Goal: Task Accomplishment & Management: Manage account settings

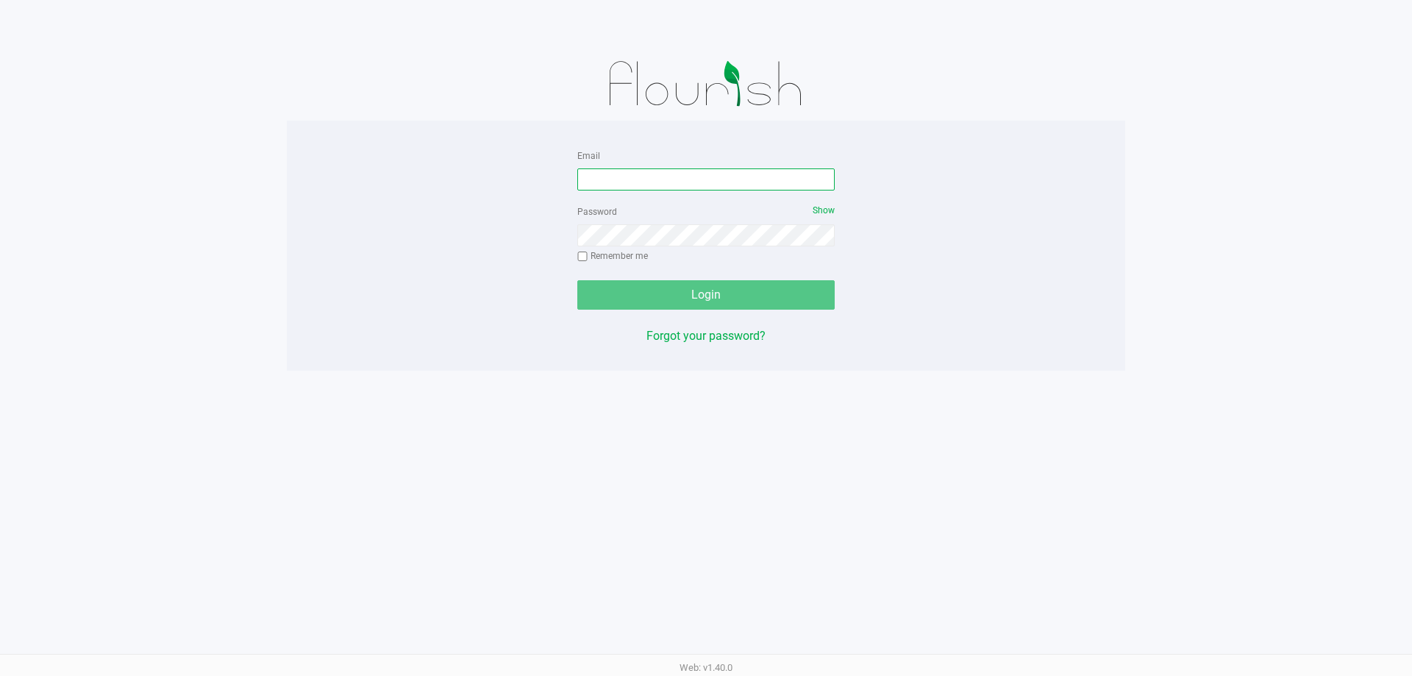
click at [689, 174] on input "Email" at bounding box center [705, 179] width 257 height 22
type input "[EMAIL_ADDRESS][DOMAIN_NAME]"
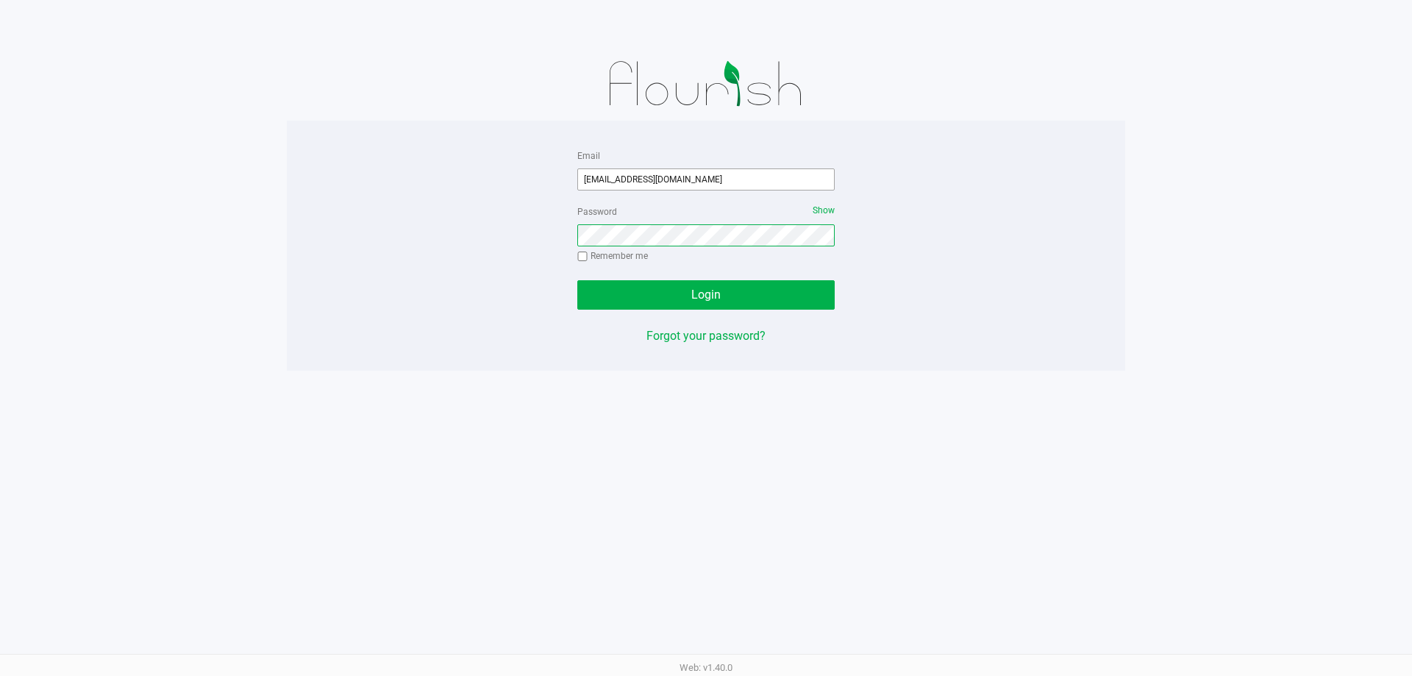
click at [577, 280] on button "Login" at bounding box center [705, 294] width 257 height 29
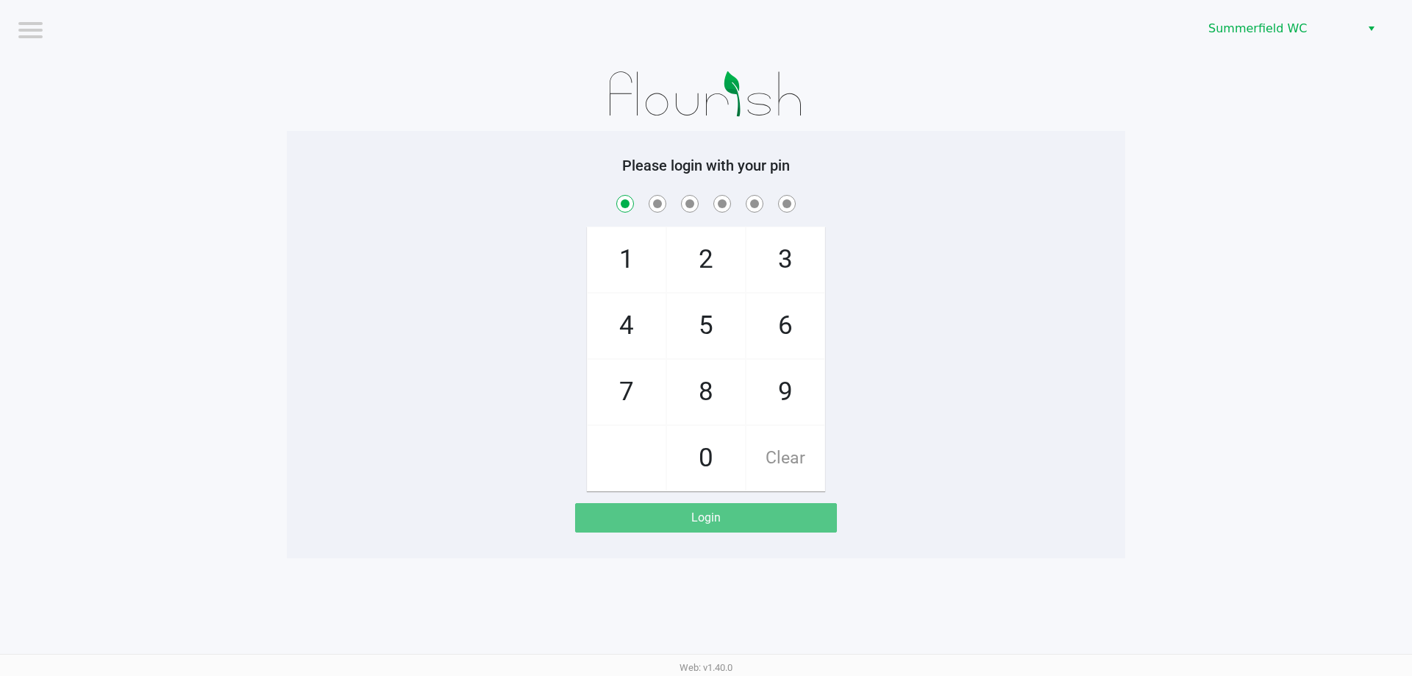
checkbox input "true"
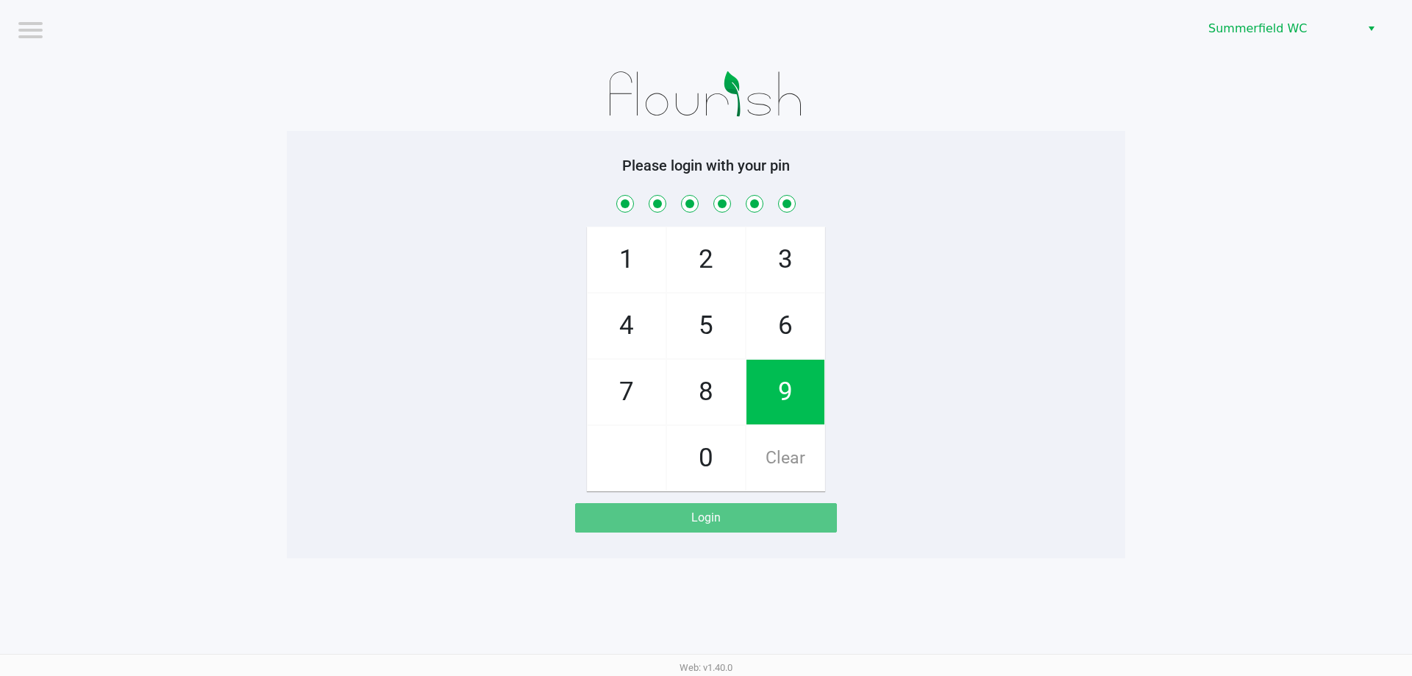
checkbox input "true"
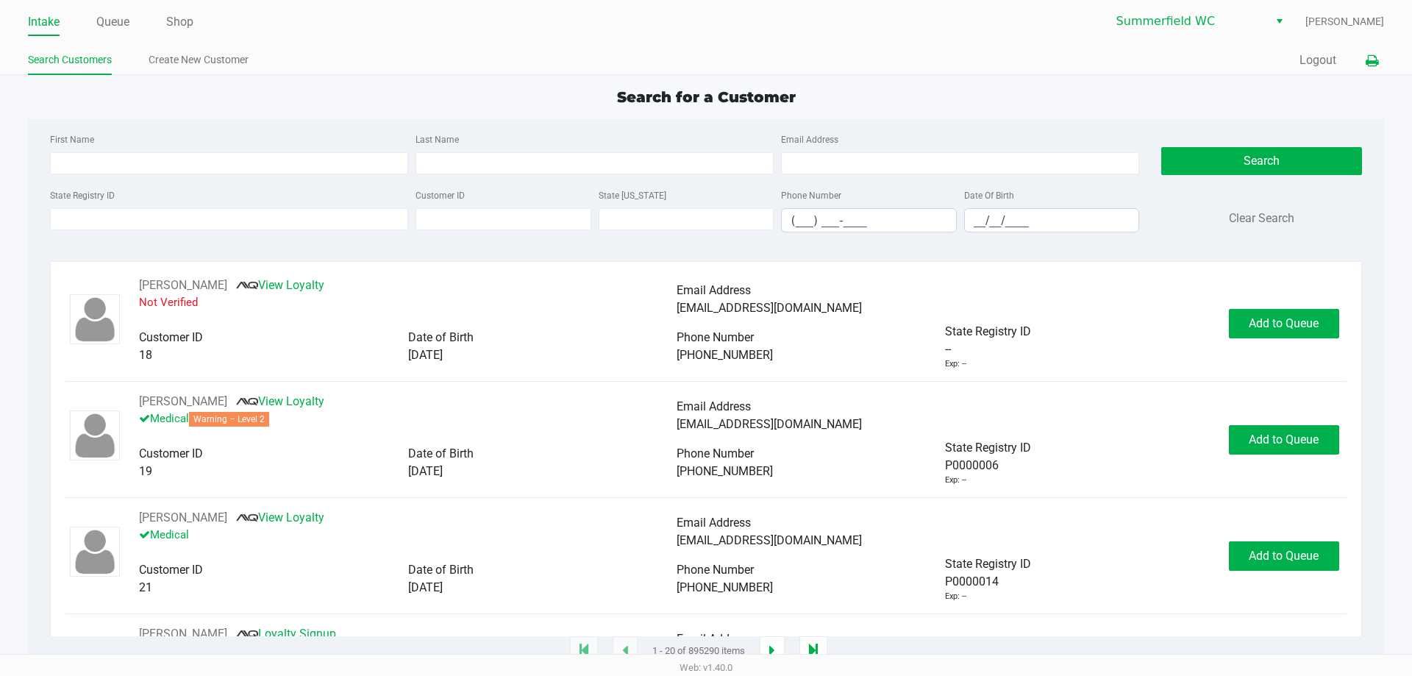
click at [1370, 65] on icon at bounding box center [1371, 61] width 12 height 10
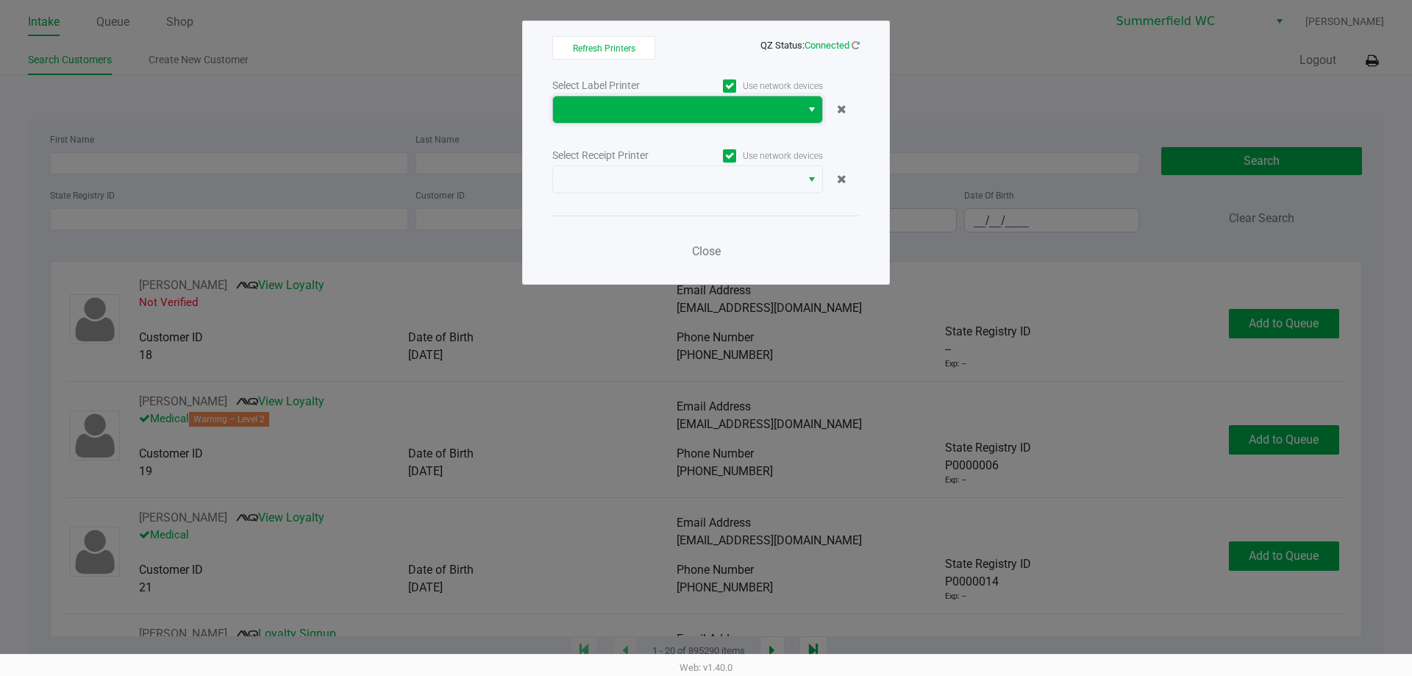
click at [670, 115] on span at bounding box center [677, 110] width 230 height 18
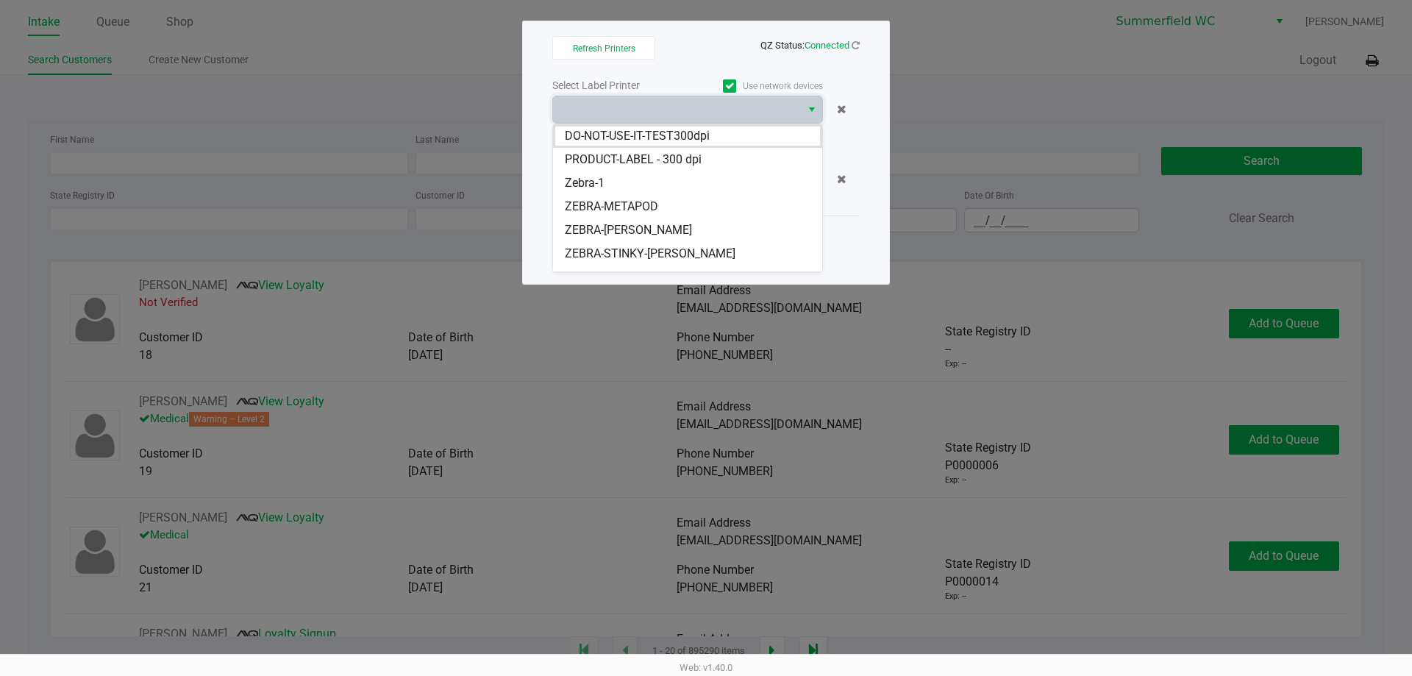
click at [648, 199] on span "ZEBRA-METAPOD" at bounding box center [611, 207] width 93 height 18
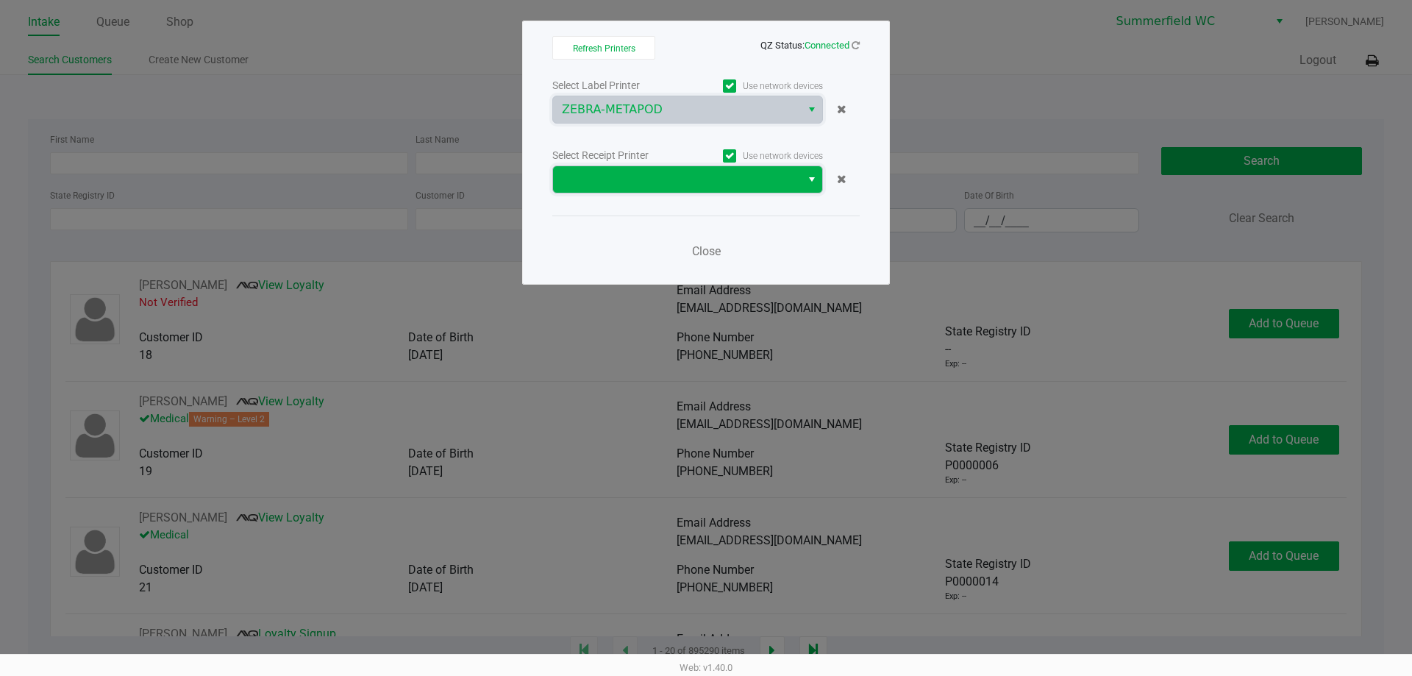
click at [656, 185] on span at bounding box center [677, 180] width 230 height 18
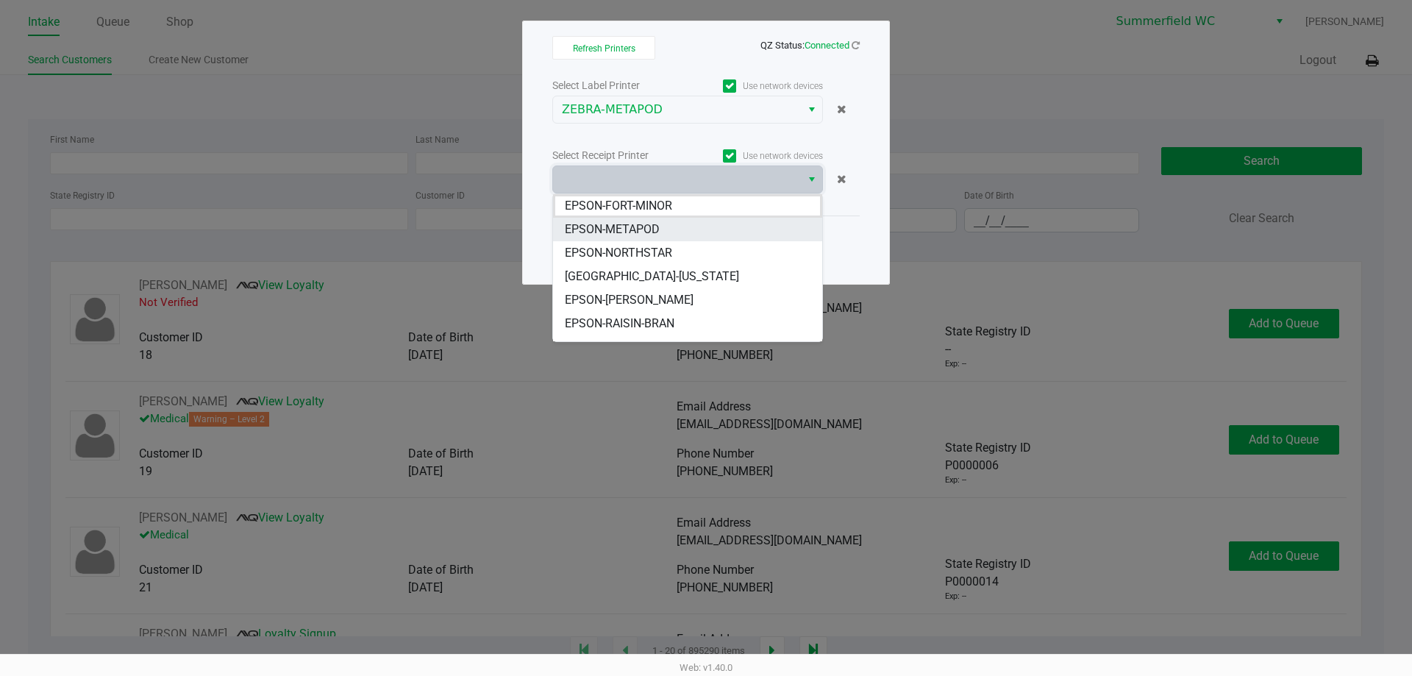
click at [654, 231] on span "EPSON-METAPOD" at bounding box center [612, 230] width 95 height 18
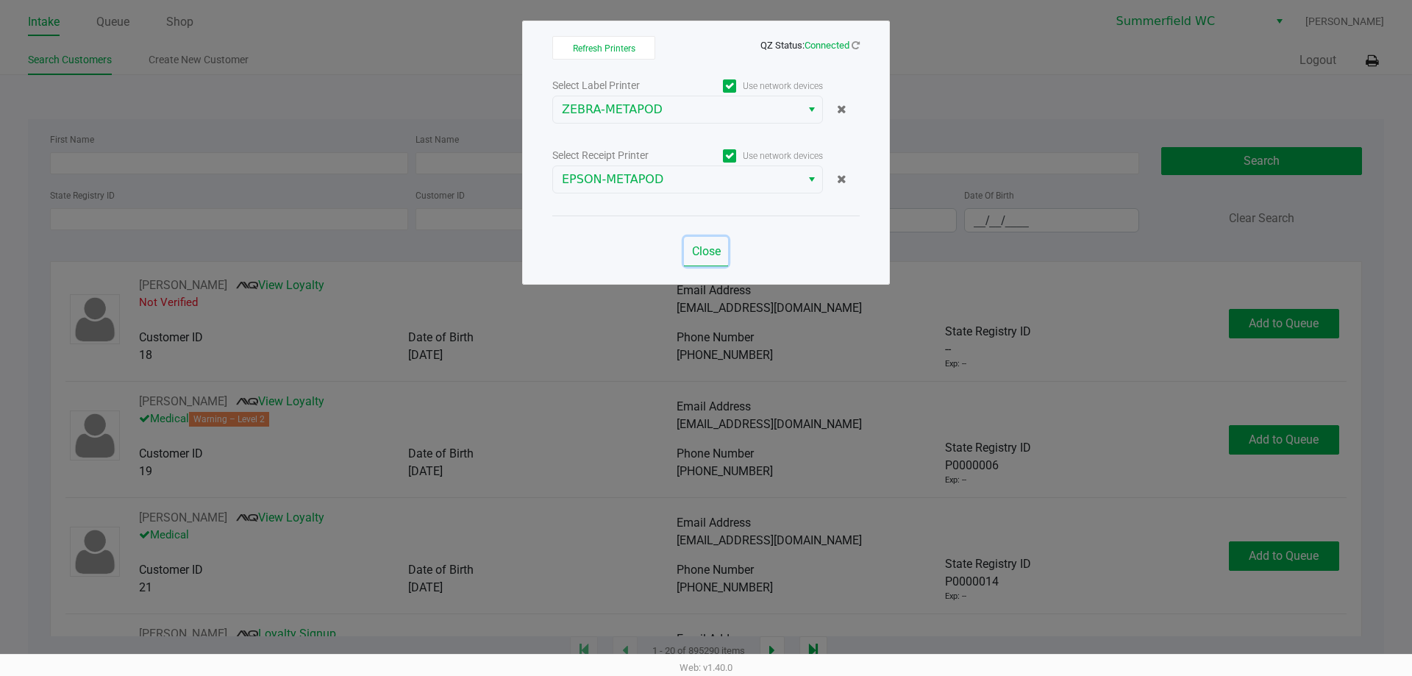
click at [706, 253] on span "Close" at bounding box center [706, 251] width 29 height 14
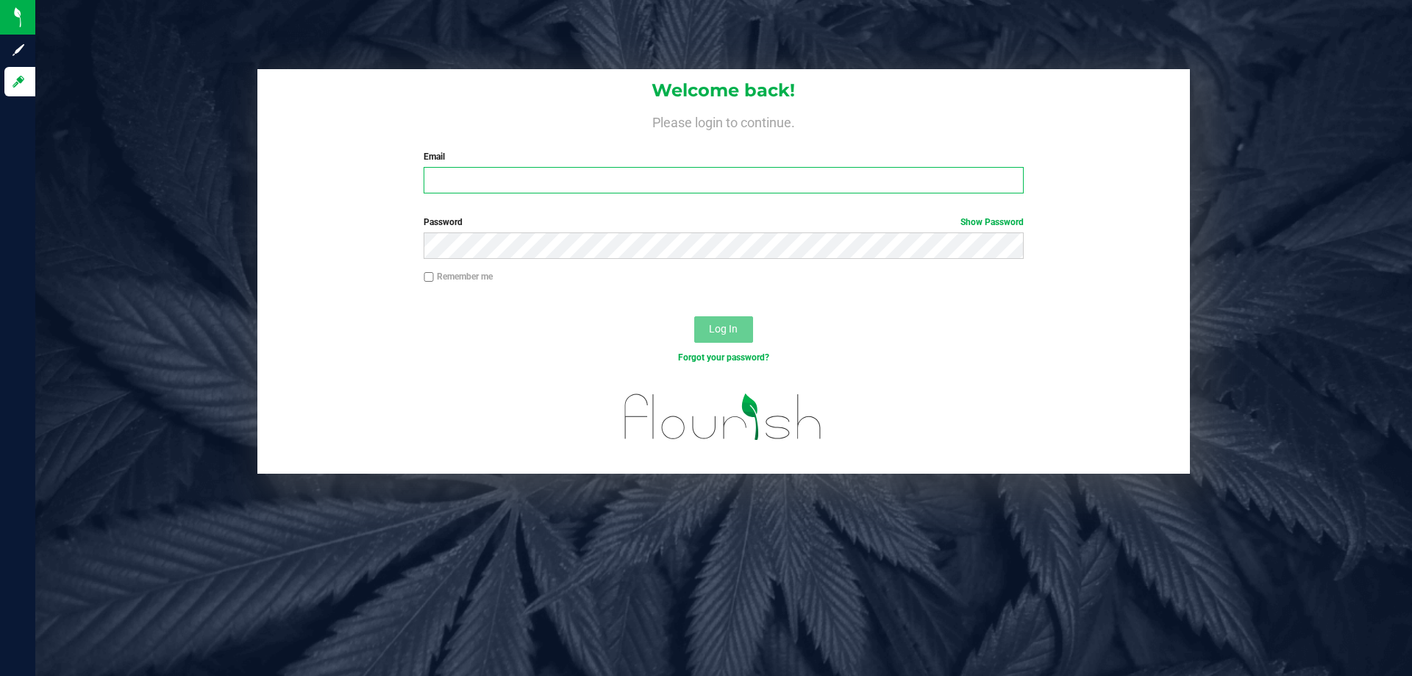
click at [570, 178] on input "Email" at bounding box center [722, 180] width 599 height 26
type input "[EMAIL_ADDRESS][DOMAIN_NAME]"
click at [694, 316] on button "Log In" at bounding box center [723, 329] width 59 height 26
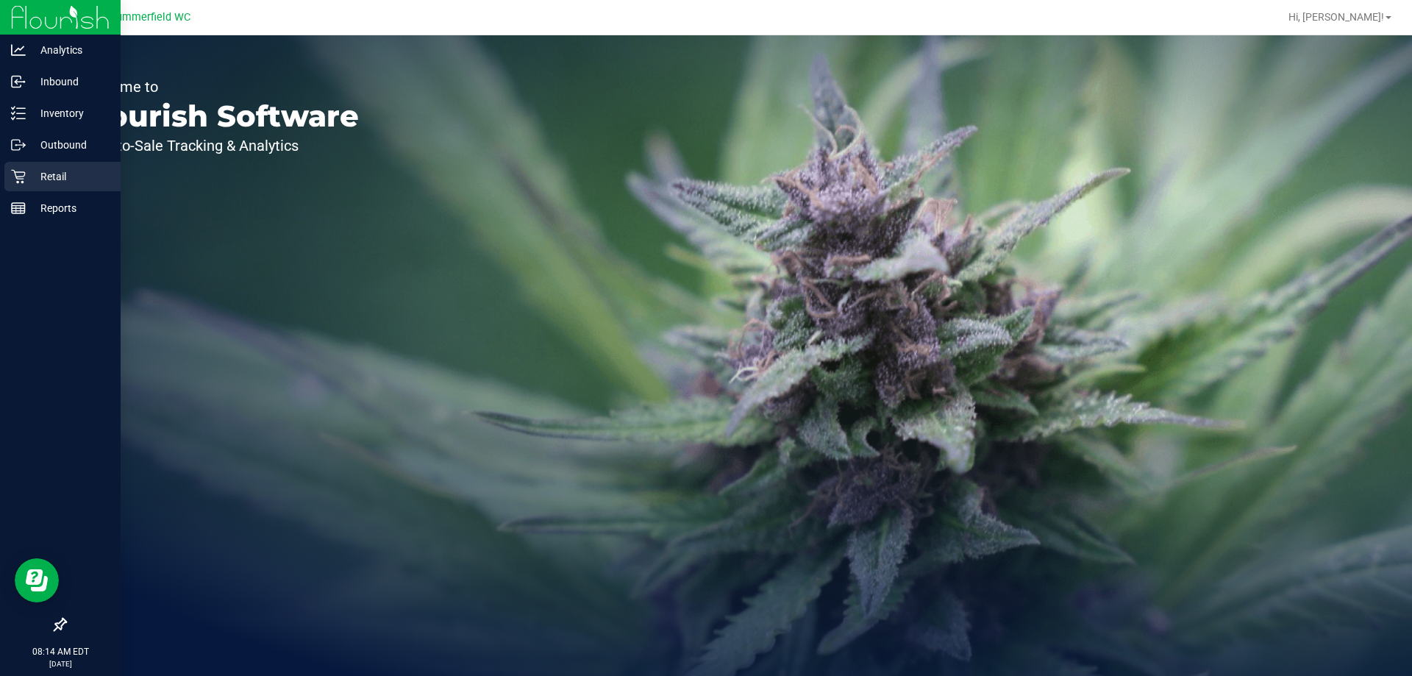
click at [37, 174] on p "Retail" at bounding box center [70, 177] width 88 height 18
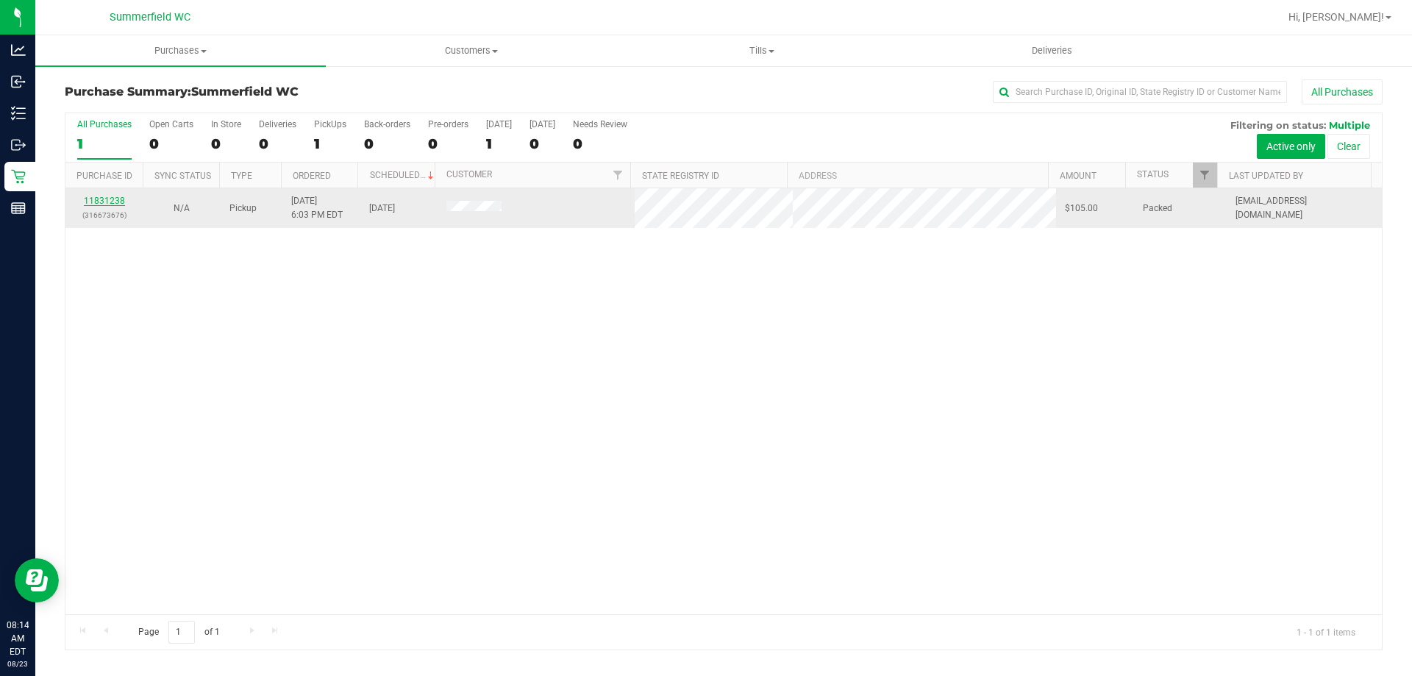
click at [121, 201] on link "11831238" at bounding box center [104, 201] width 41 height 10
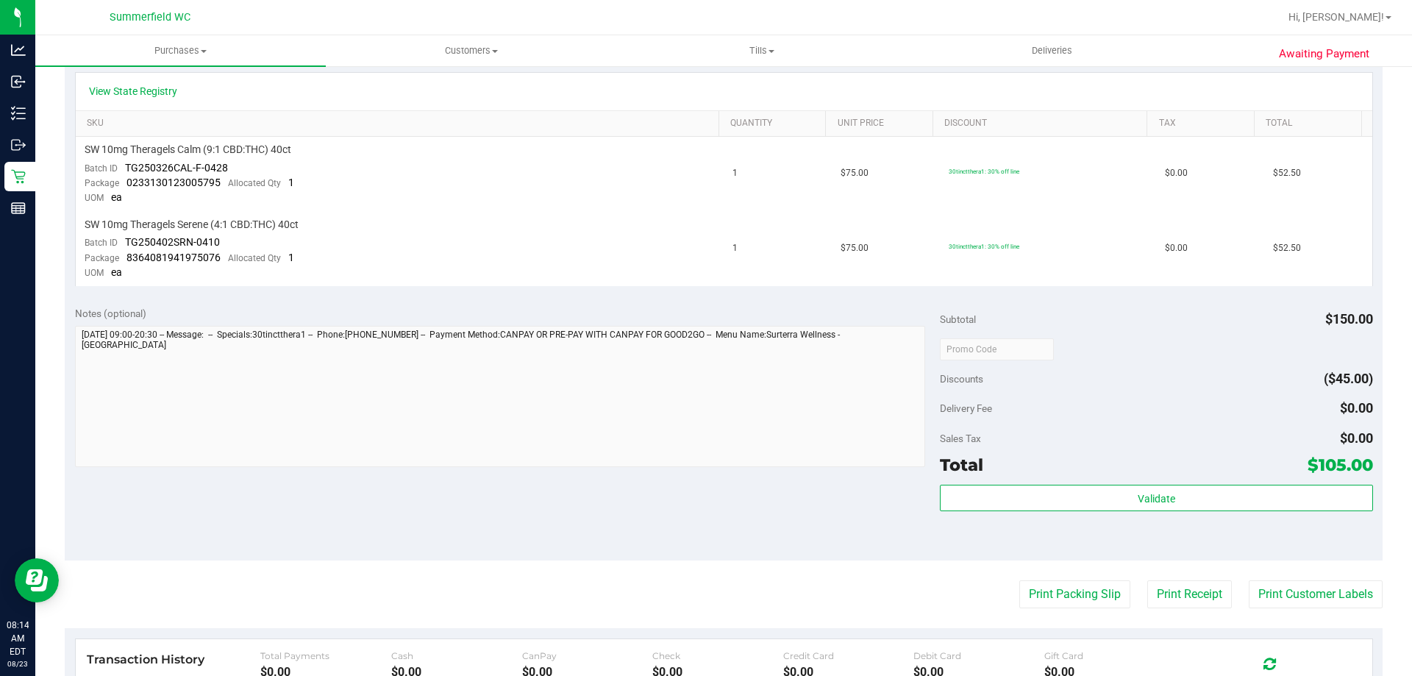
scroll to position [368, 0]
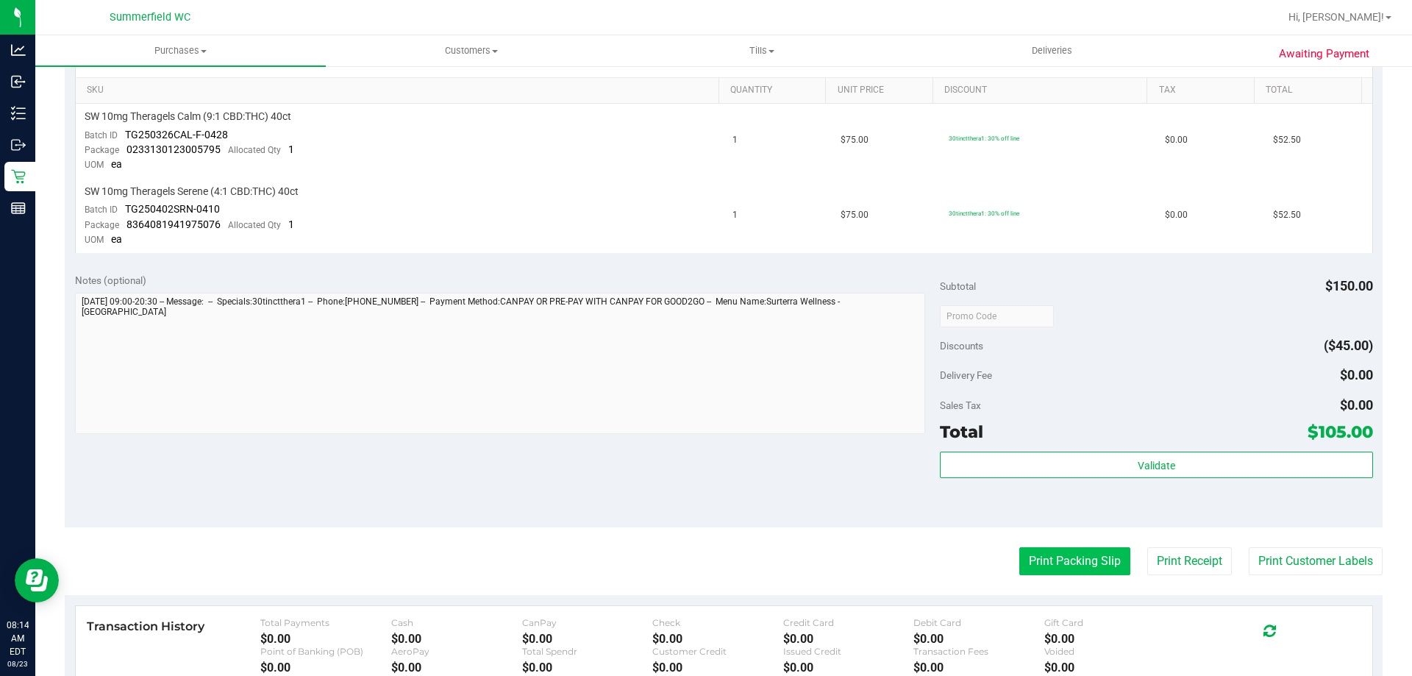
click at [1097, 568] on button "Print Packing Slip" at bounding box center [1074, 561] width 111 height 28
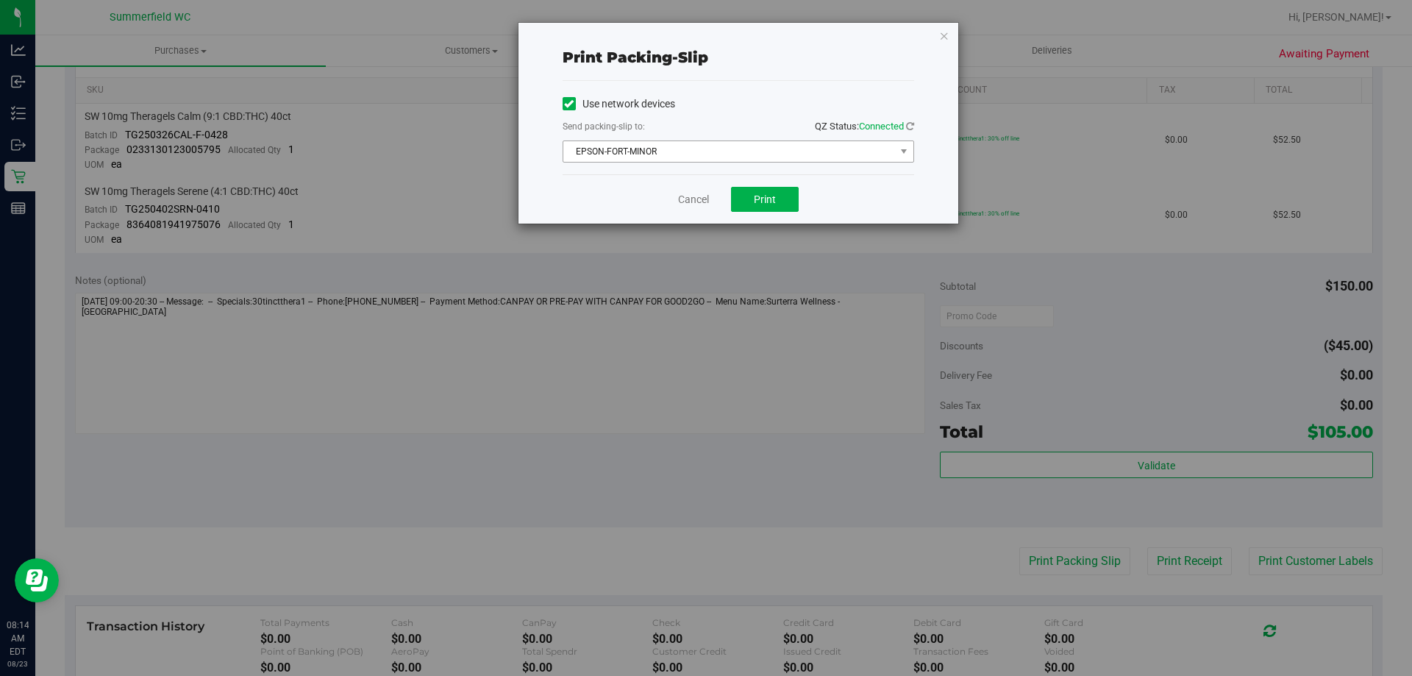
click at [679, 157] on span "EPSON-FORT-MINOR" at bounding box center [729, 151] width 332 height 21
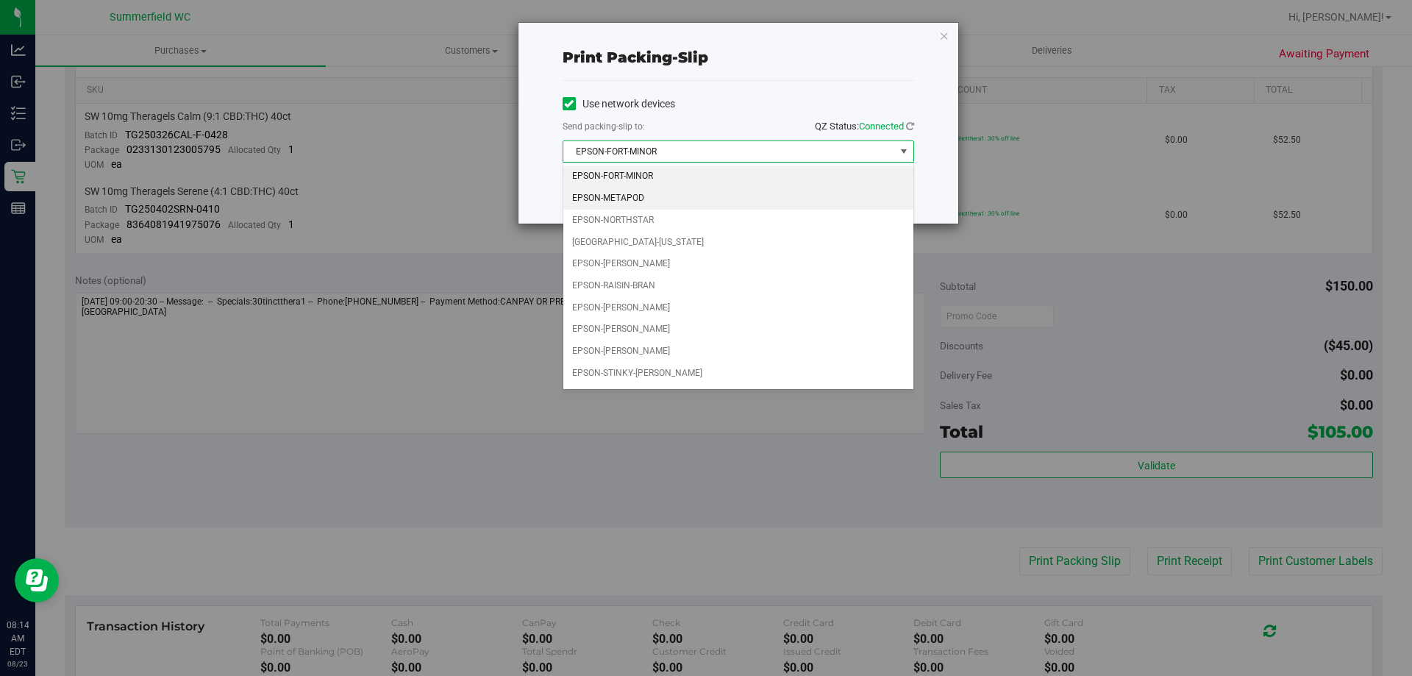
click at [665, 193] on li "EPSON-METAPOD" at bounding box center [738, 198] width 350 height 22
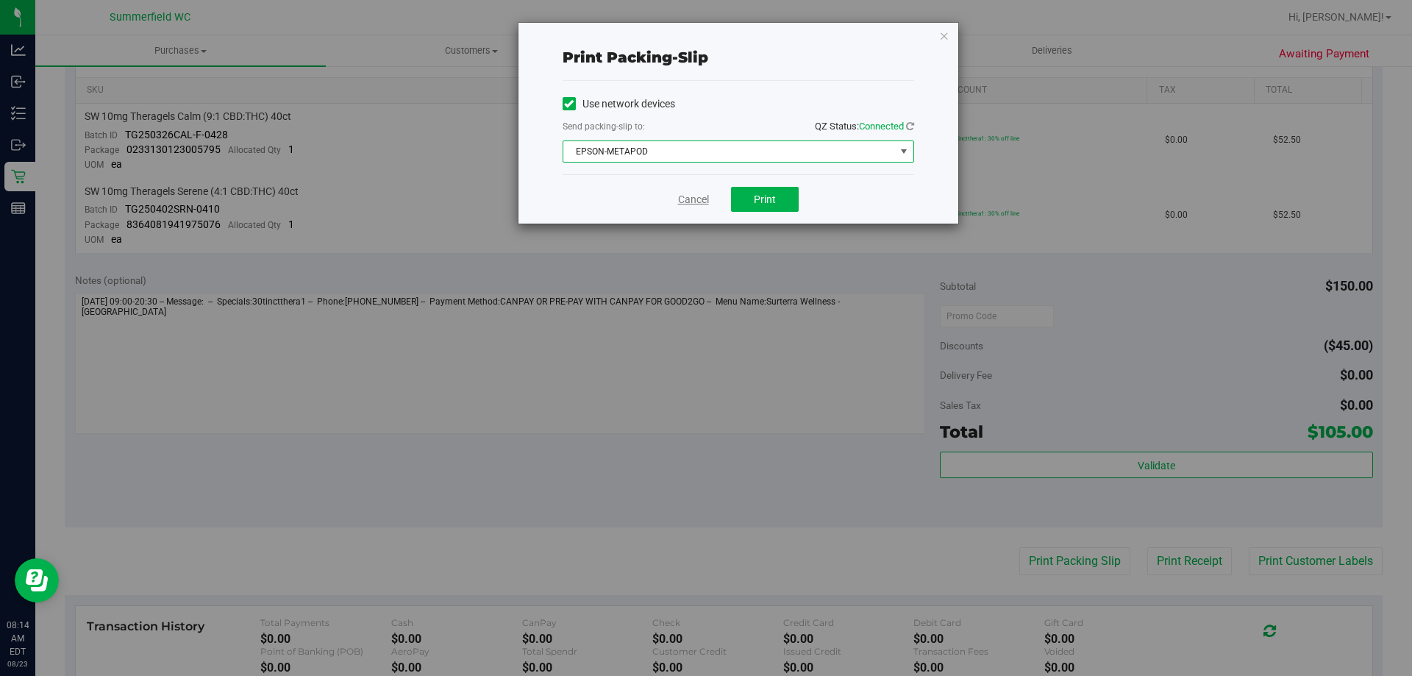
click at [682, 196] on link "Cancel" at bounding box center [693, 199] width 31 height 15
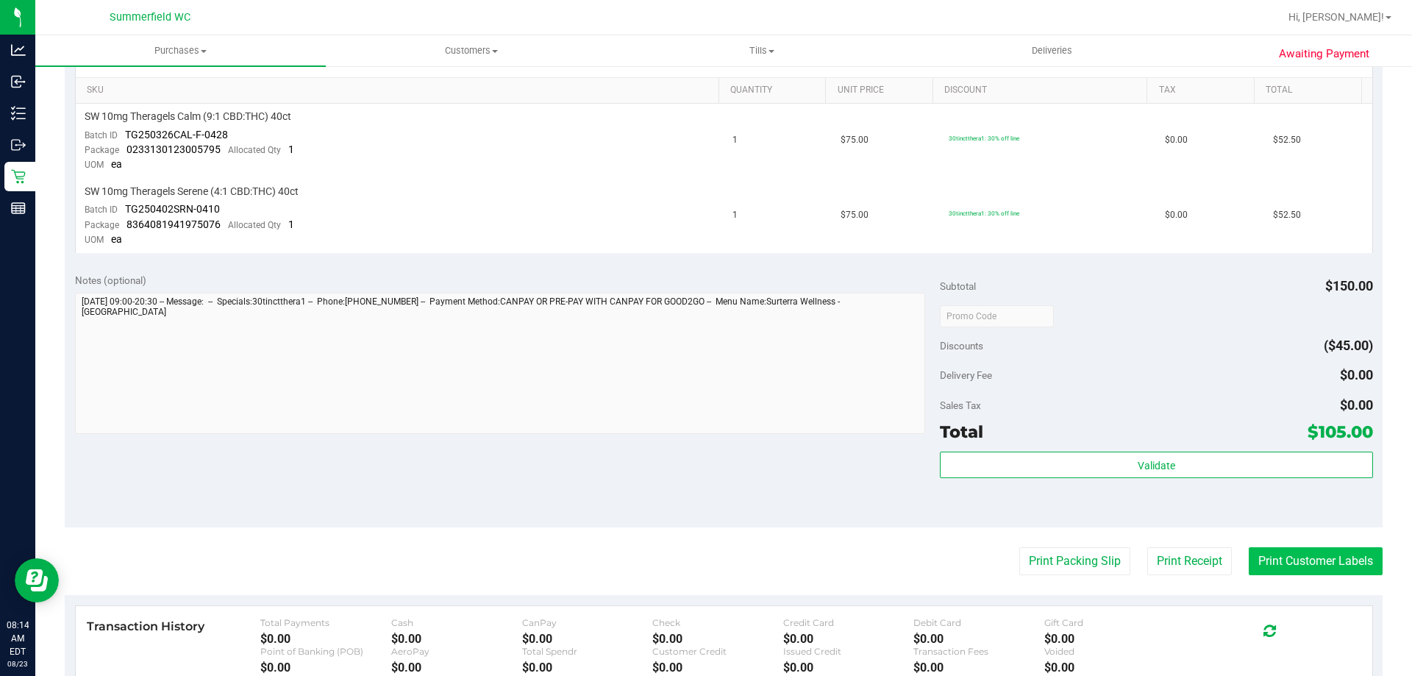
click at [1272, 554] on button "Print Customer Labels" at bounding box center [1315, 561] width 134 height 28
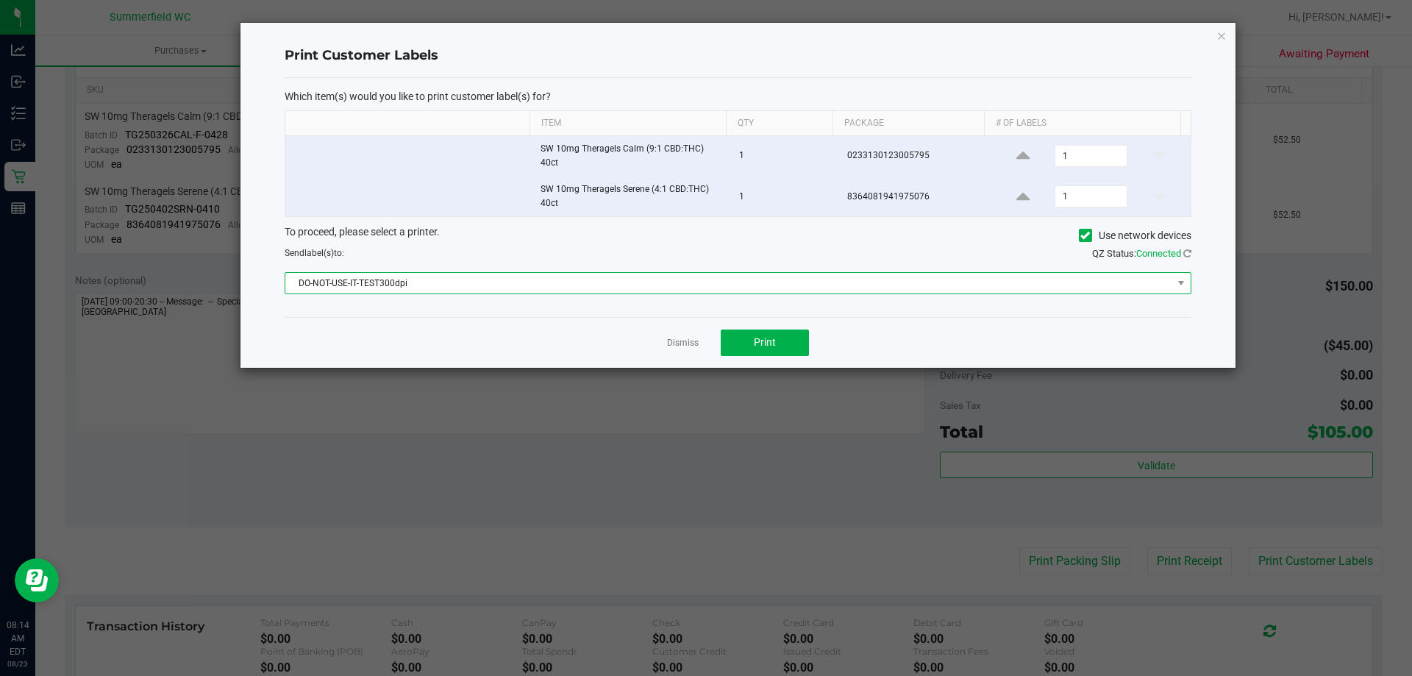
click at [698, 283] on span "DO-NOT-USE-IT-TEST300dpi" at bounding box center [728, 283] width 887 height 21
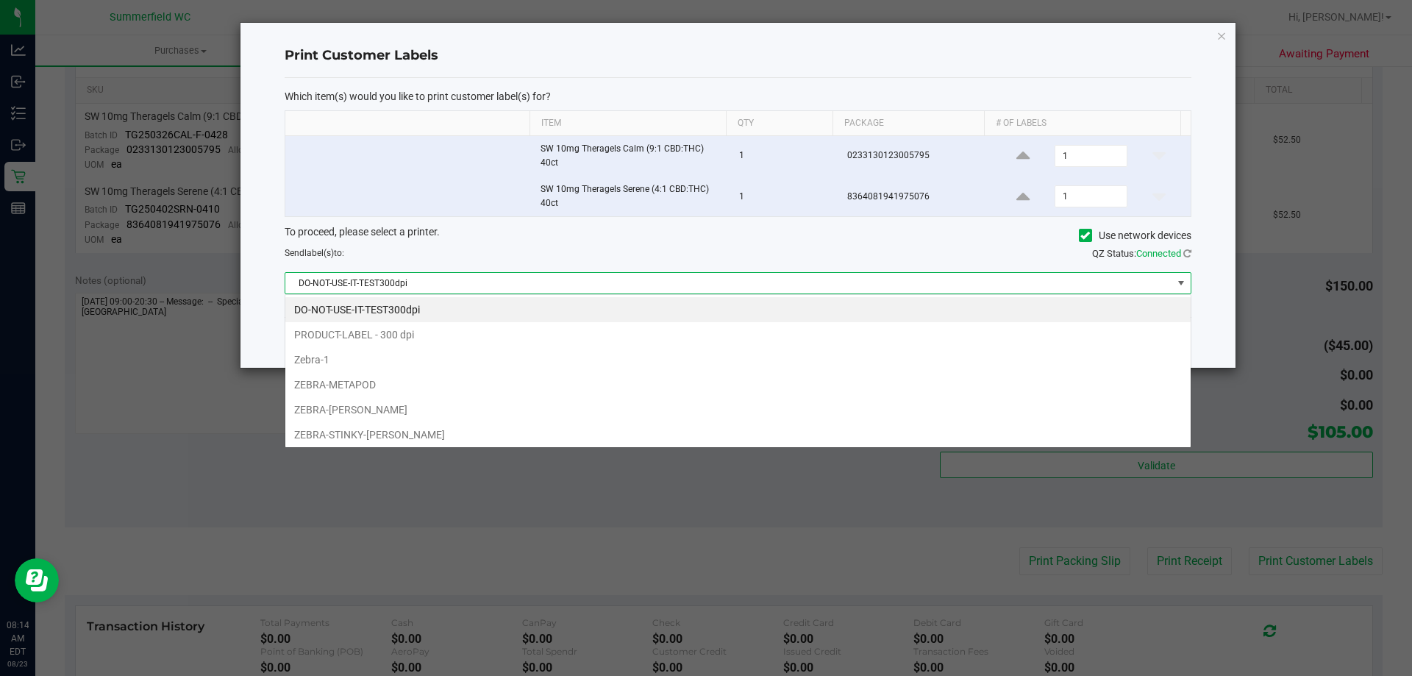
scroll to position [22, 906]
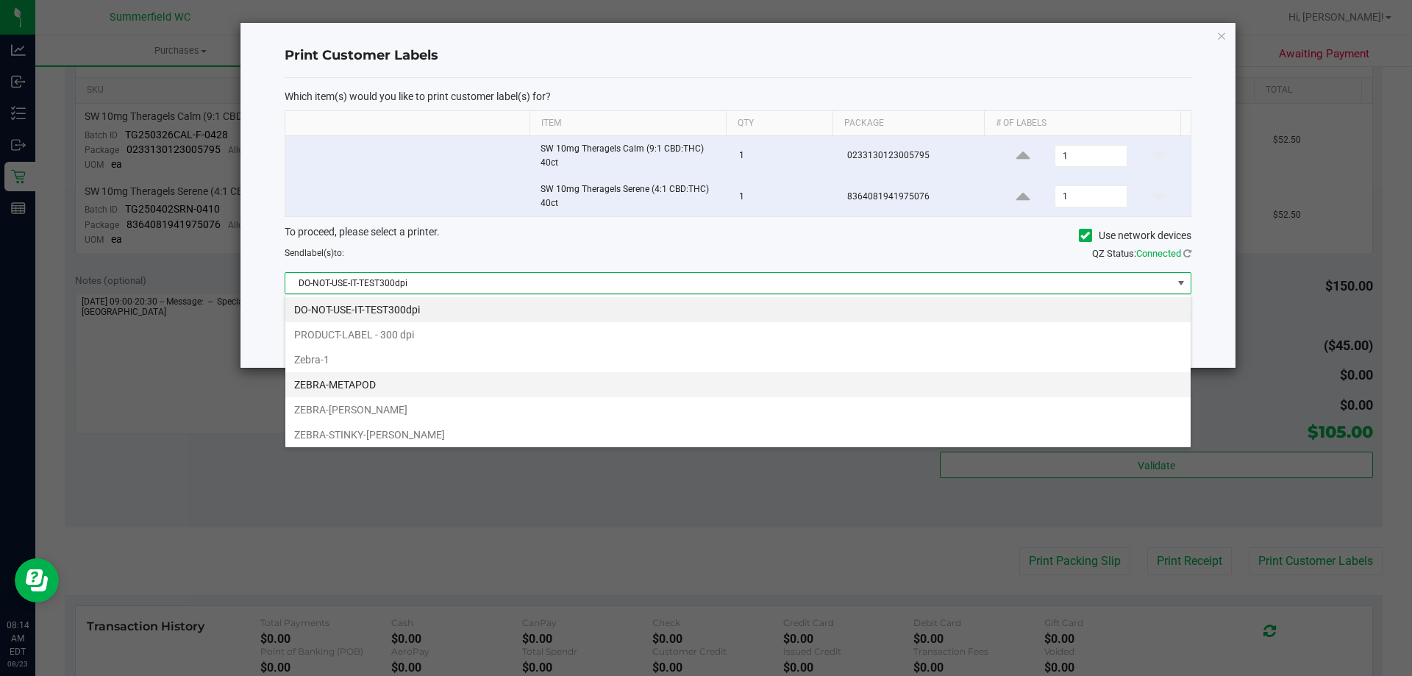
click at [493, 379] on li "ZEBRA-METAPOD" at bounding box center [737, 384] width 905 height 25
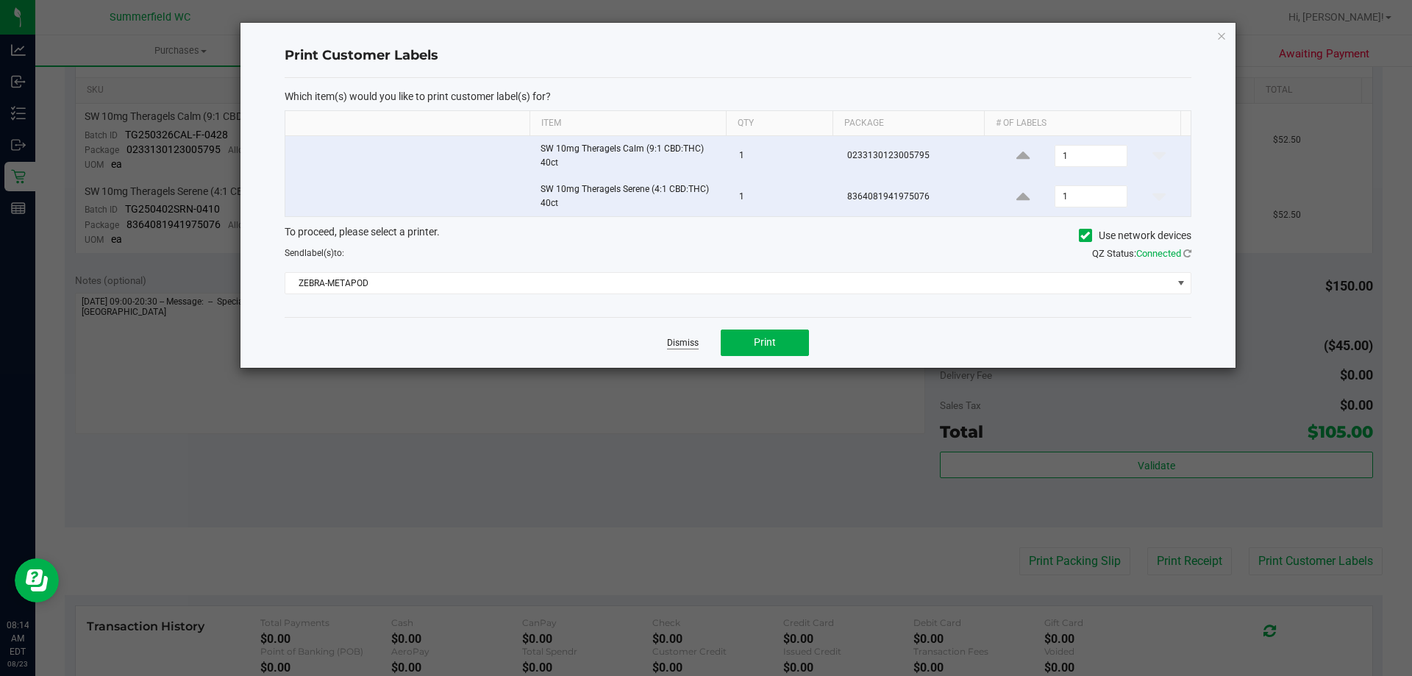
click at [684, 340] on link "Dismiss" at bounding box center [683, 343] width 32 height 12
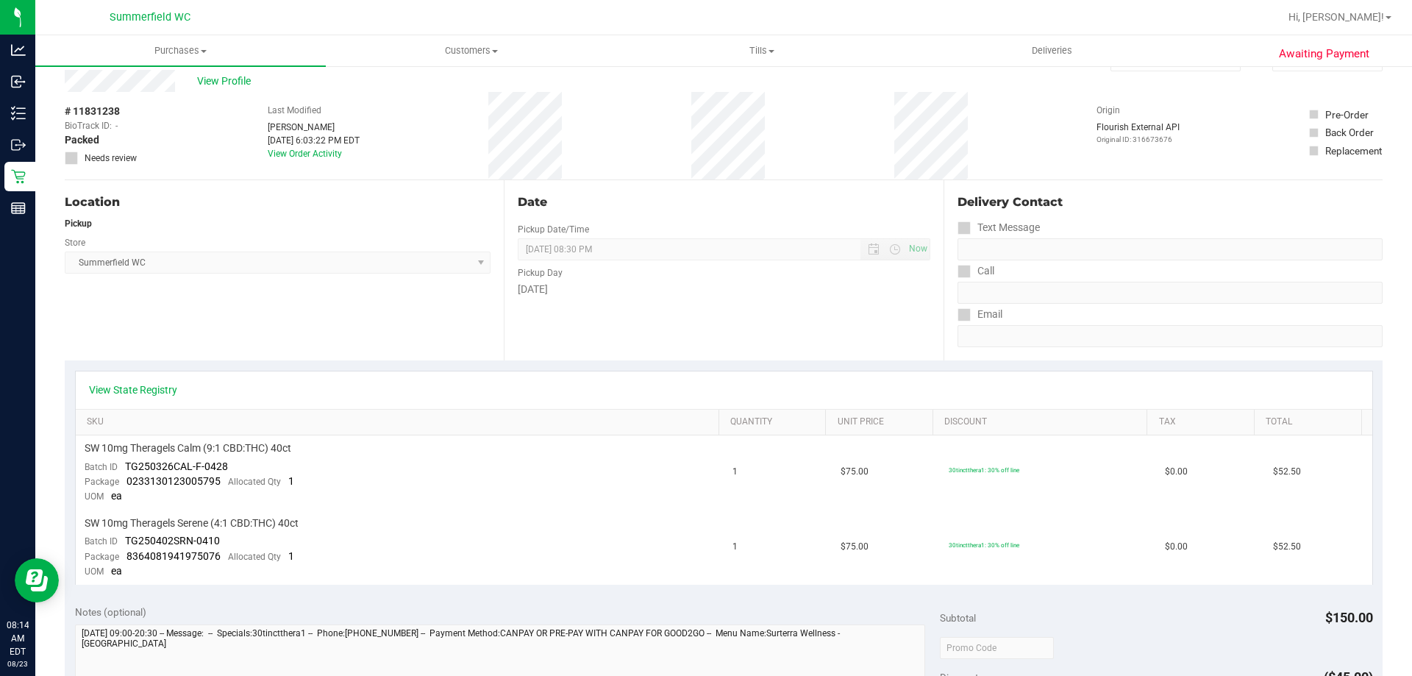
scroll to position [0, 0]
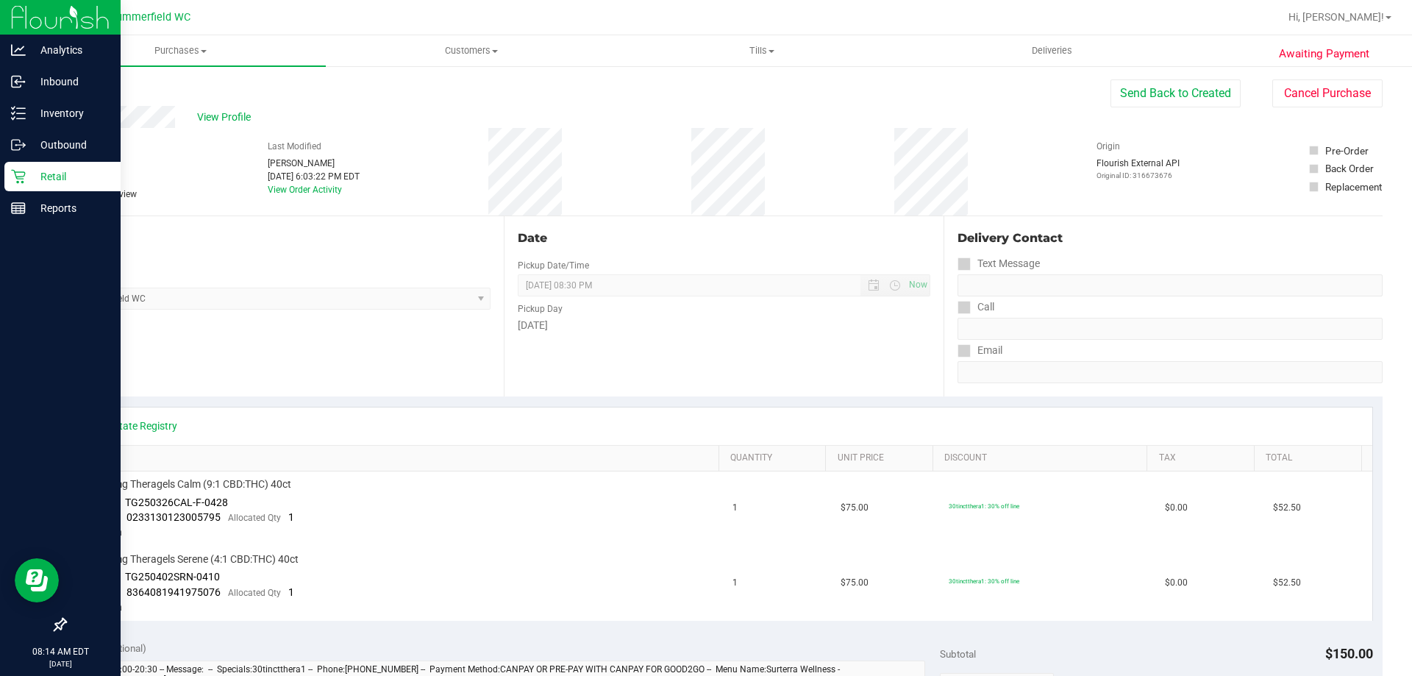
click at [68, 174] on p "Retail" at bounding box center [70, 177] width 88 height 18
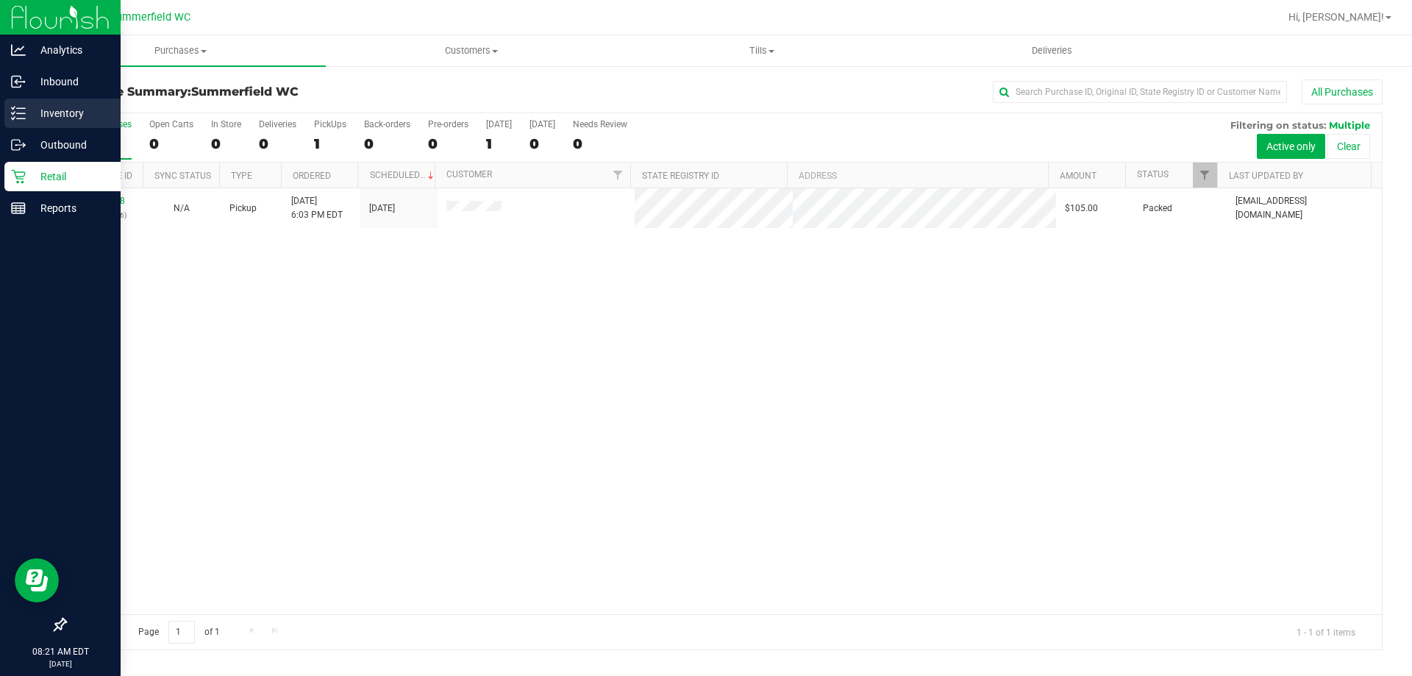
click at [62, 116] on p "Inventory" at bounding box center [70, 113] width 88 height 18
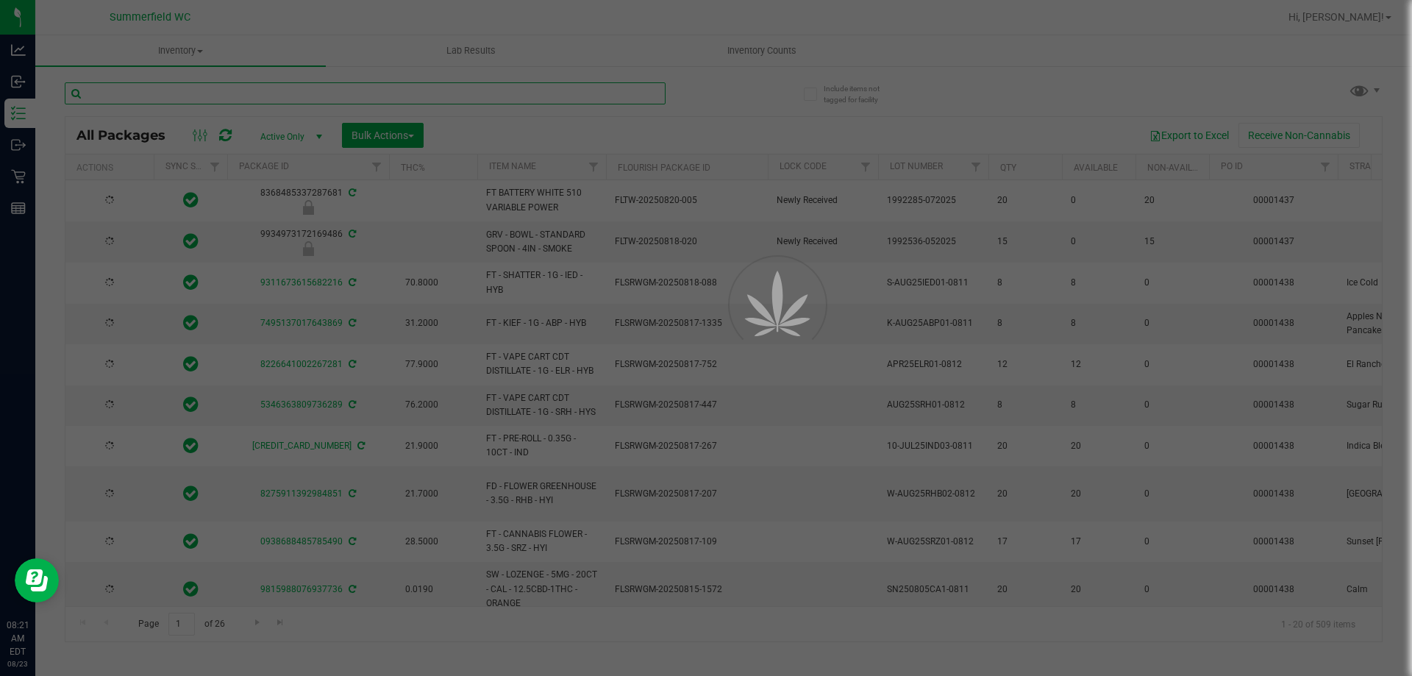
click at [234, 94] on input "text" at bounding box center [365, 93] width 601 height 22
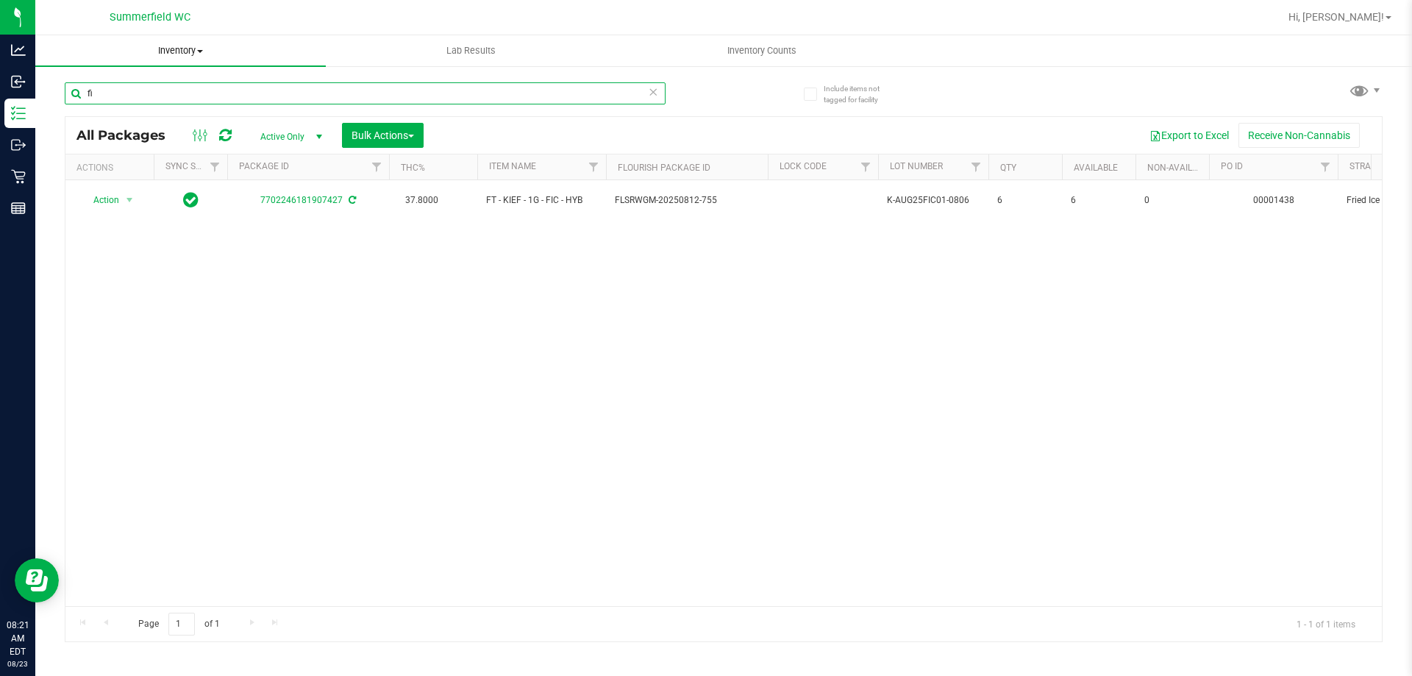
type input "f"
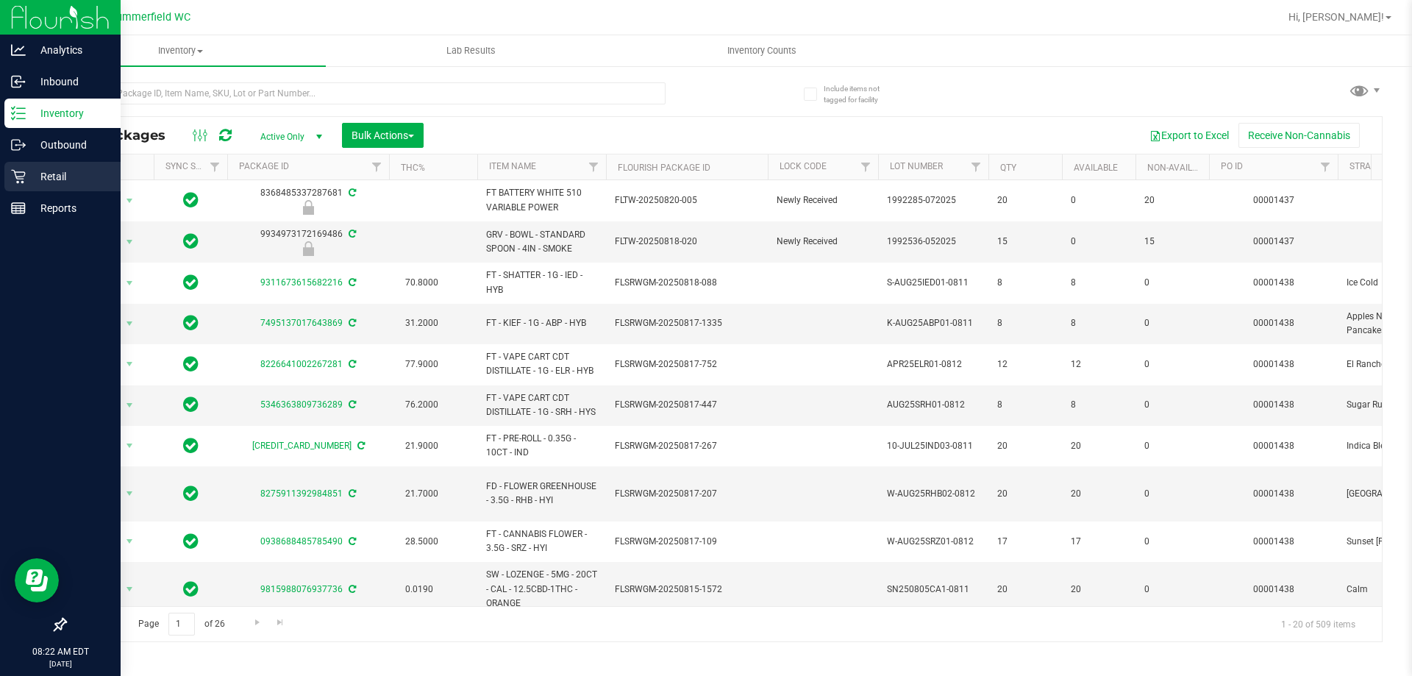
click at [46, 168] on p "Retail" at bounding box center [70, 177] width 88 height 18
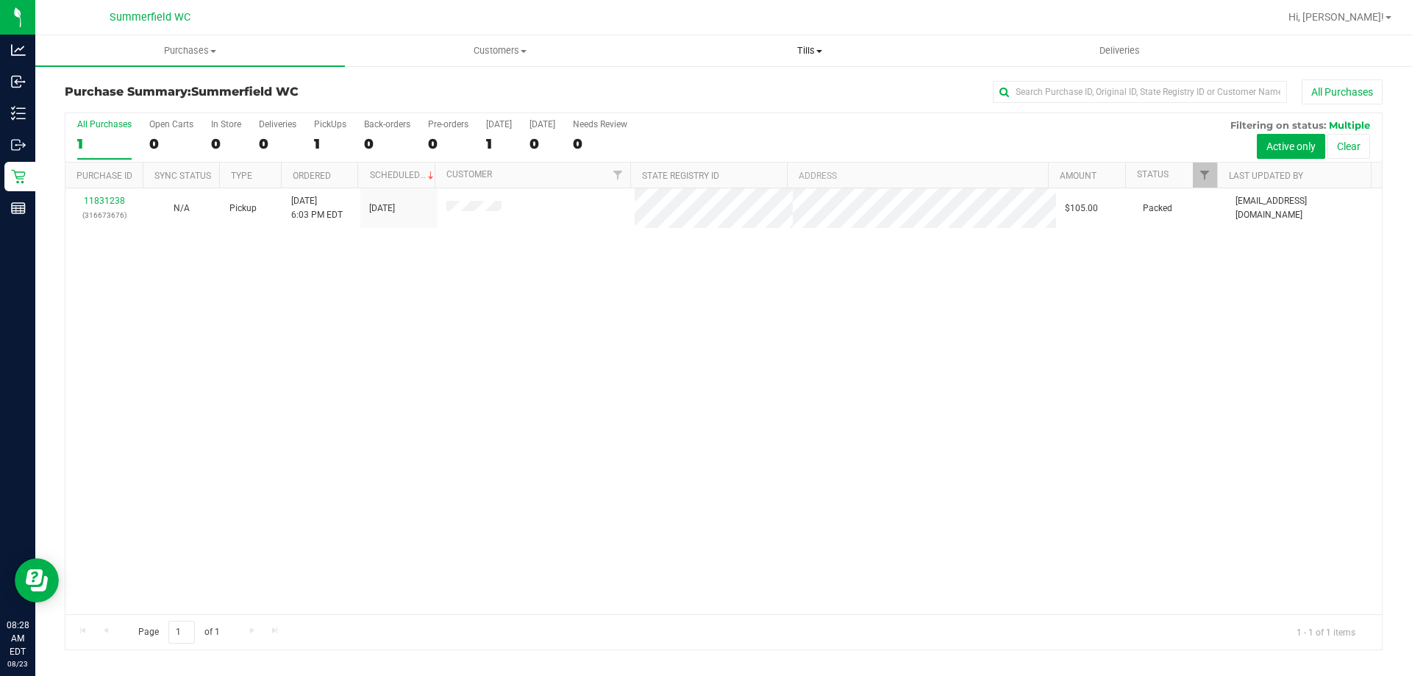
click at [804, 46] on span "Tills" at bounding box center [809, 50] width 308 height 13
click at [793, 87] on li "Manage tills" at bounding box center [809, 89] width 310 height 18
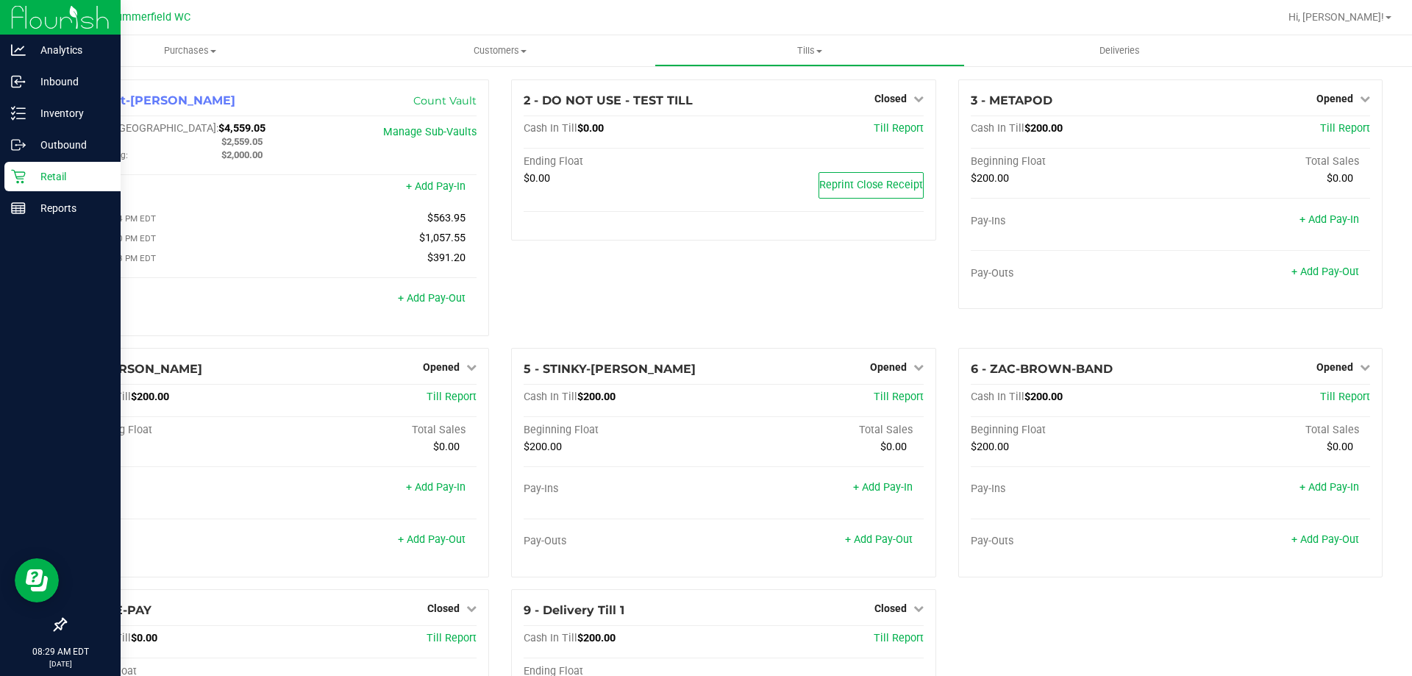
click at [54, 176] on p "Retail" at bounding box center [70, 177] width 88 height 18
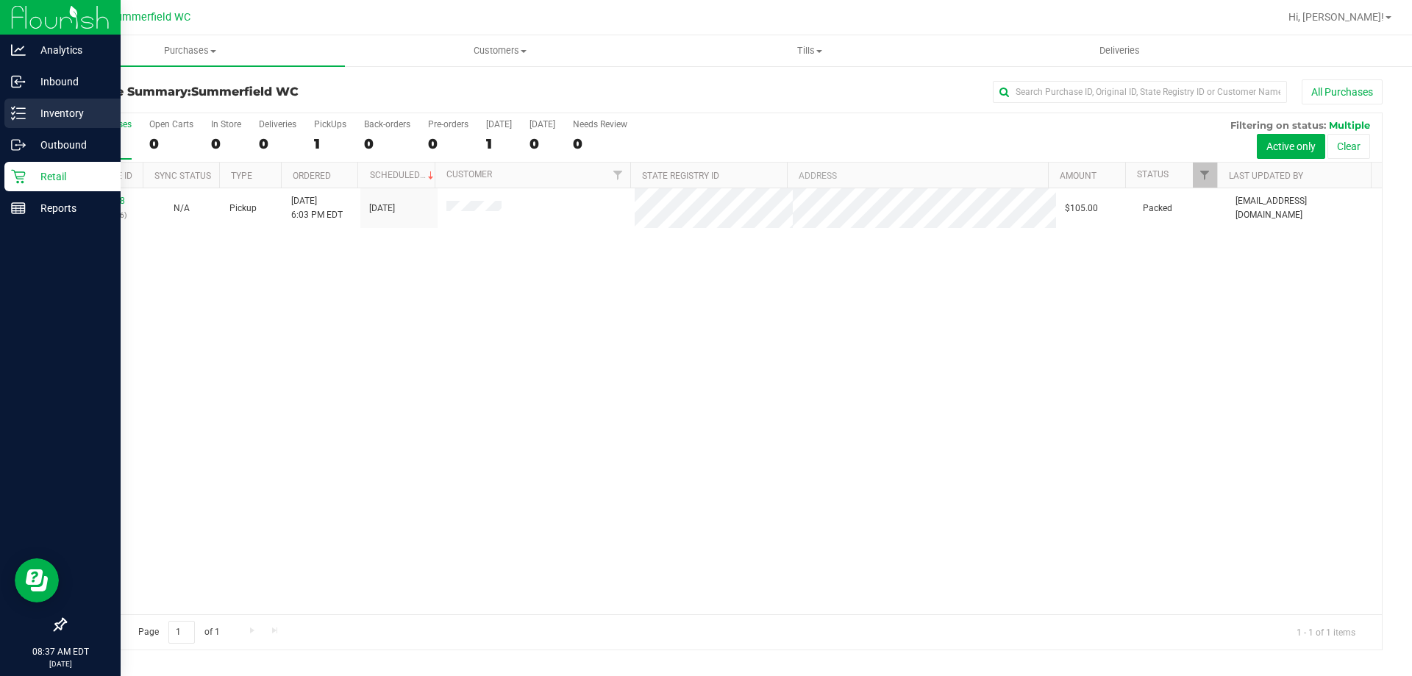
click at [49, 114] on p "Inventory" at bounding box center [70, 113] width 88 height 18
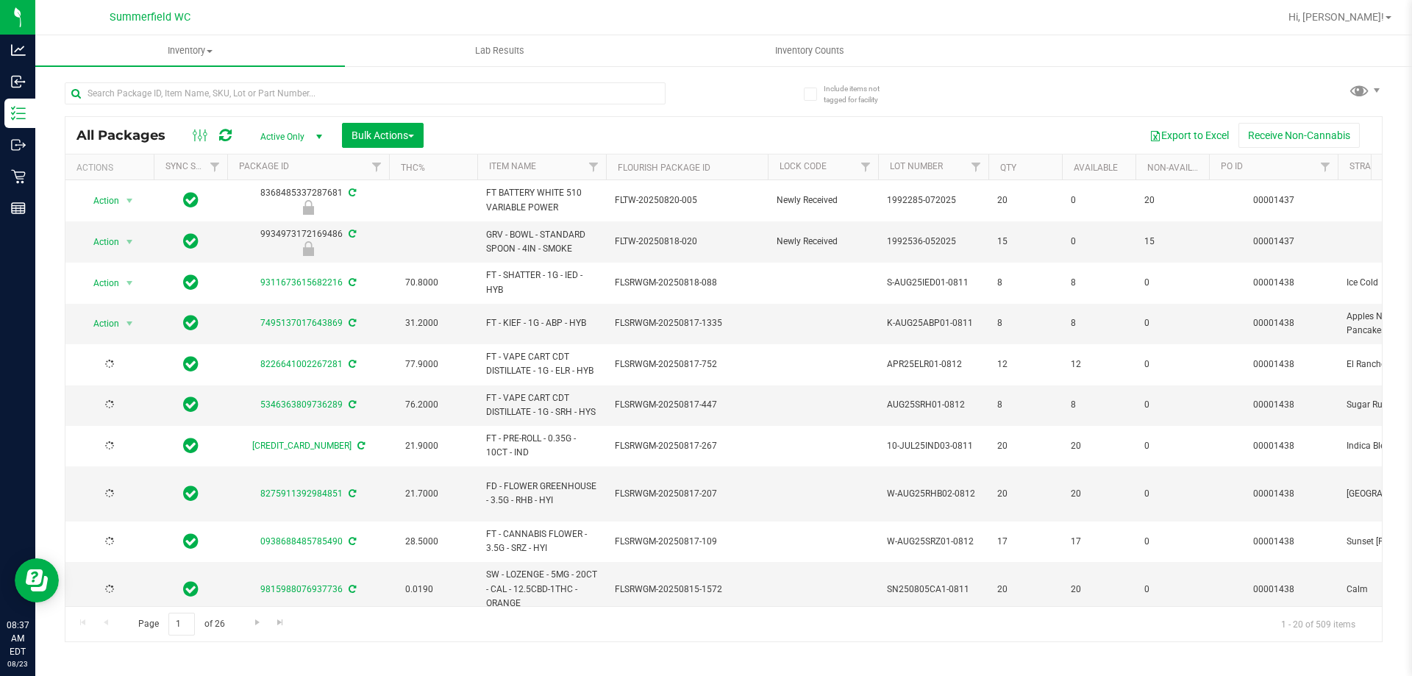
type input "[DATE]"
click at [191, 94] on input "text" at bounding box center [365, 93] width 601 height 22
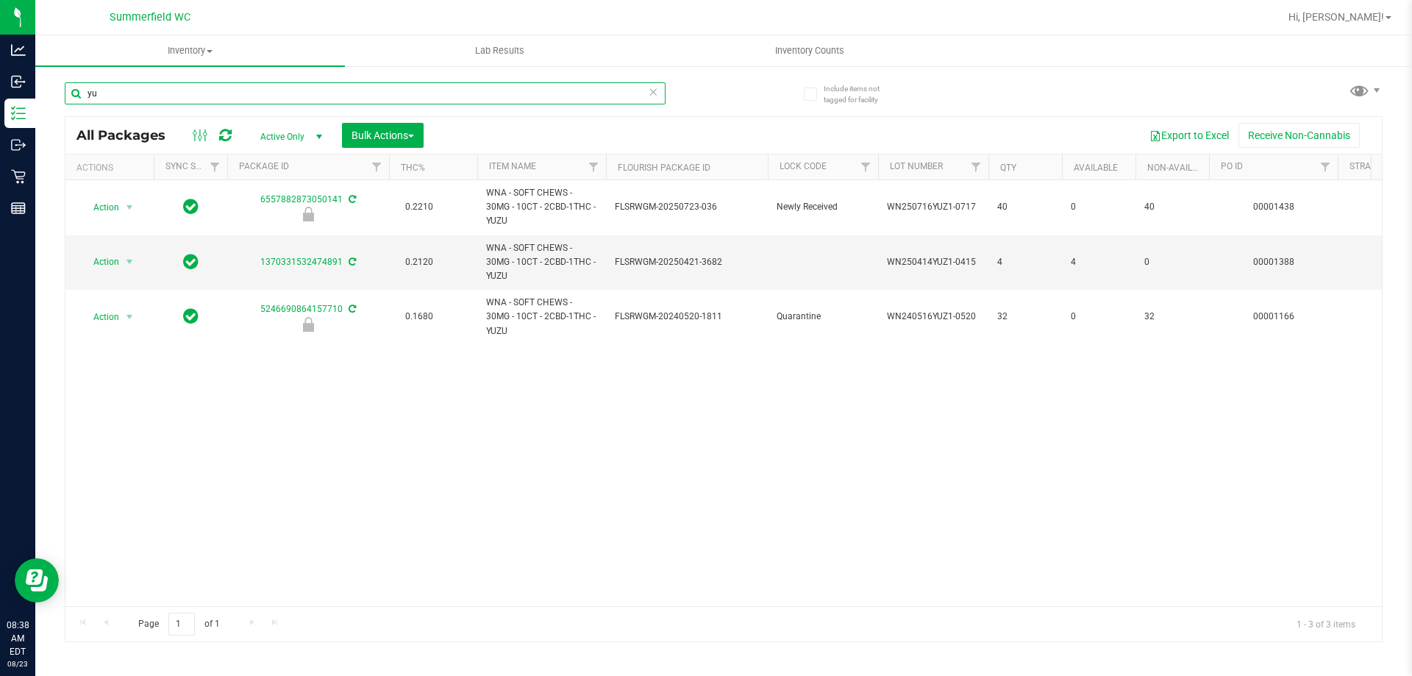
type input "y"
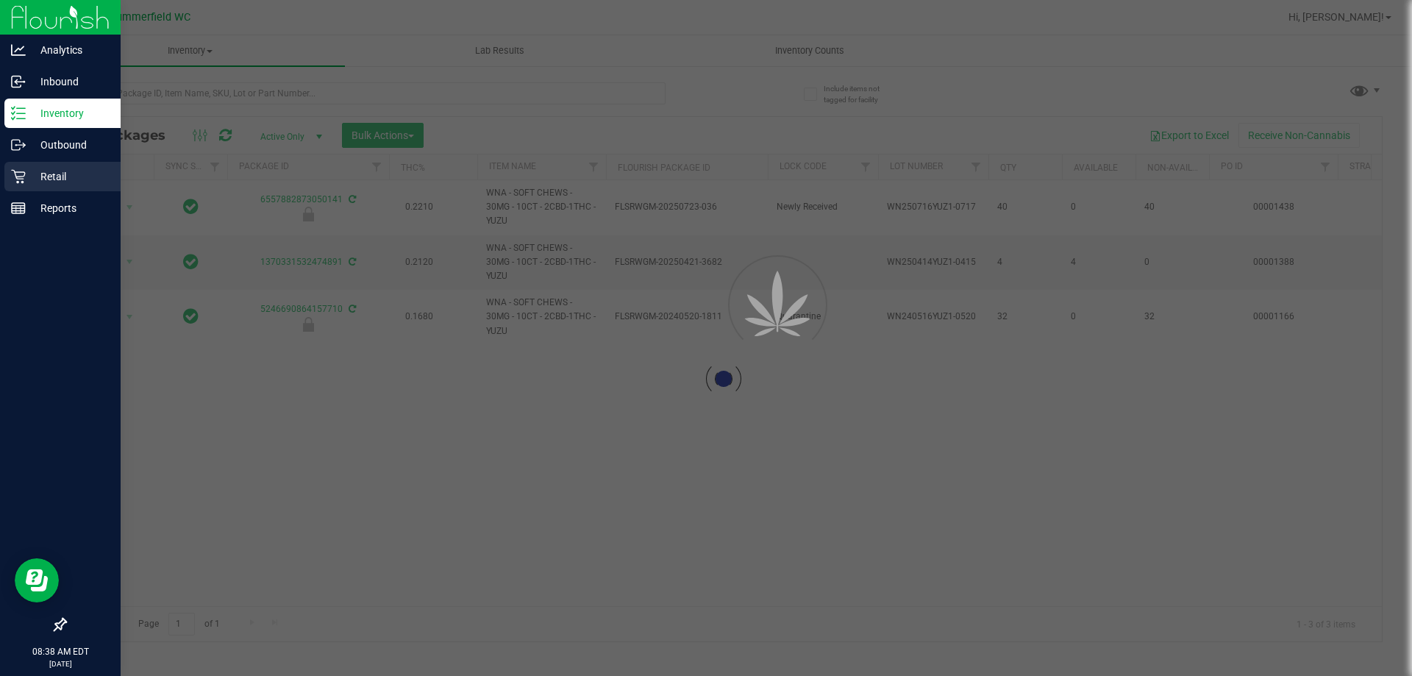
click at [68, 168] on p "Retail" at bounding box center [70, 177] width 88 height 18
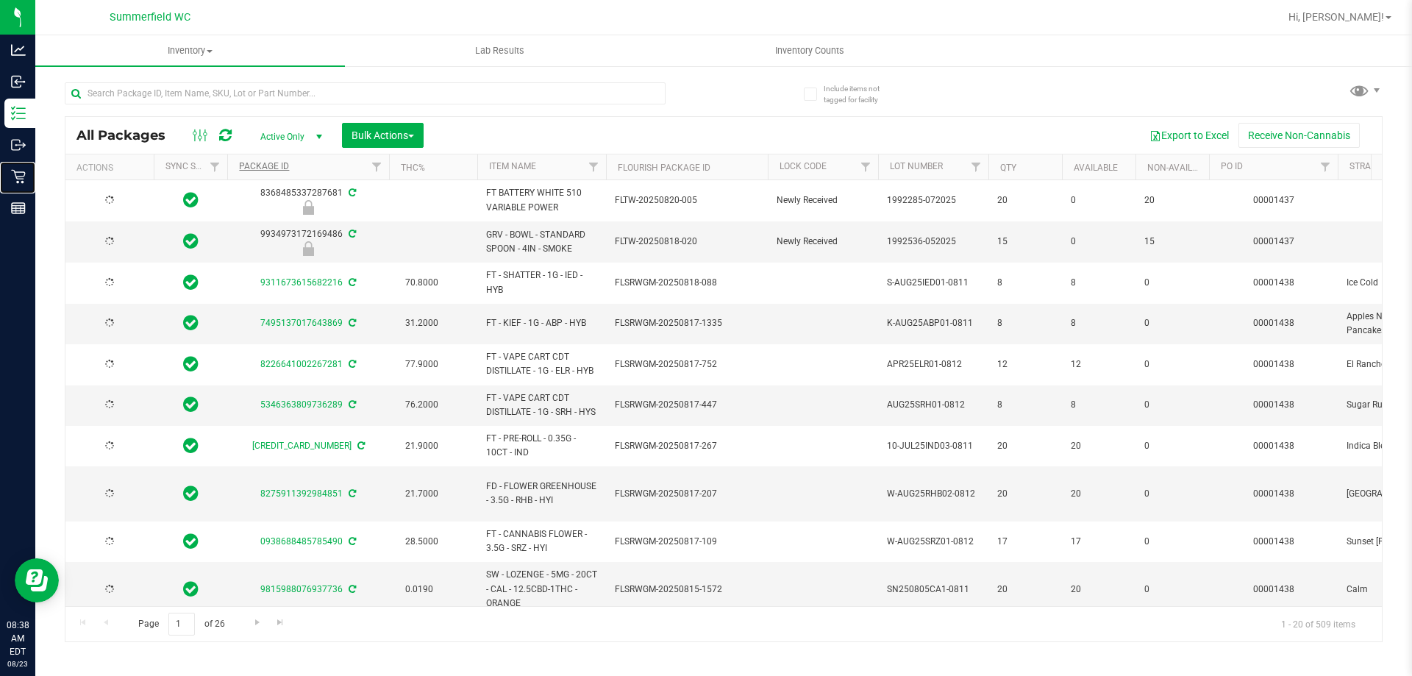
type input "[DATE]"
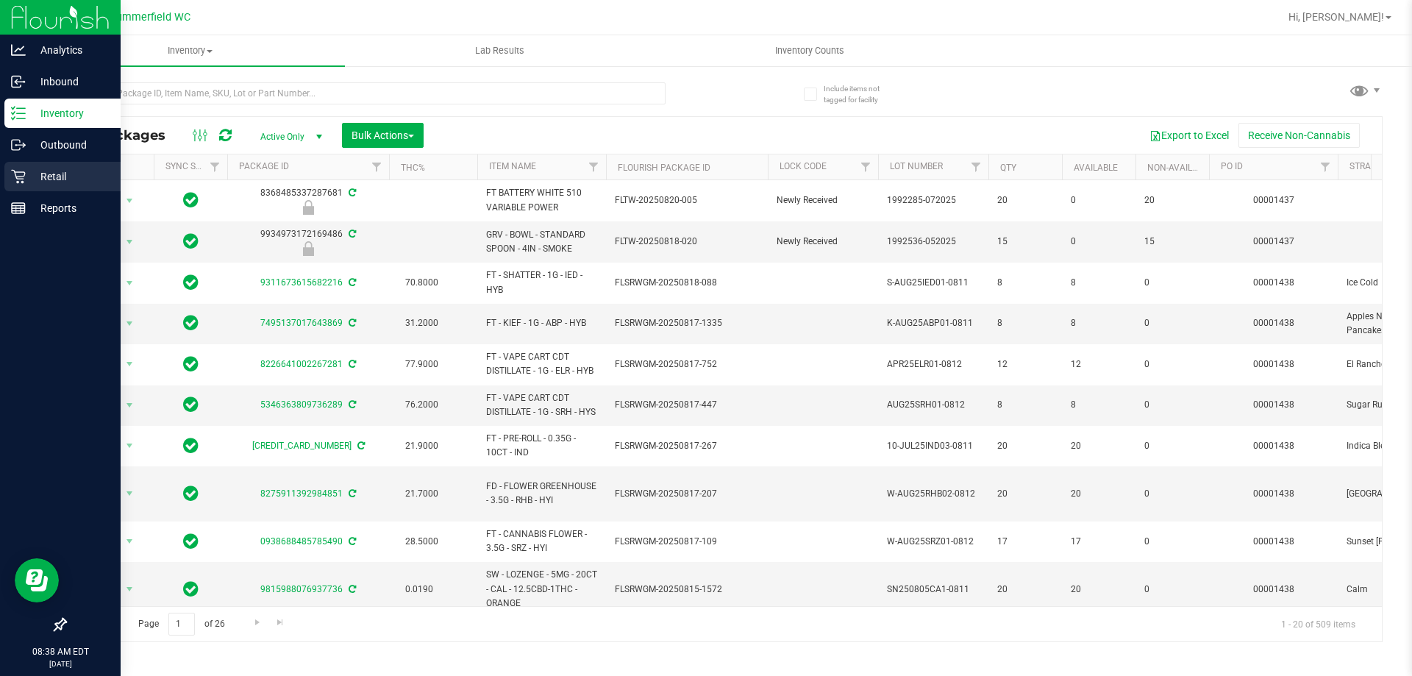
click at [70, 180] on p "Retail" at bounding box center [70, 177] width 88 height 18
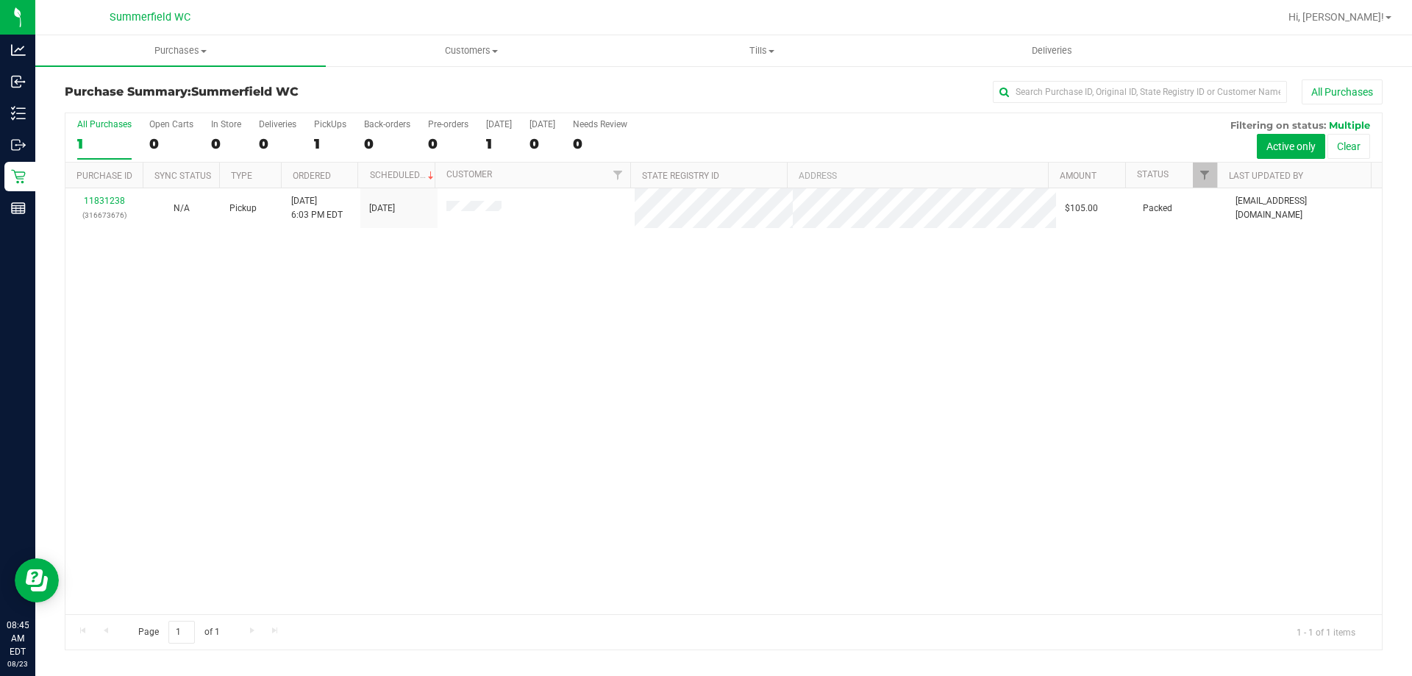
click at [1031, 371] on div "11831238 (316673676) N/A Pickup [DATE] 6:03 PM EDT 8/23/2025 $105.00 Packed [EM…" at bounding box center [723, 401] width 1316 height 426
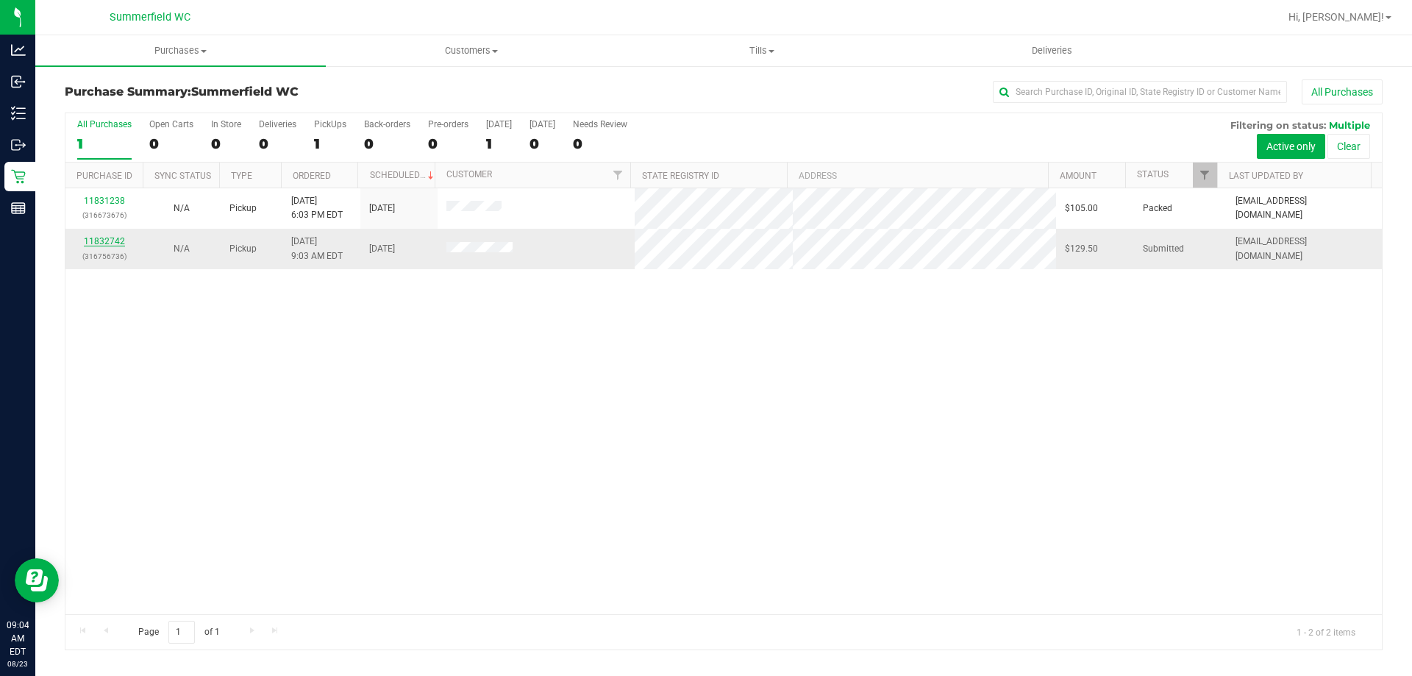
click at [109, 240] on link "11832742" at bounding box center [104, 241] width 41 height 10
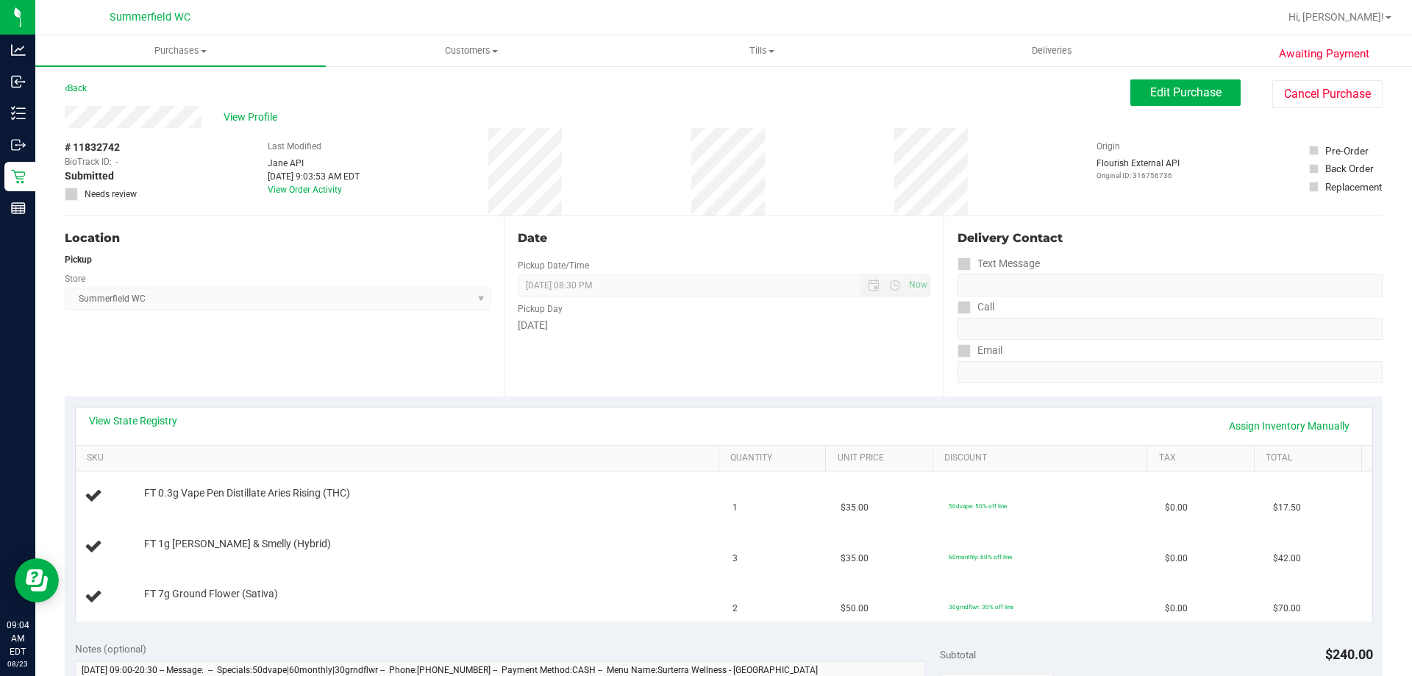
click at [142, 412] on div "View State Registry Assign Inventory Manually" at bounding box center [724, 425] width 1296 height 37
click at [142, 421] on link "View State Registry" at bounding box center [133, 420] width 88 height 15
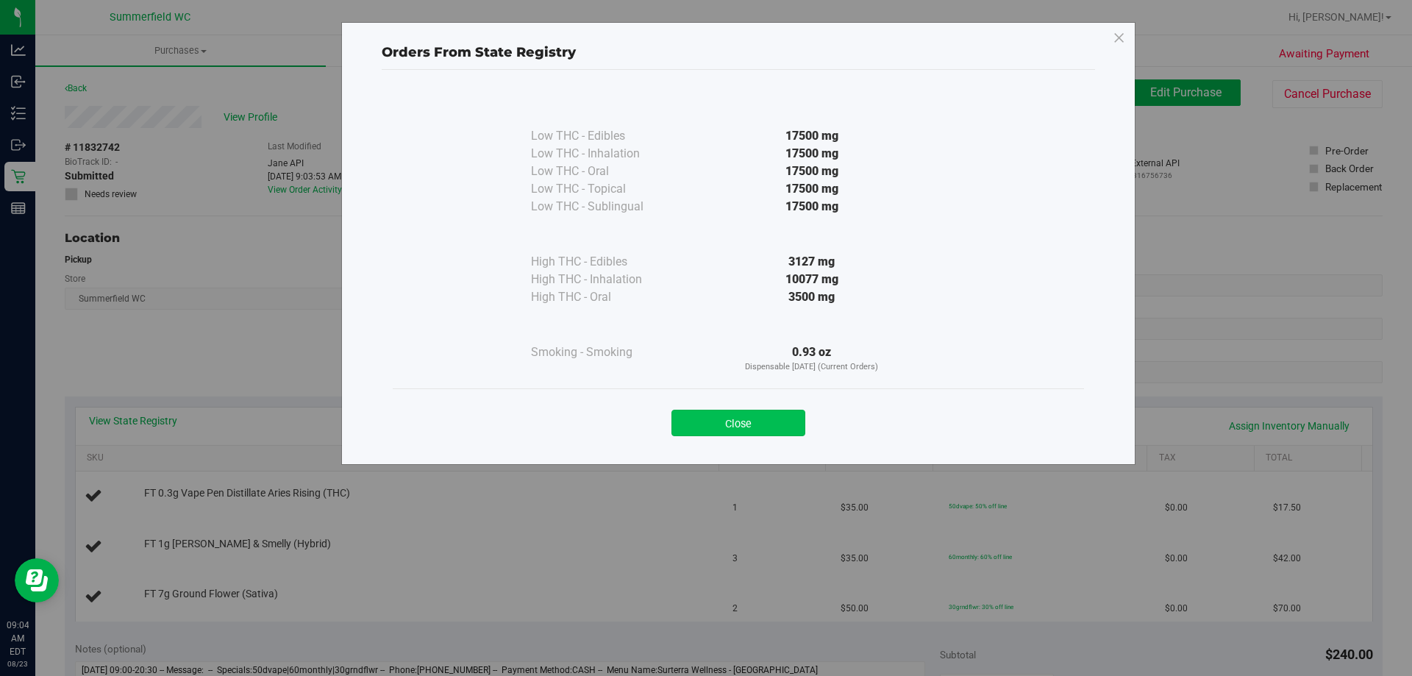
click at [716, 421] on button "Close" at bounding box center [738, 422] width 134 height 26
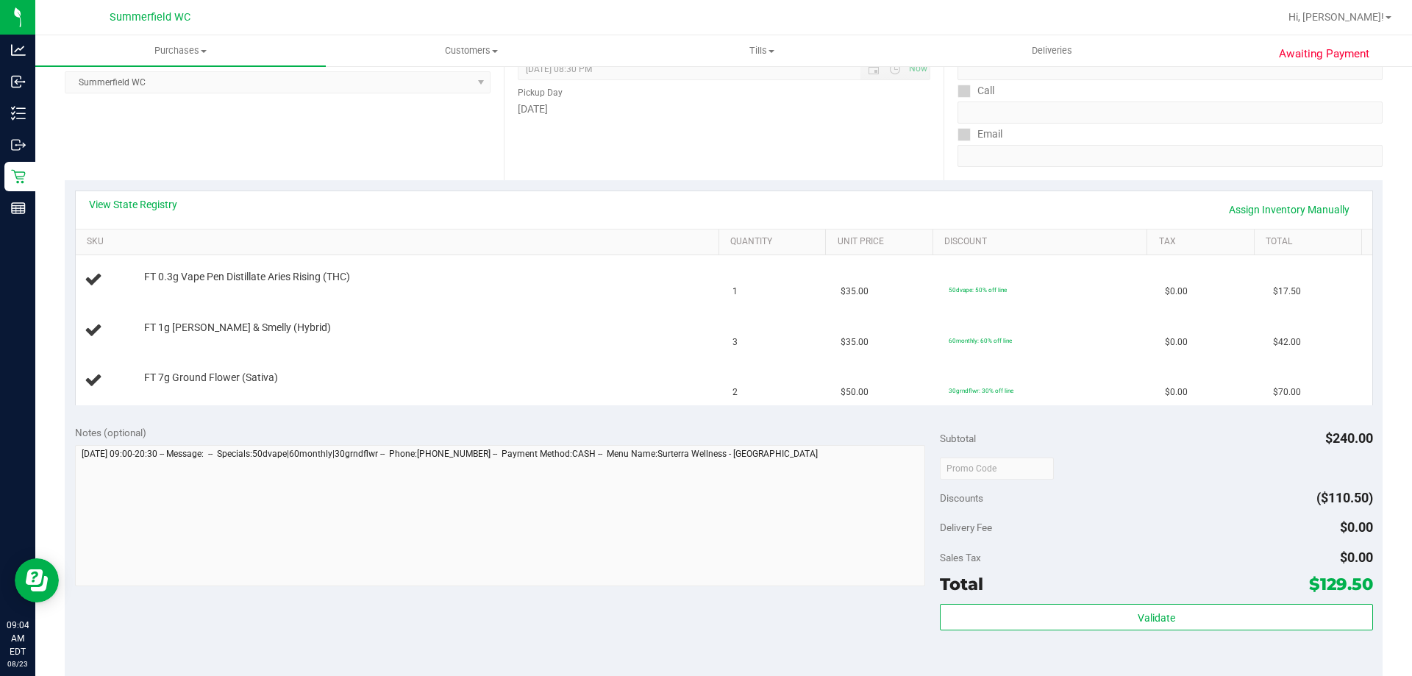
scroll to position [368, 0]
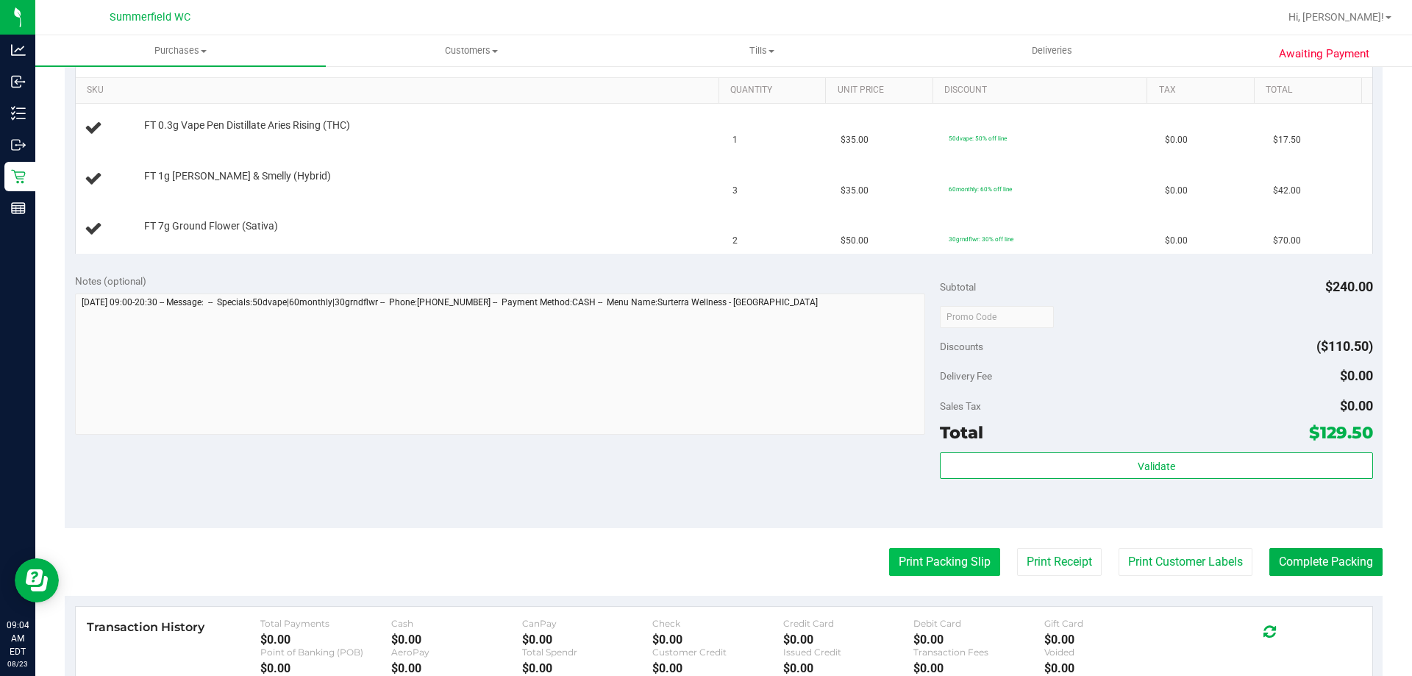
click at [951, 566] on button "Print Packing Slip" at bounding box center [944, 562] width 111 height 28
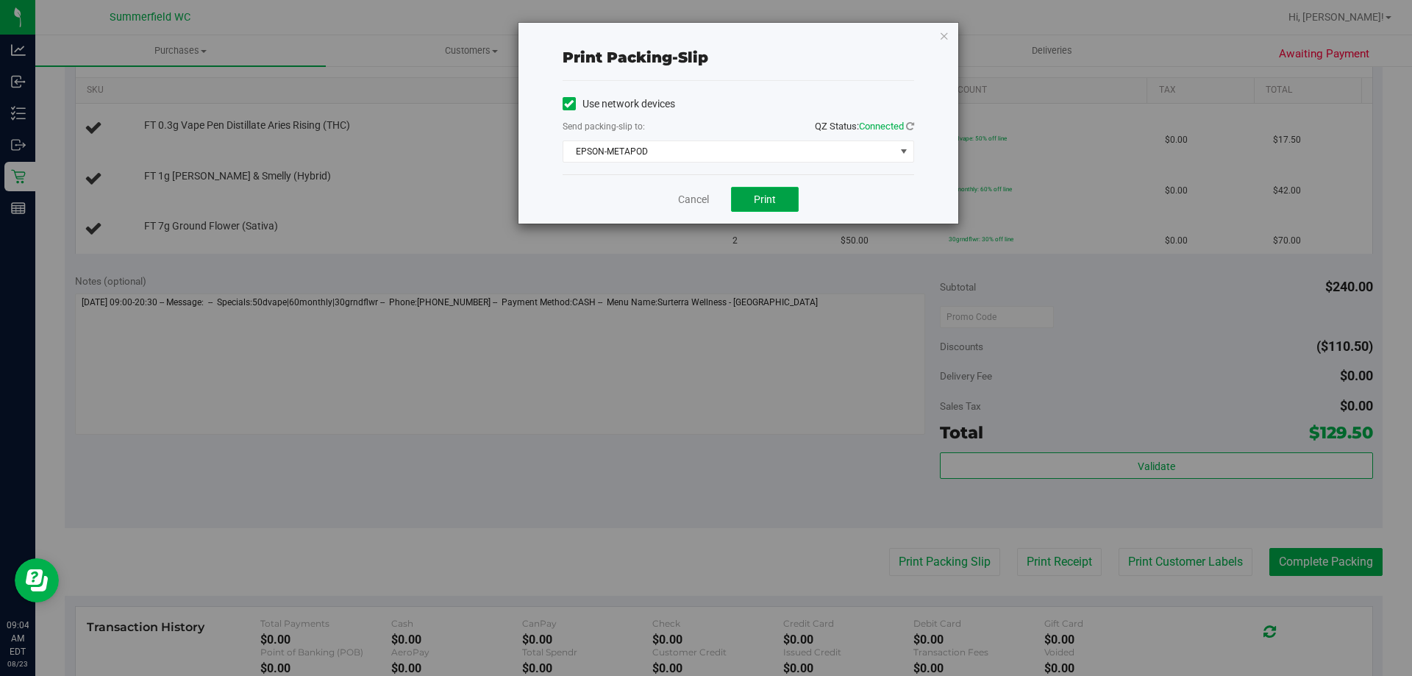
click at [772, 203] on span "Print" at bounding box center [765, 199] width 22 height 12
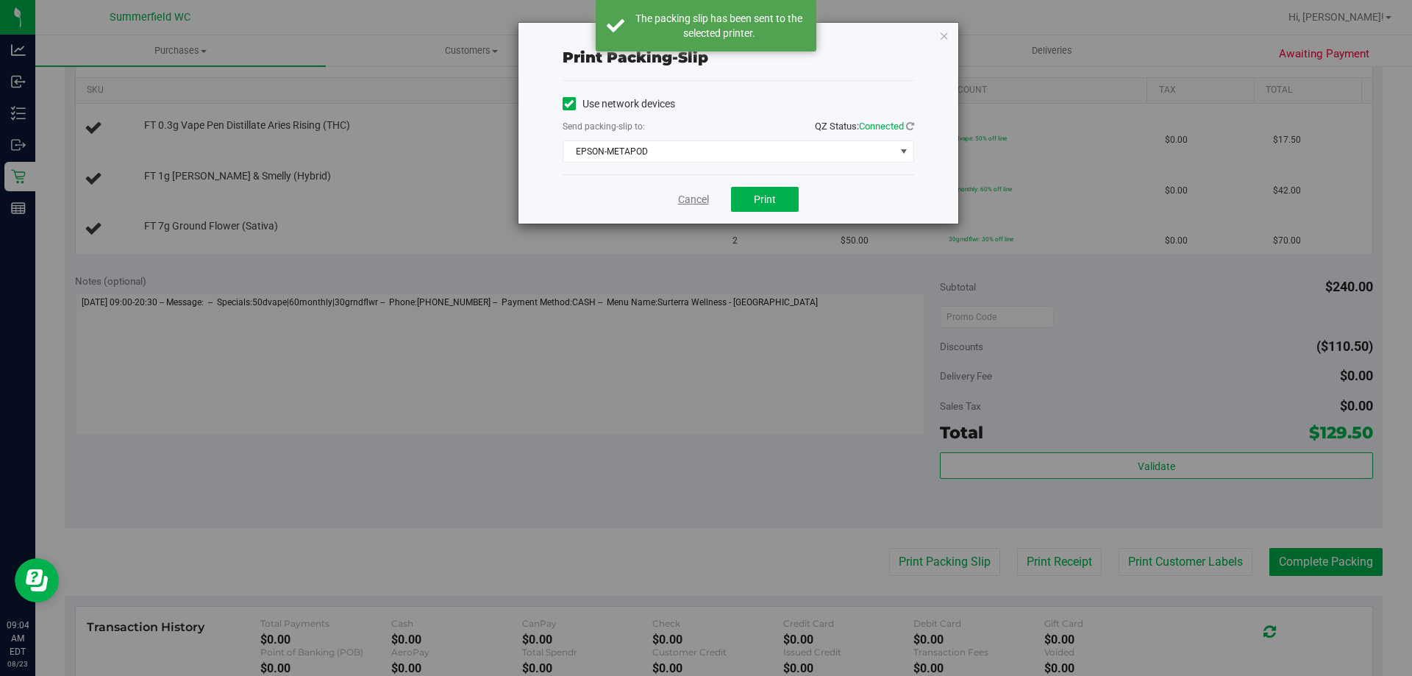
click at [692, 197] on link "Cancel" at bounding box center [693, 199] width 31 height 15
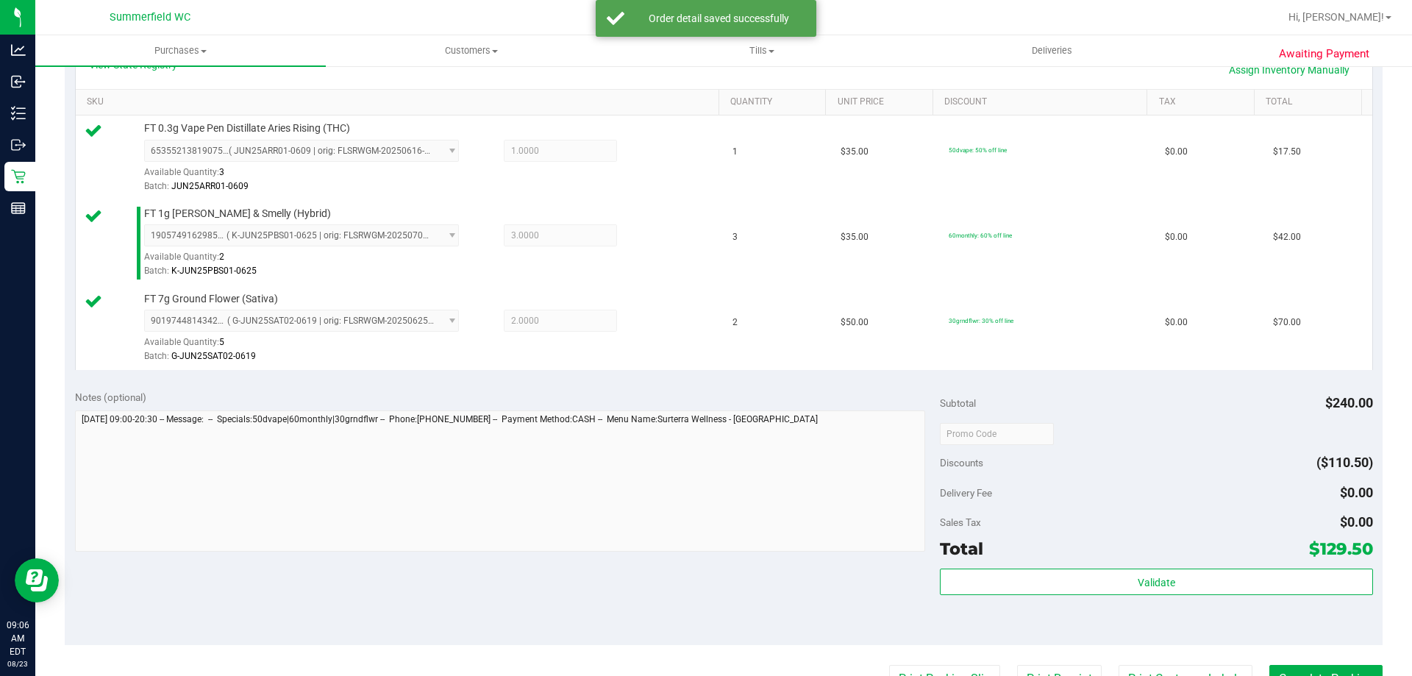
scroll to position [588, 0]
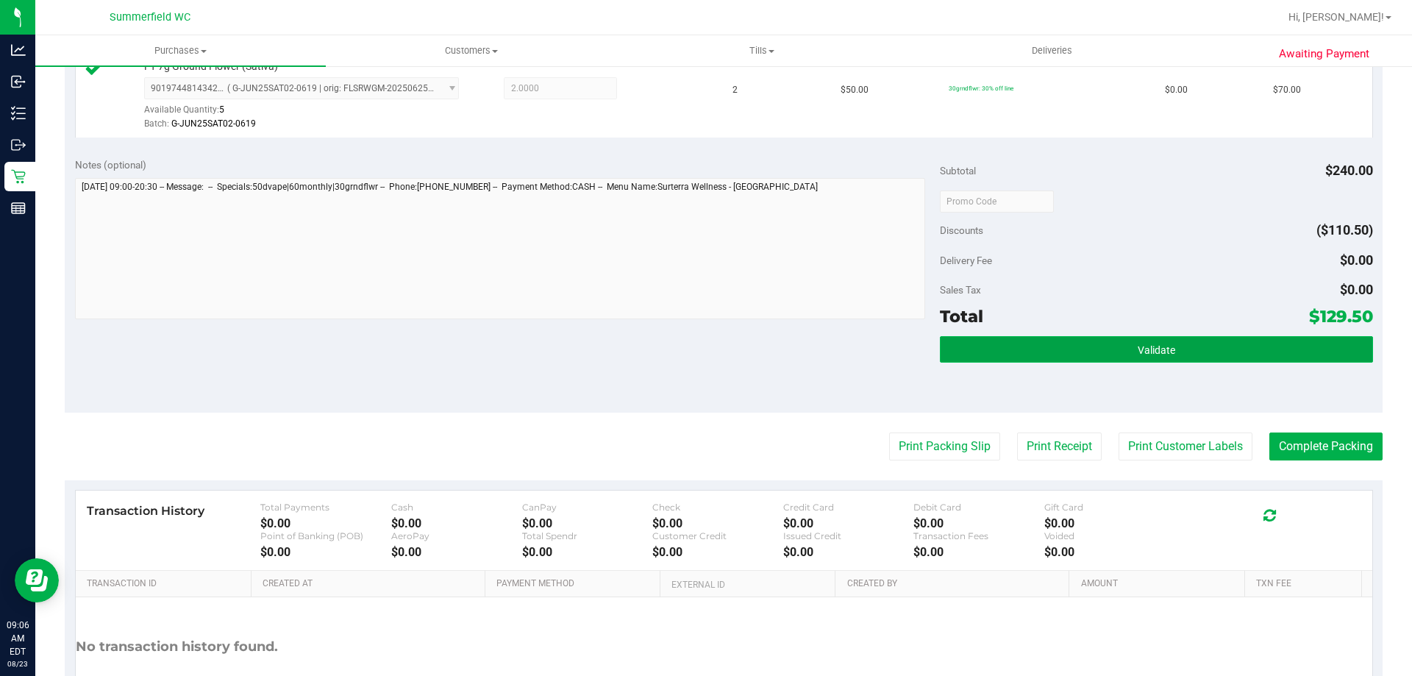
click at [1148, 342] on button "Validate" at bounding box center [1156, 349] width 432 height 26
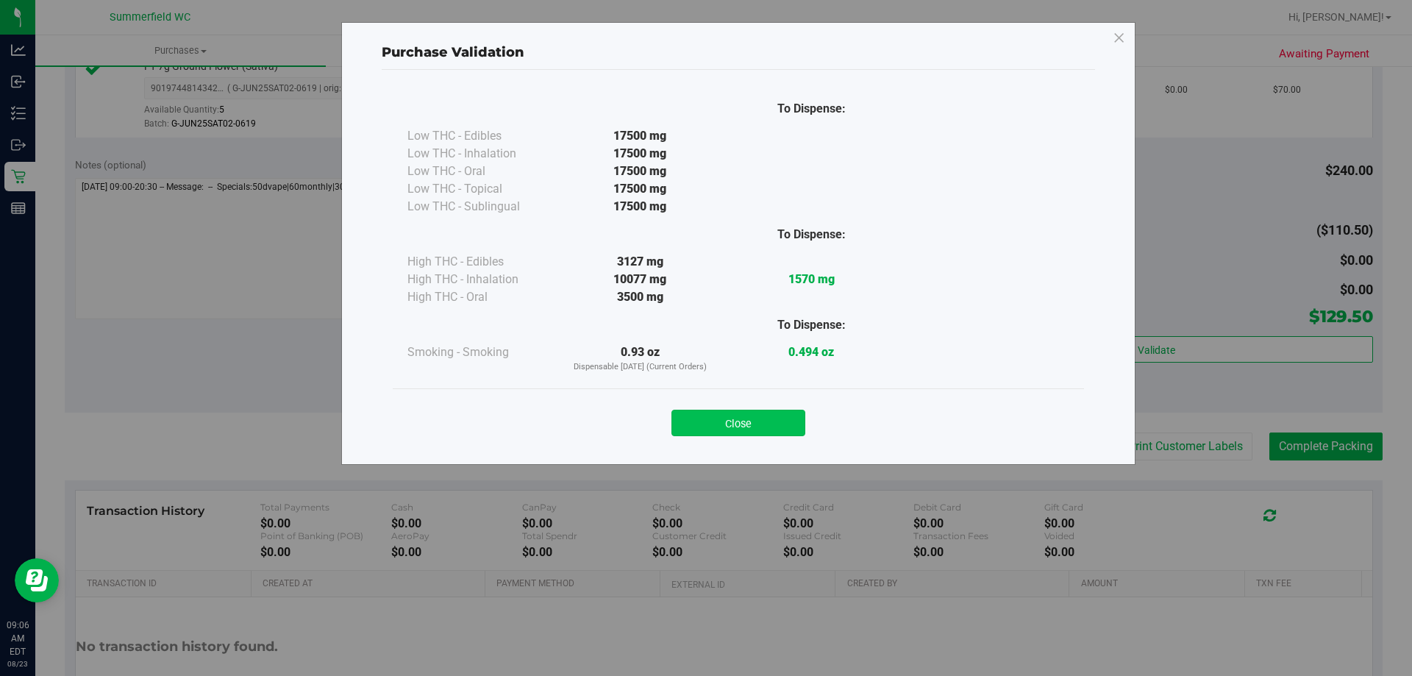
click at [762, 423] on button "Close" at bounding box center [738, 422] width 134 height 26
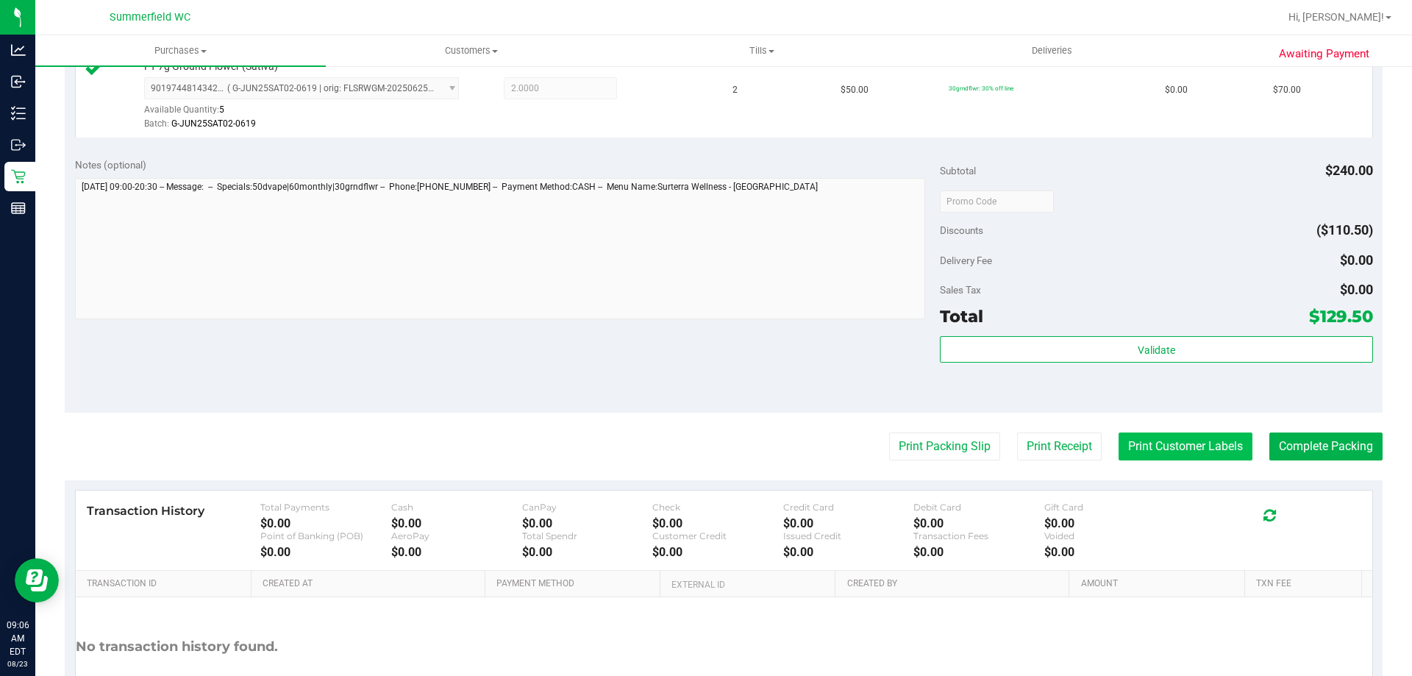
click at [1188, 440] on button "Print Customer Labels" at bounding box center [1185, 446] width 134 height 28
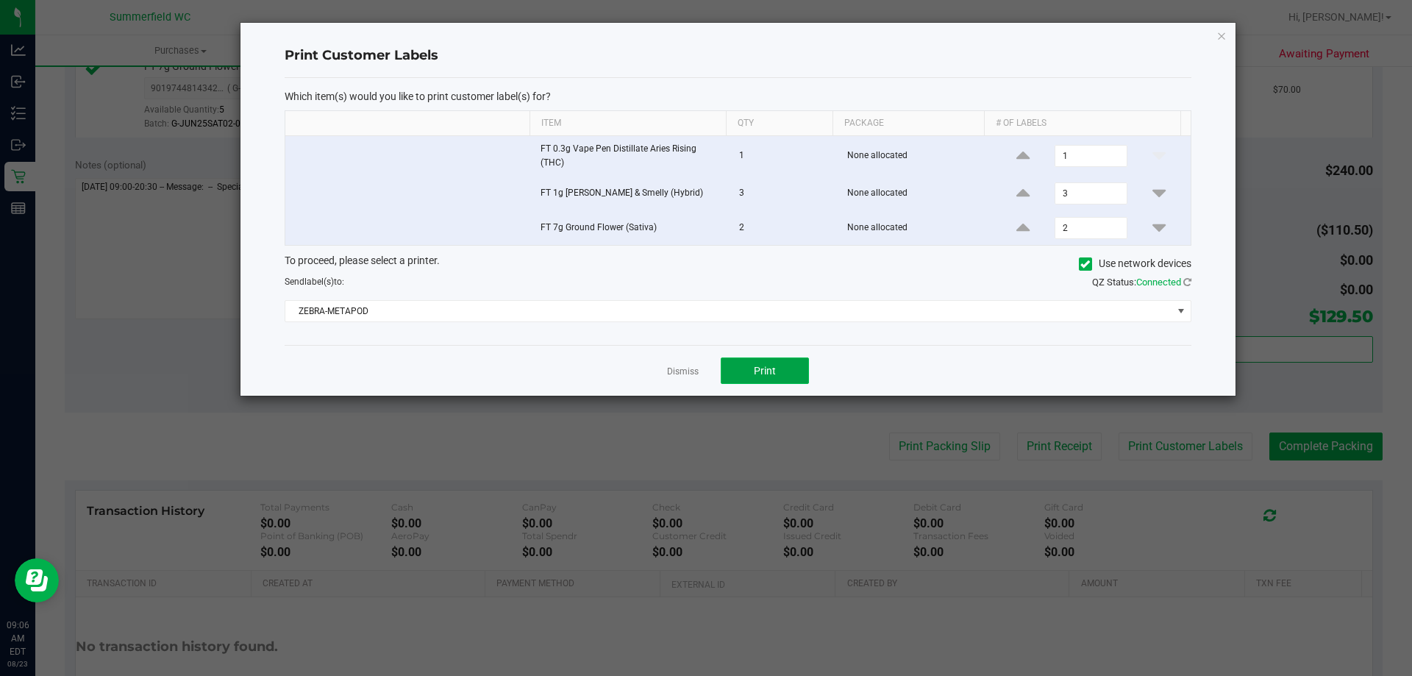
click at [773, 367] on span "Print" at bounding box center [765, 371] width 22 height 12
click at [681, 369] on link "Dismiss" at bounding box center [683, 371] width 32 height 12
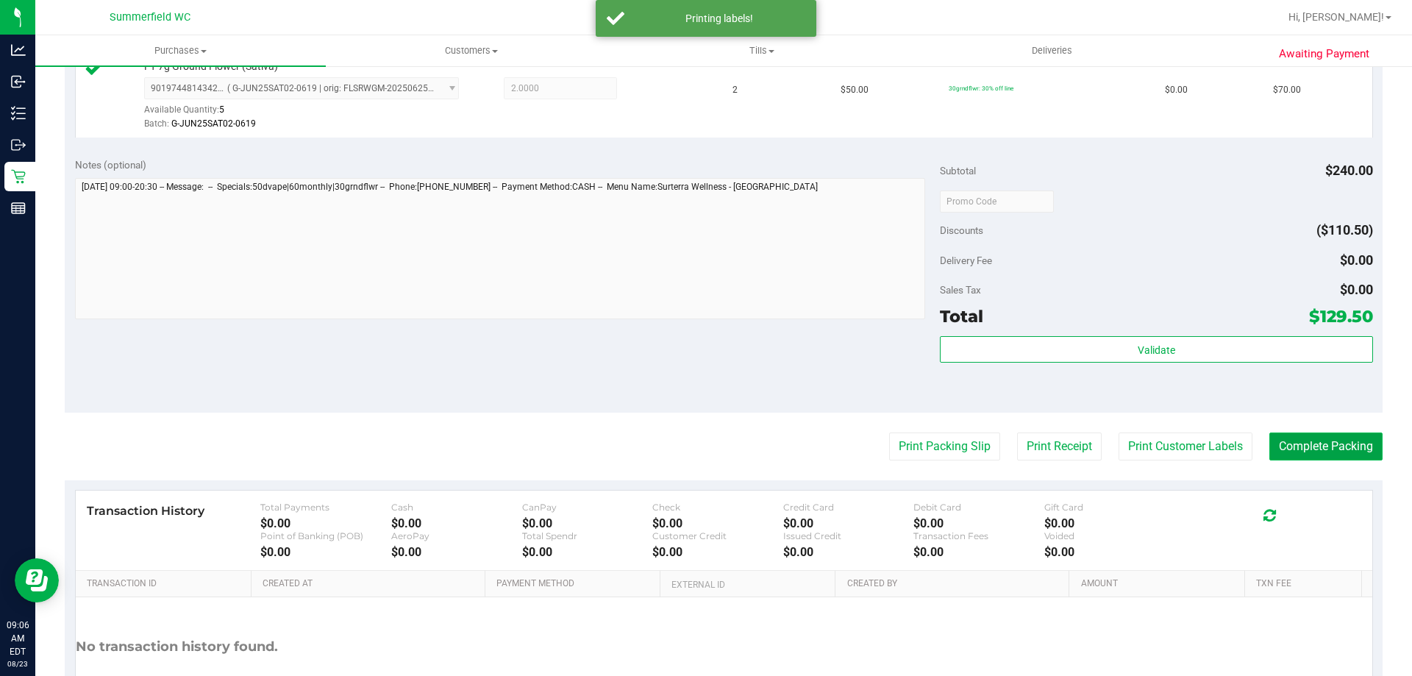
click at [1311, 443] on button "Complete Packing" at bounding box center [1325, 446] width 113 height 28
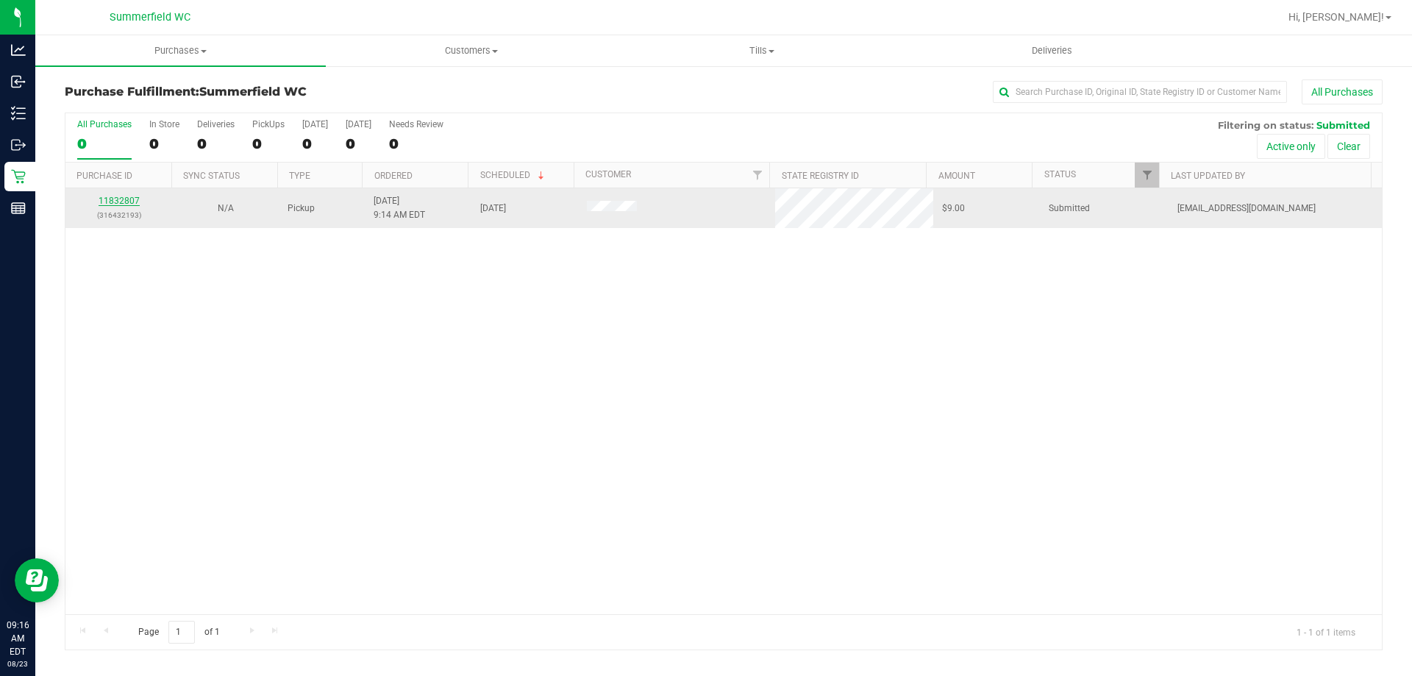
click at [125, 201] on link "11832807" at bounding box center [119, 201] width 41 height 10
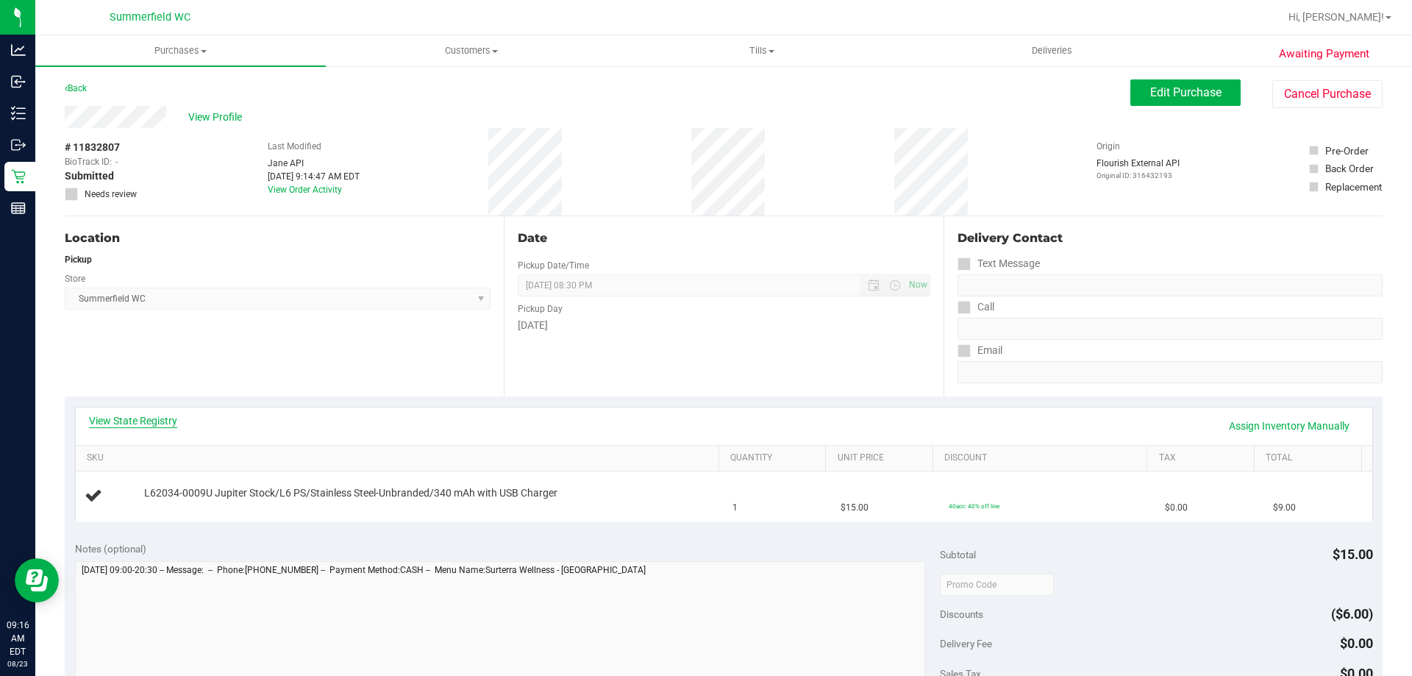
click at [123, 421] on link "View State Registry" at bounding box center [133, 420] width 88 height 15
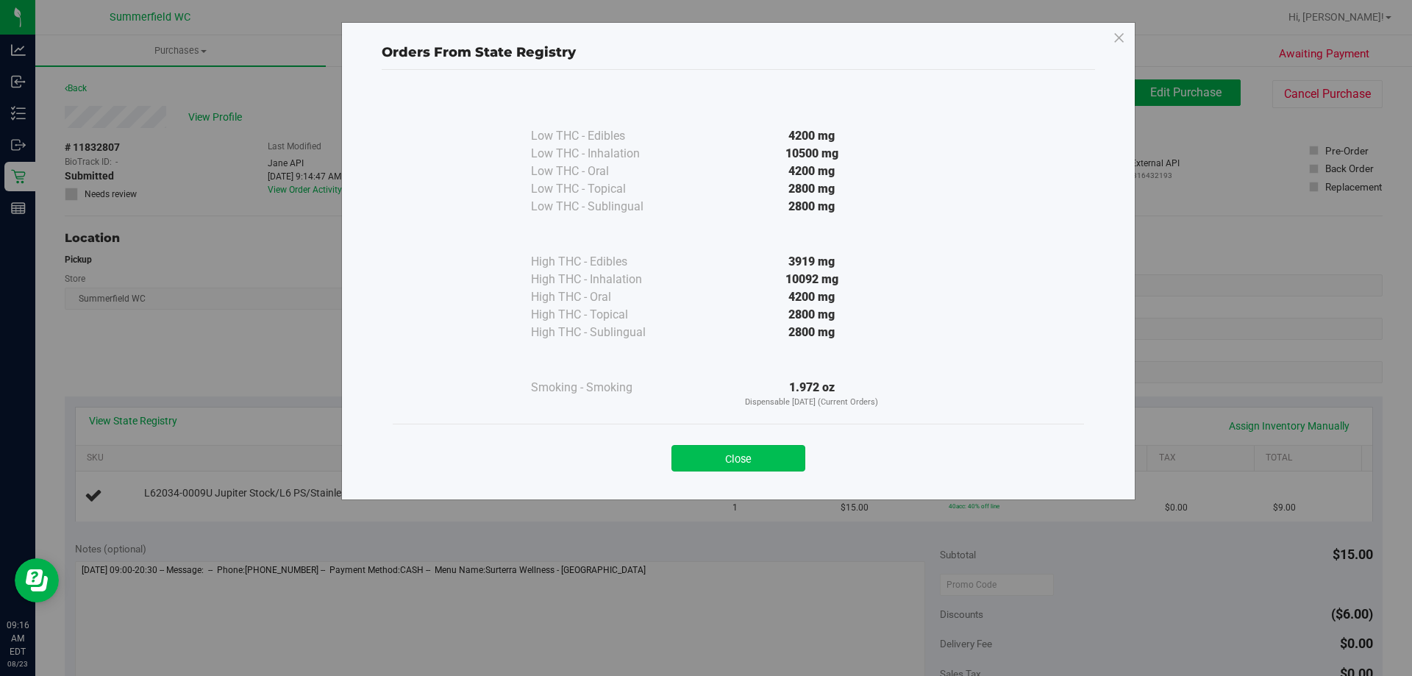
click at [749, 454] on button "Close" at bounding box center [738, 458] width 134 height 26
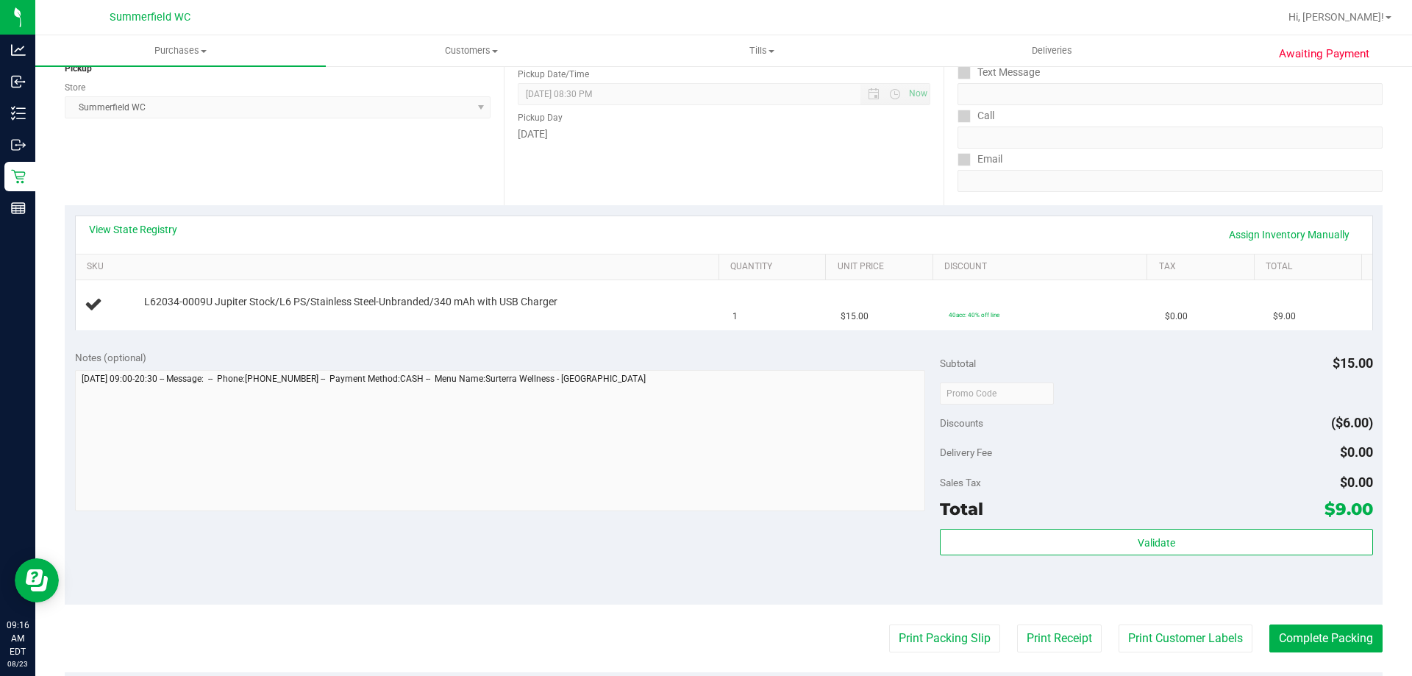
scroll to position [294, 0]
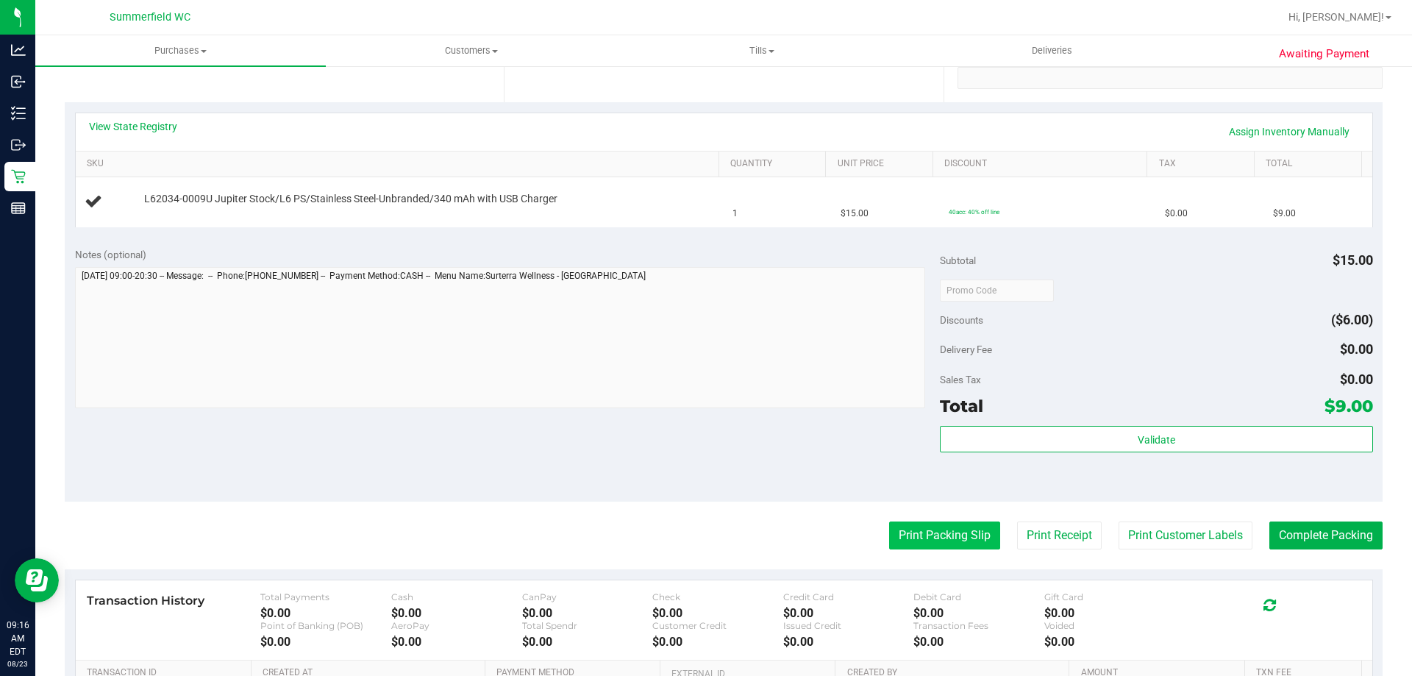
click at [921, 539] on button "Print Packing Slip" at bounding box center [944, 535] width 111 height 28
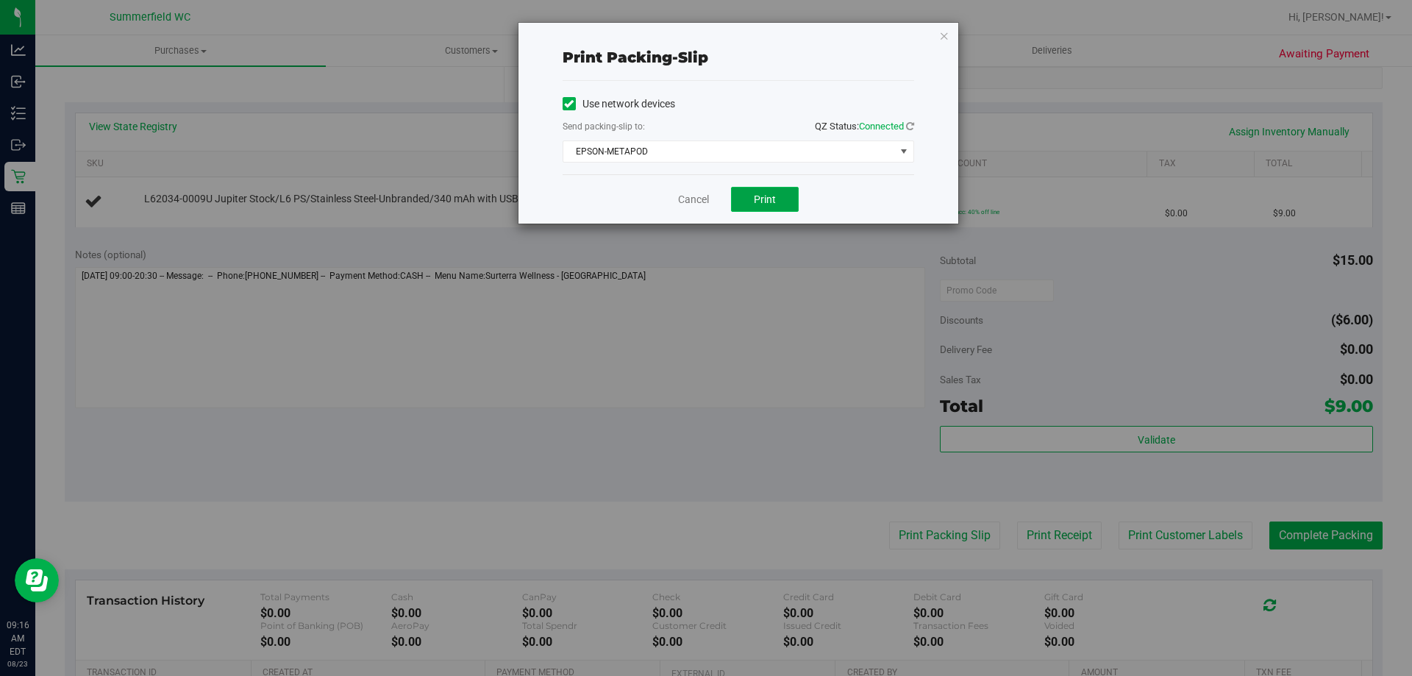
click at [762, 190] on button "Print" at bounding box center [765, 199] width 68 height 25
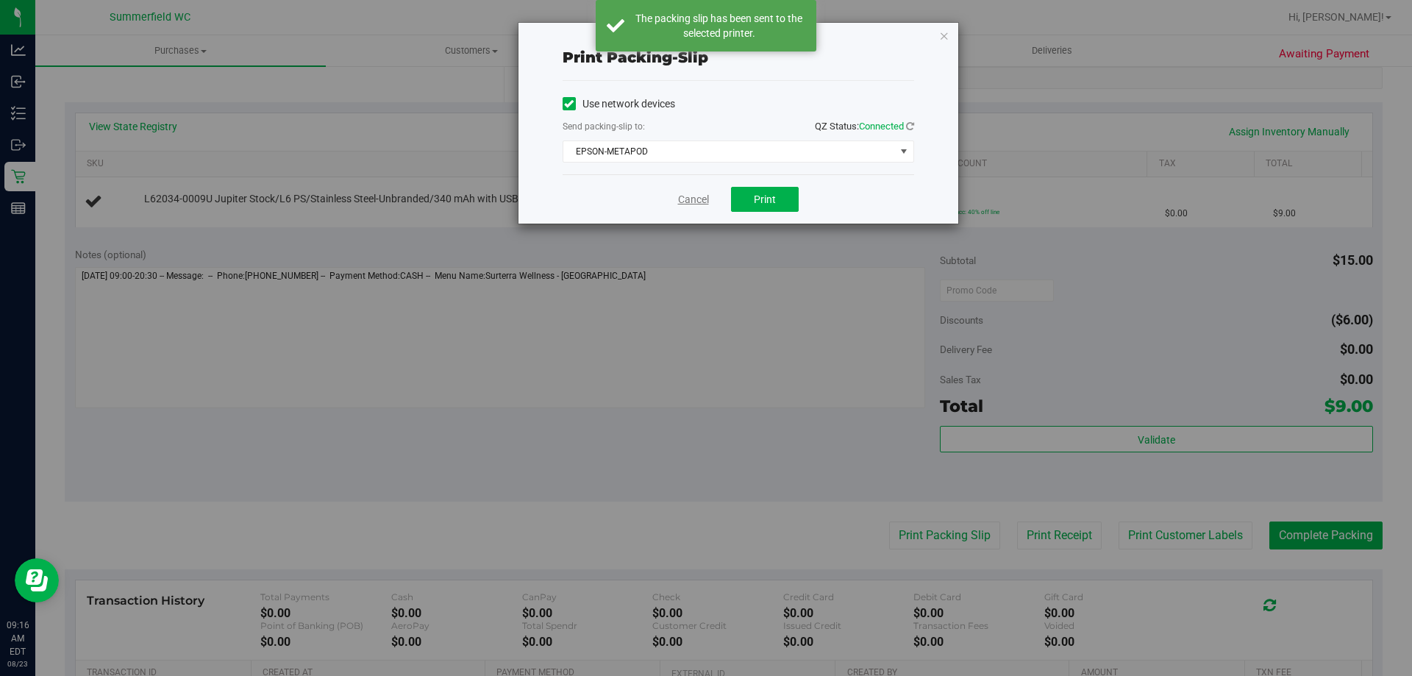
click at [697, 200] on link "Cancel" at bounding box center [693, 199] width 31 height 15
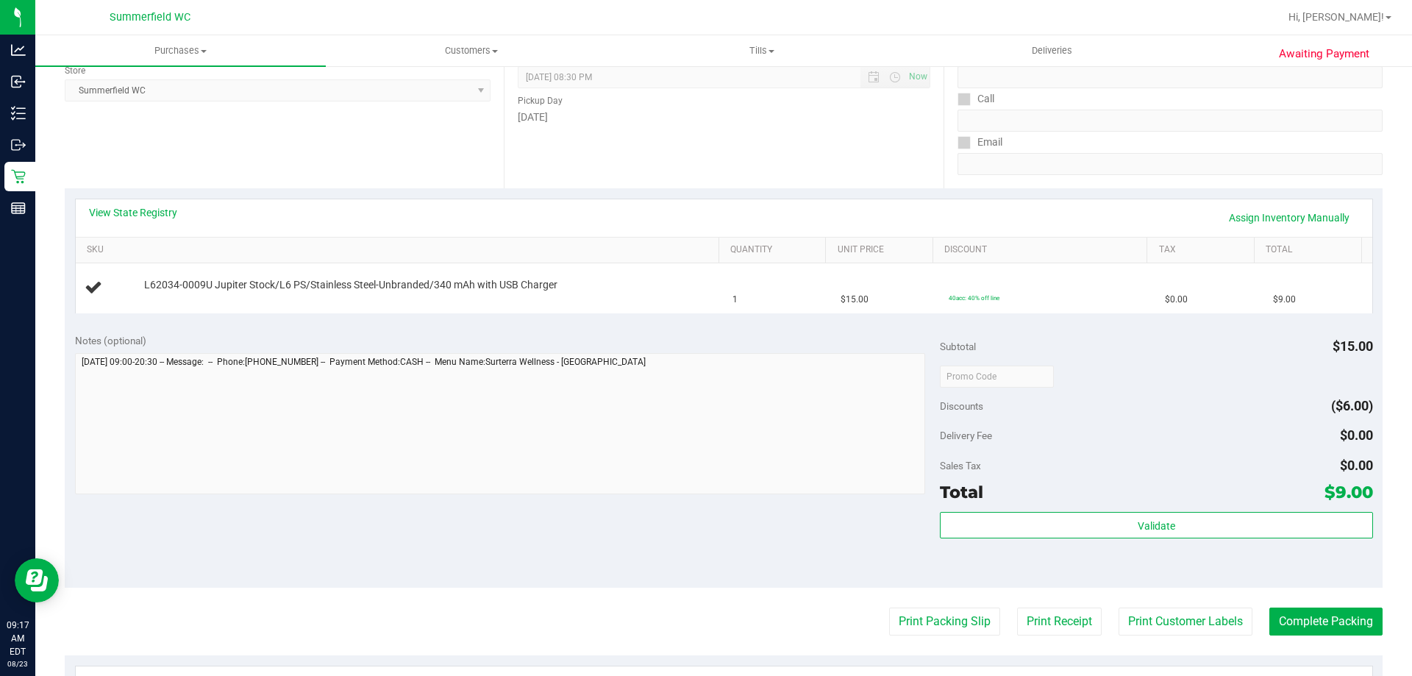
scroll to position [74, 0]
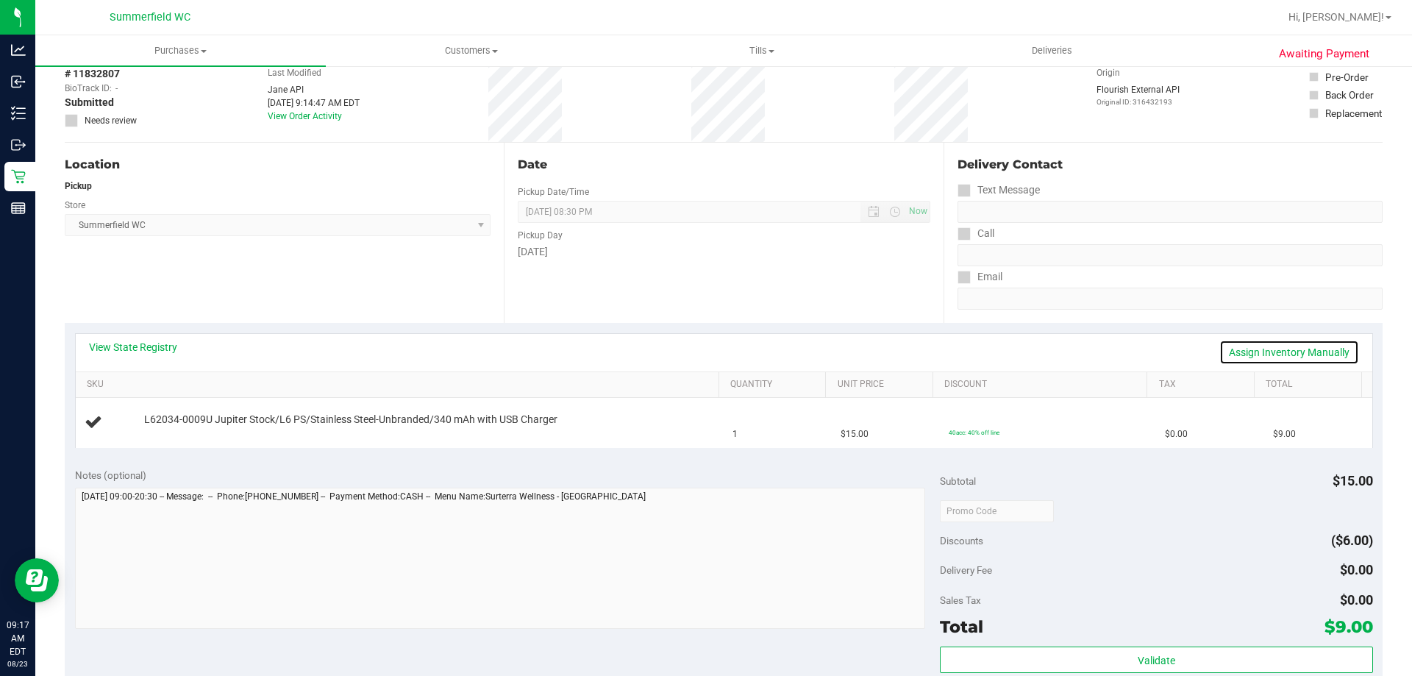
click at [1309, 354] on link "Assign Inventory Manually" at bounding box center [1289, 352] width 140 height 25
click at [181, 435] on div "Add Package" at bounding box center [428, 430] width 568 height 14
click at [184, 432] on link "Add Package" at bounding box center [170, 429] width 53 height 10
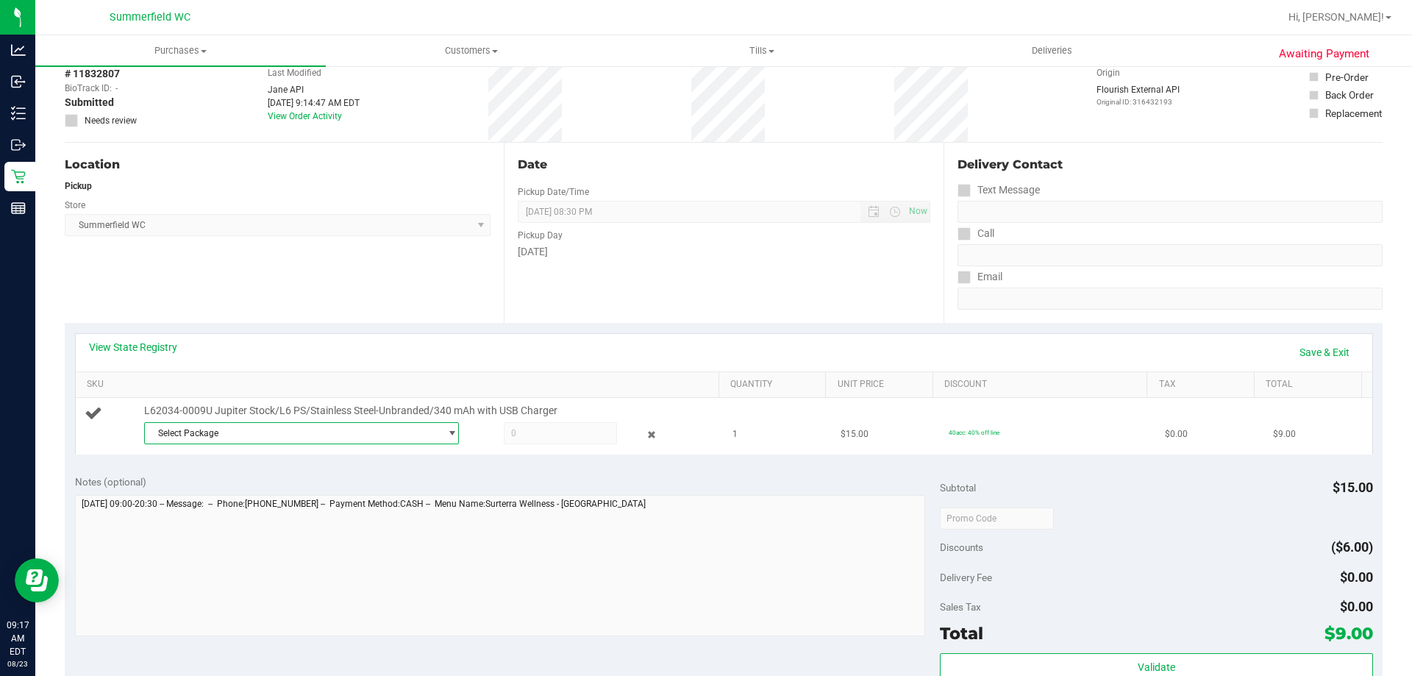
click at [404, 440] on span "Select Package" at bounding box center [292, 433] width 295 height 21
click at [407, 487] on li "6019681639788816 ( 1992283 - 112024 | orig: FLSRWSV-20241119-021 )" at bounding box center [297, 493] width 307 height 21
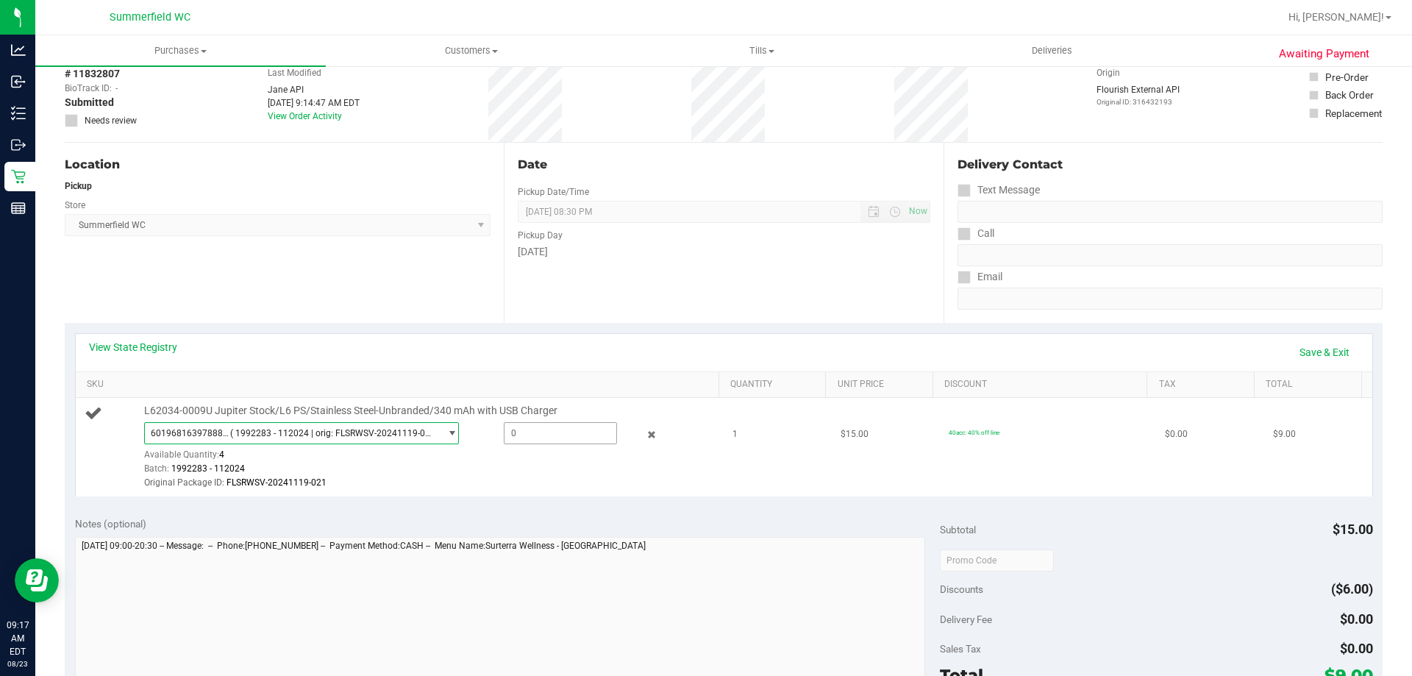
click at [552, 432] on span at bounding box center [560, 433] width 113 height 22
type input "1"
type input "1.0000"
click at [1328, 349] on link "Save & Exit" at bounding box center [1324, 352] width 69 height 25
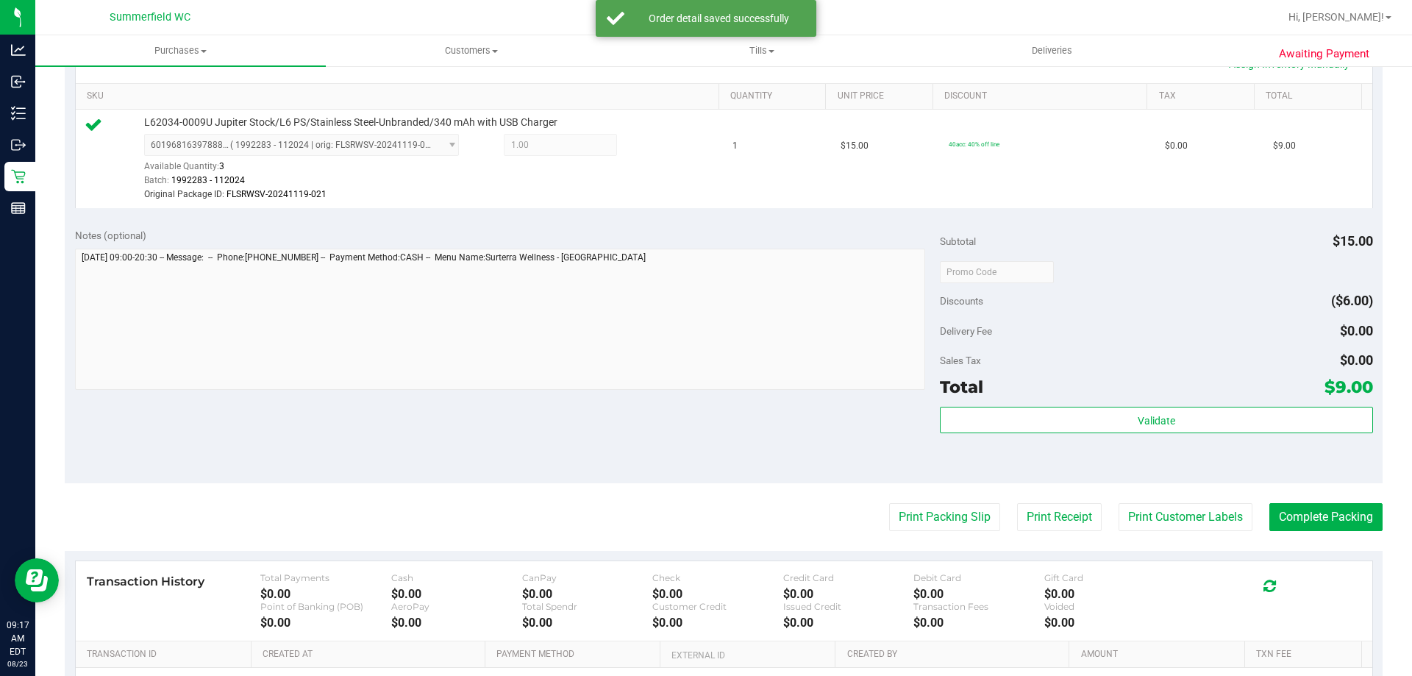
scroll to position [441, 0]
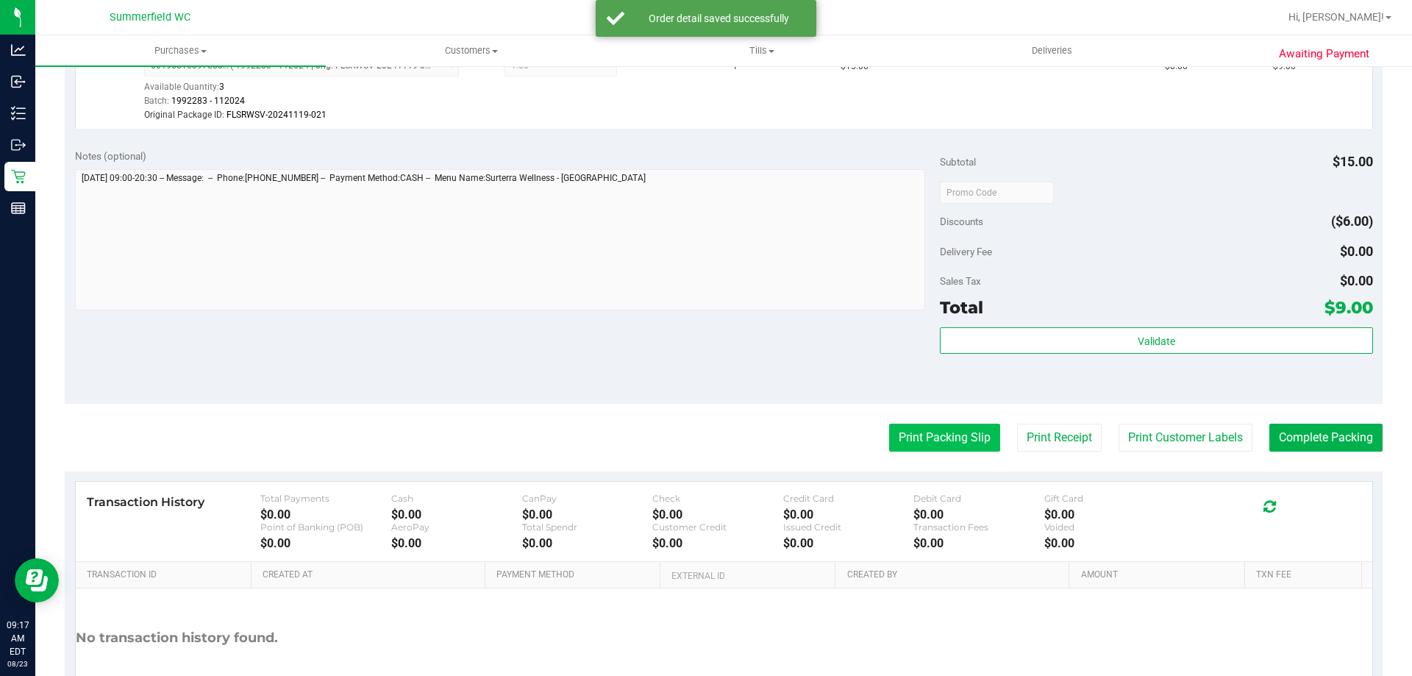
click at [924, 447] on button "Print Packing Slip" at bounding box center [944, 437] width 111 height 28
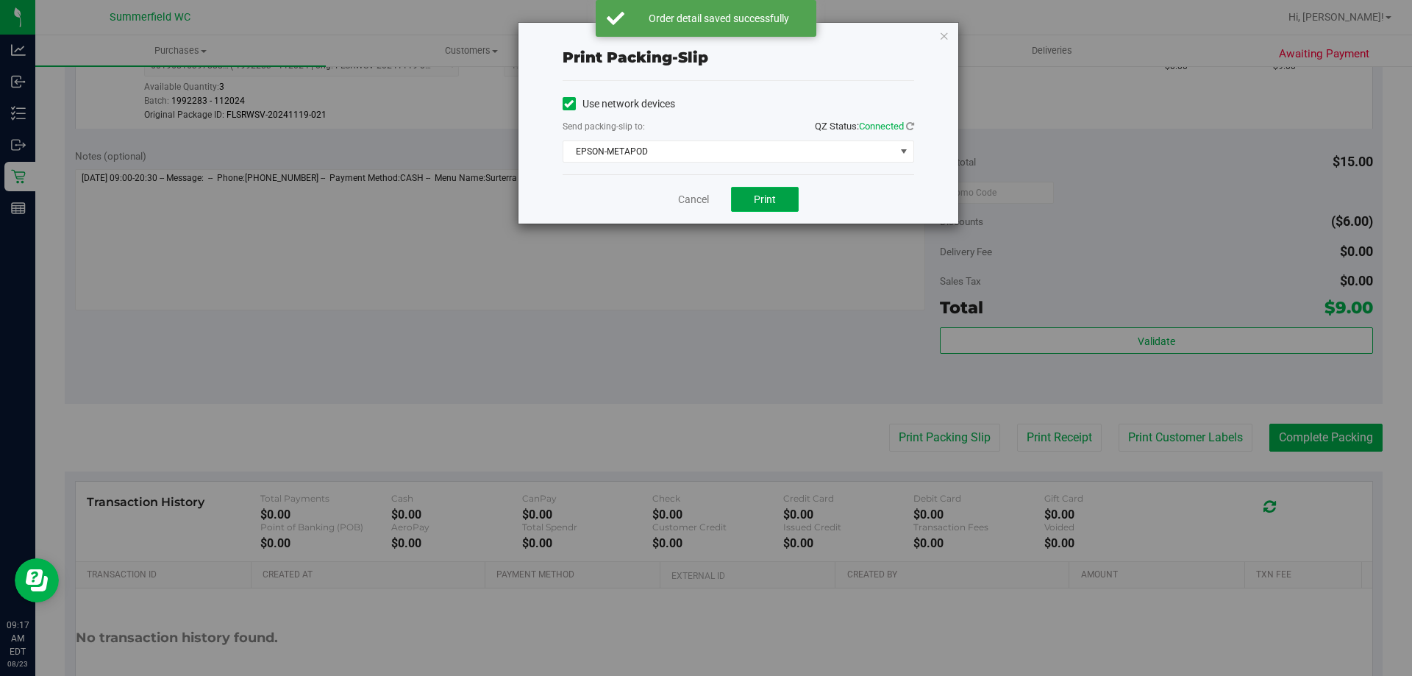
click at [755, 198] on span "Print" at bounding box center [765, 199] width 22 height 12
click at [689, 200] on link "Cancel" at bounding box center [693, 199] width 31 height 15
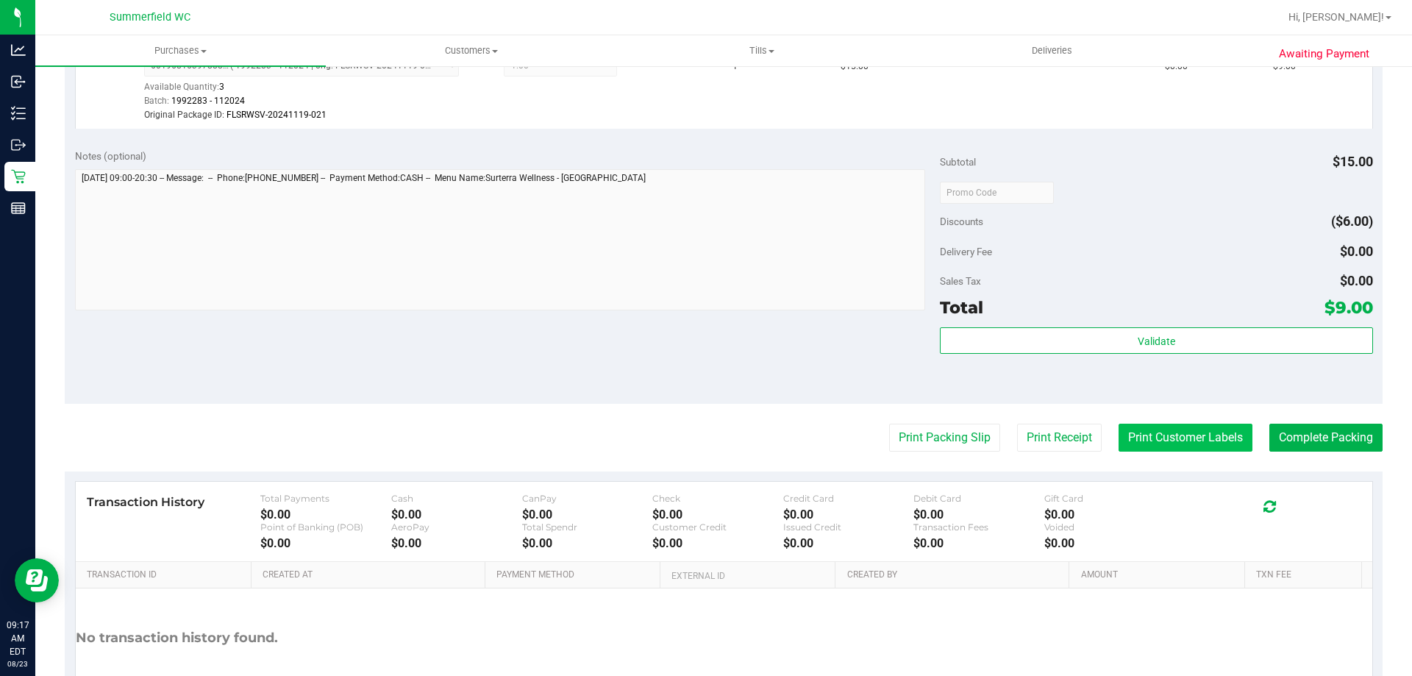
click at [1155, 426] on button "Print Customer Labels" at bounding box center [1185, 437] width 134 height 28
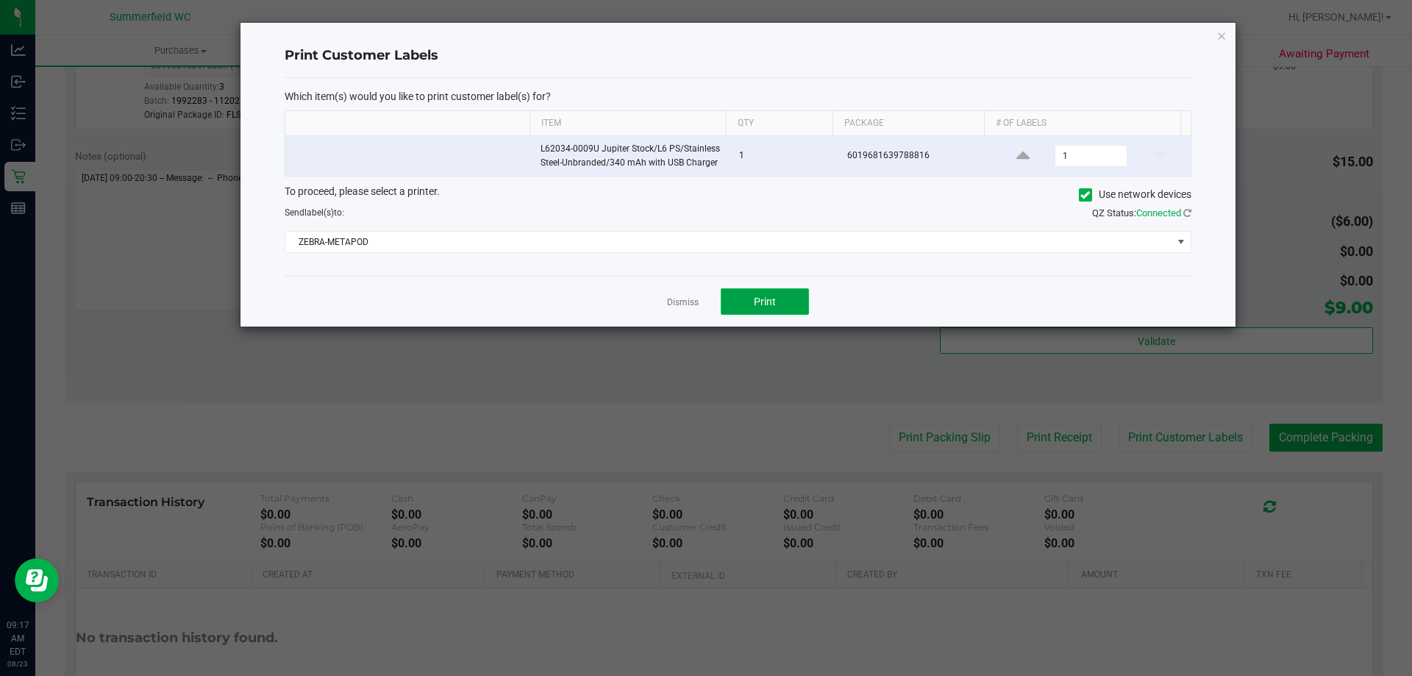
click at [776, 296] on button "Print" at bounding box center [764, 301] width 88 height 26
click at [674, 301] on link "Dismiss" at bounding box center [683, 302] width 32 height 12
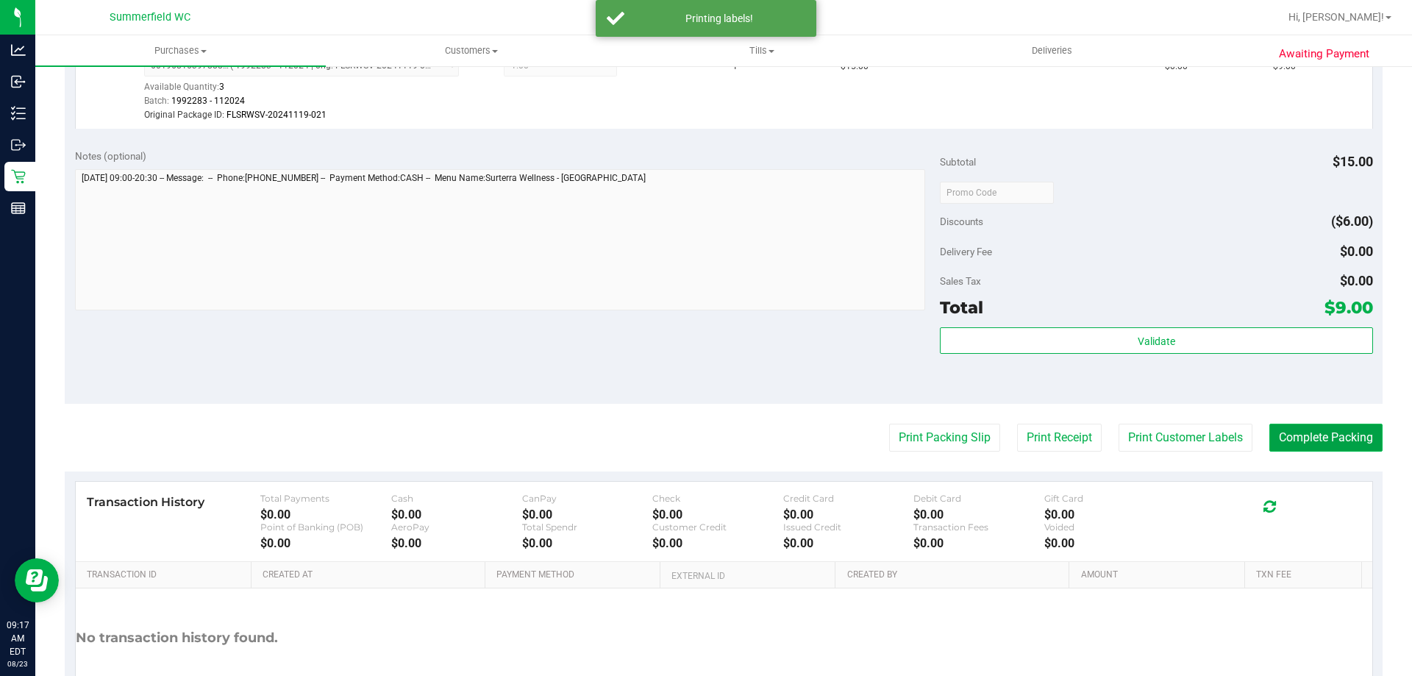
click at [1334, 448] on button "Complete Packing" at bounding box center [1325, 437] width 113 height 28
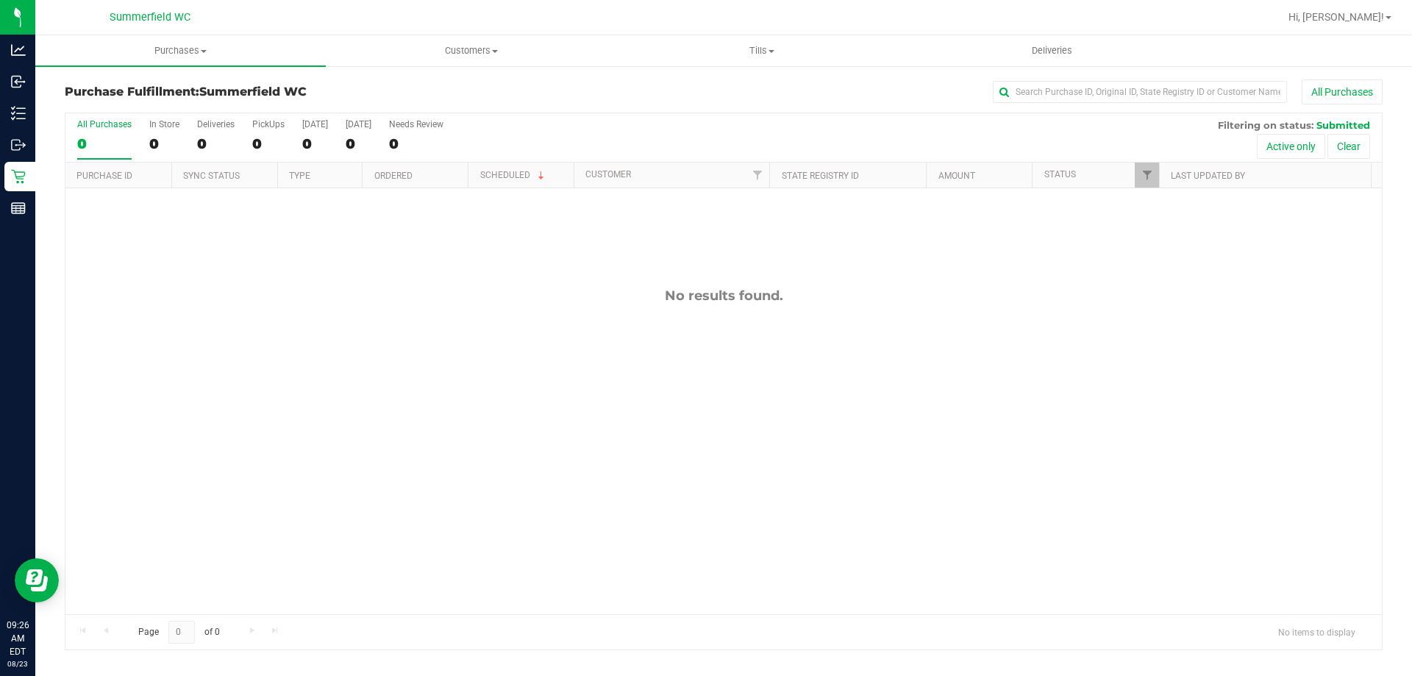
click at [854, 416] on div "No results found." at bounding box center [723, 450] width 1316 height 525
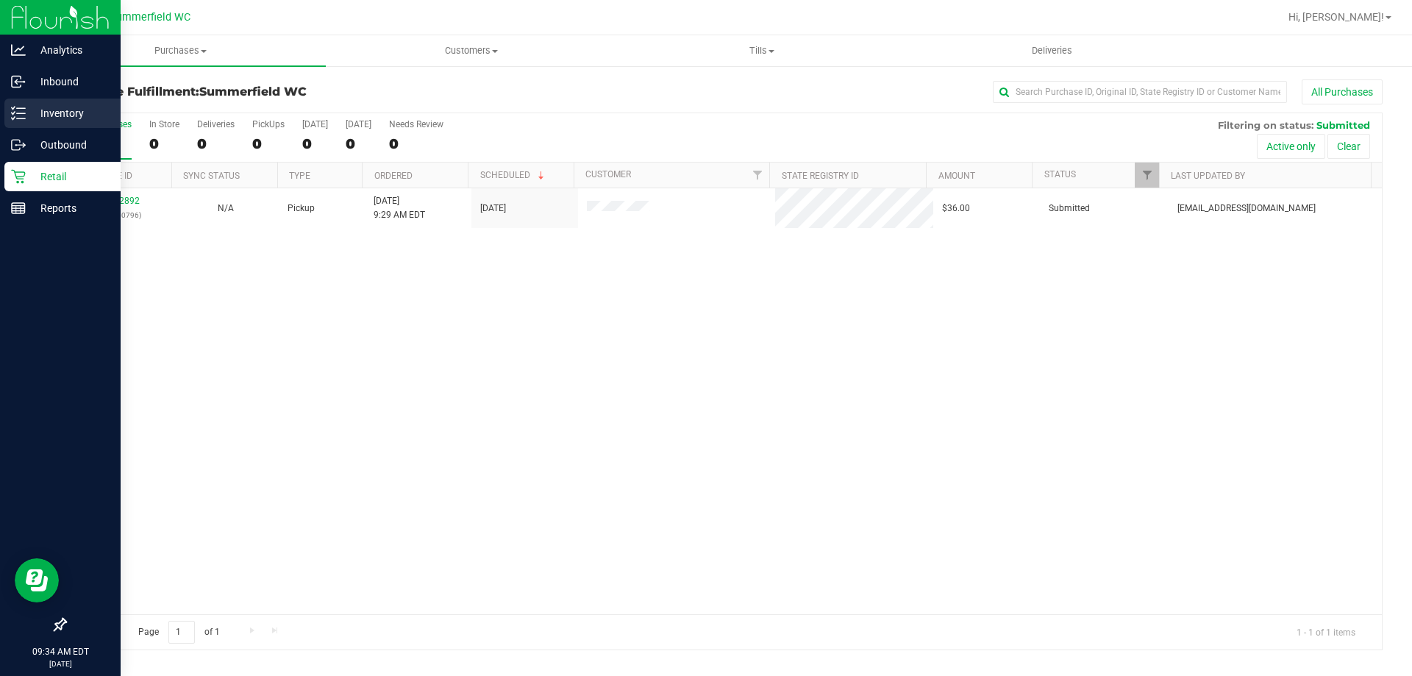
click at [69, 115] on p "Inventory" at bounding box center [70, 113] width 88 height 18
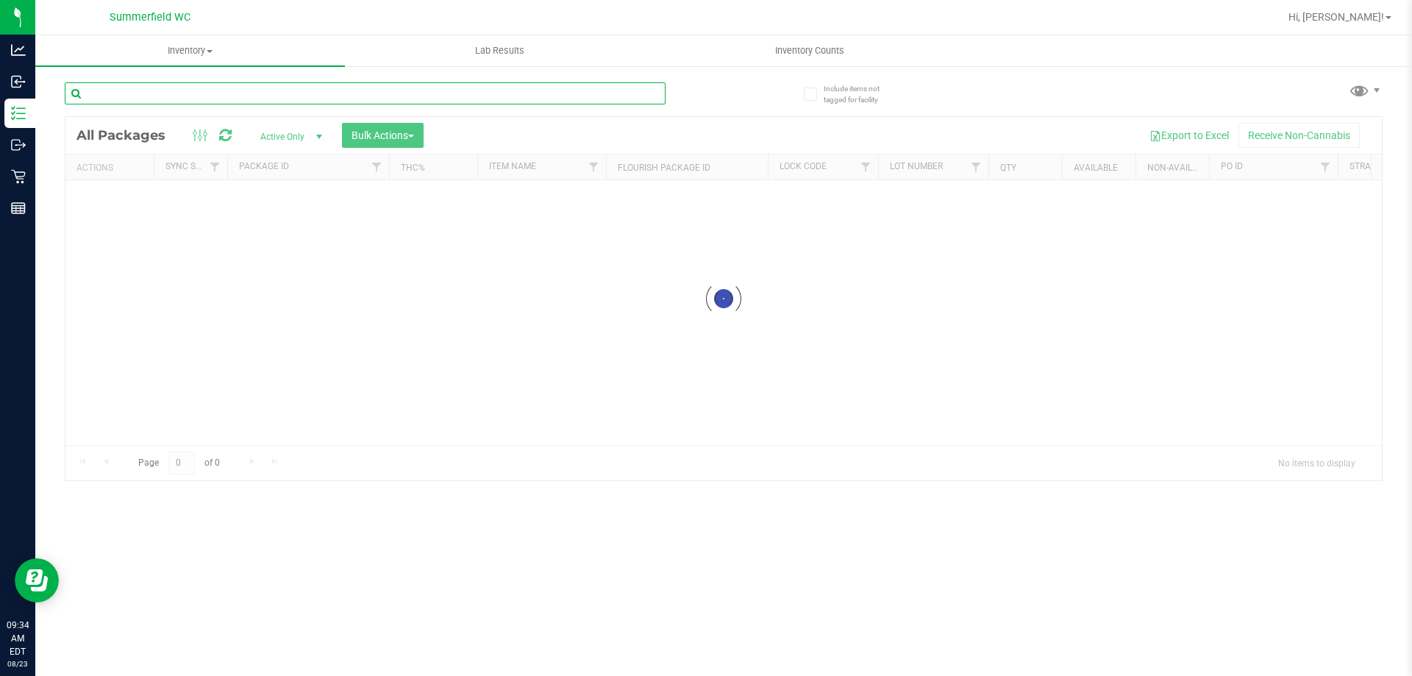
click at [208, 99] on div "Inventory All packages All inventory Waste log Create inventory Lab Results Inv…" at bounding box center [723, 355] width 1376 height 640
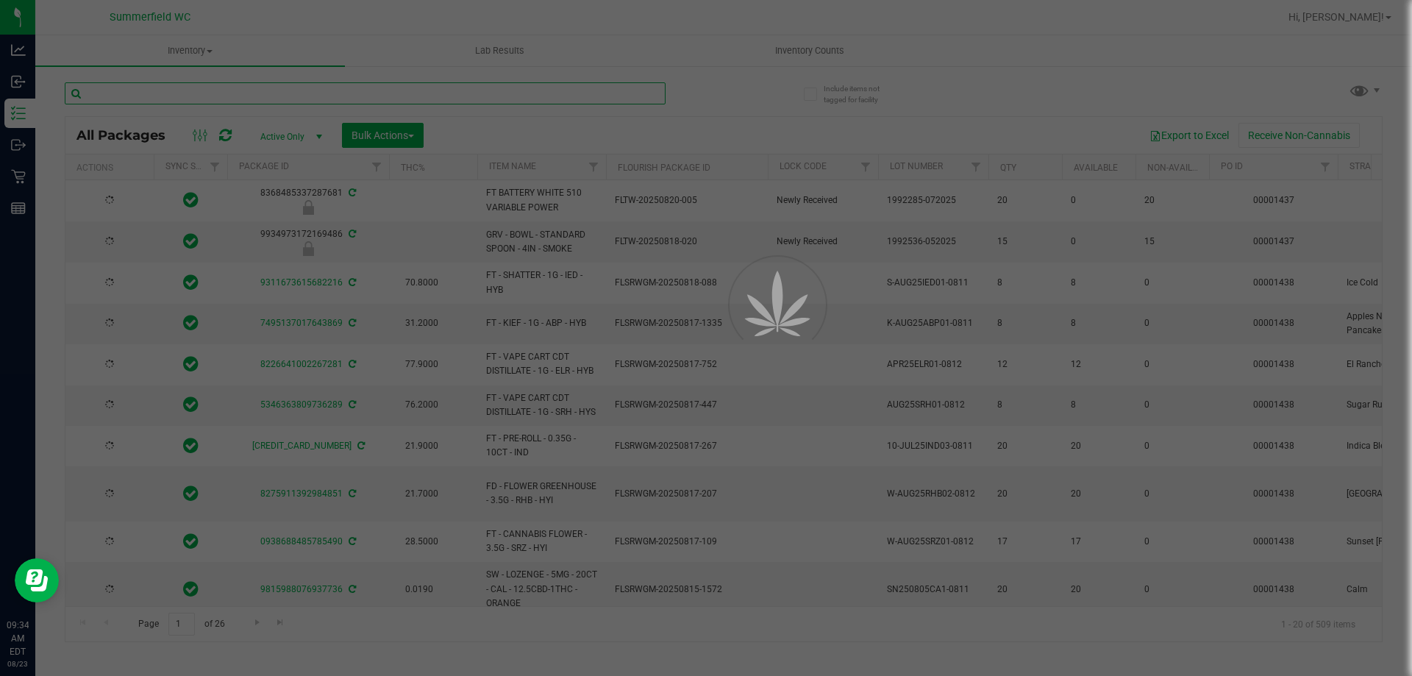
type input "[DATE]"
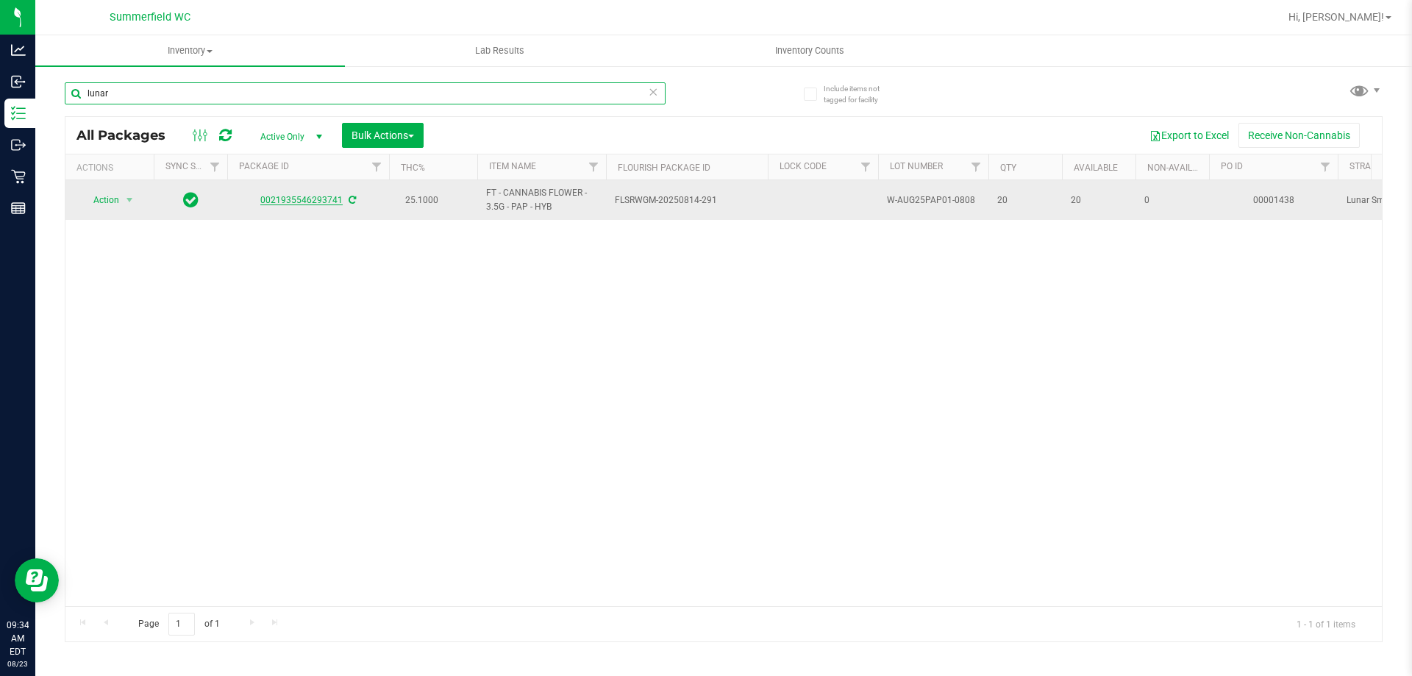
type input "lunar"
click at [308, 199] on link "0021935546293741" at bounding box center [301, 200] width 82 height 10
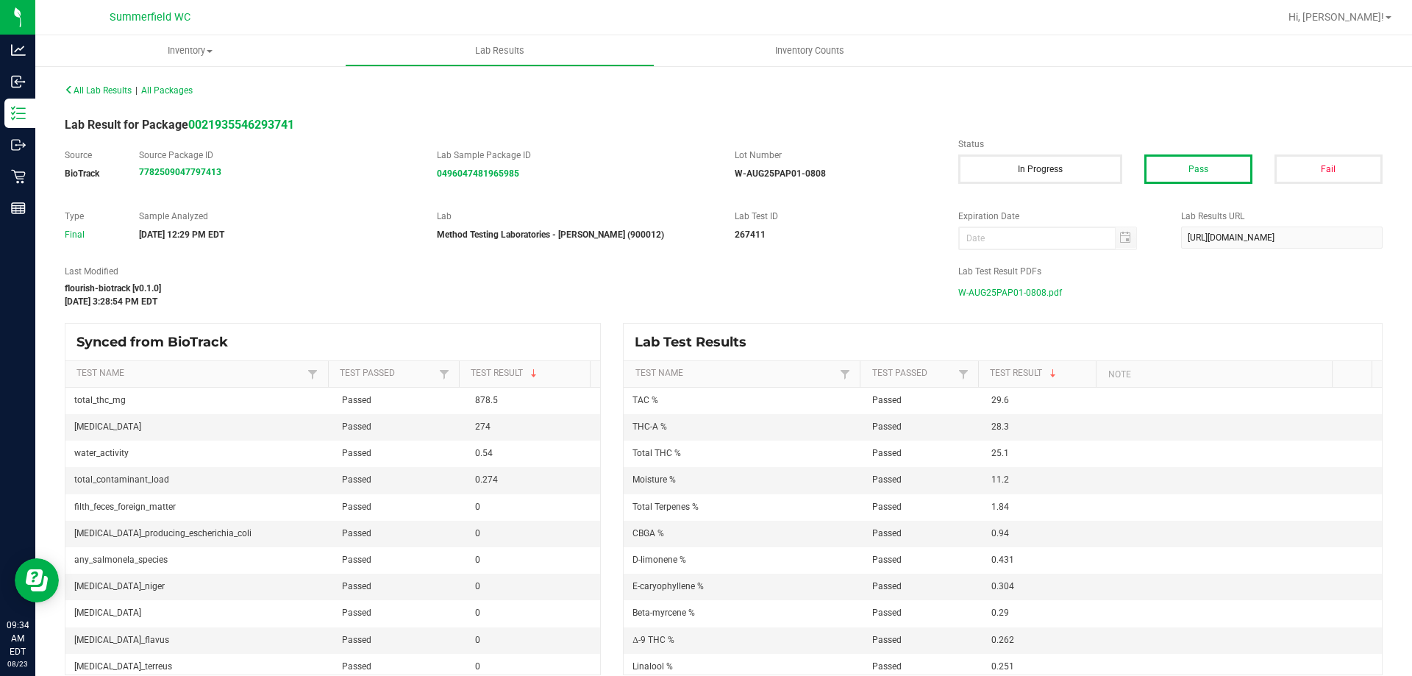
click at [1037, 295] on span "W-AUG25PAP01-0808.pdf" at bounding box center [1010, 293] width 104 height 22
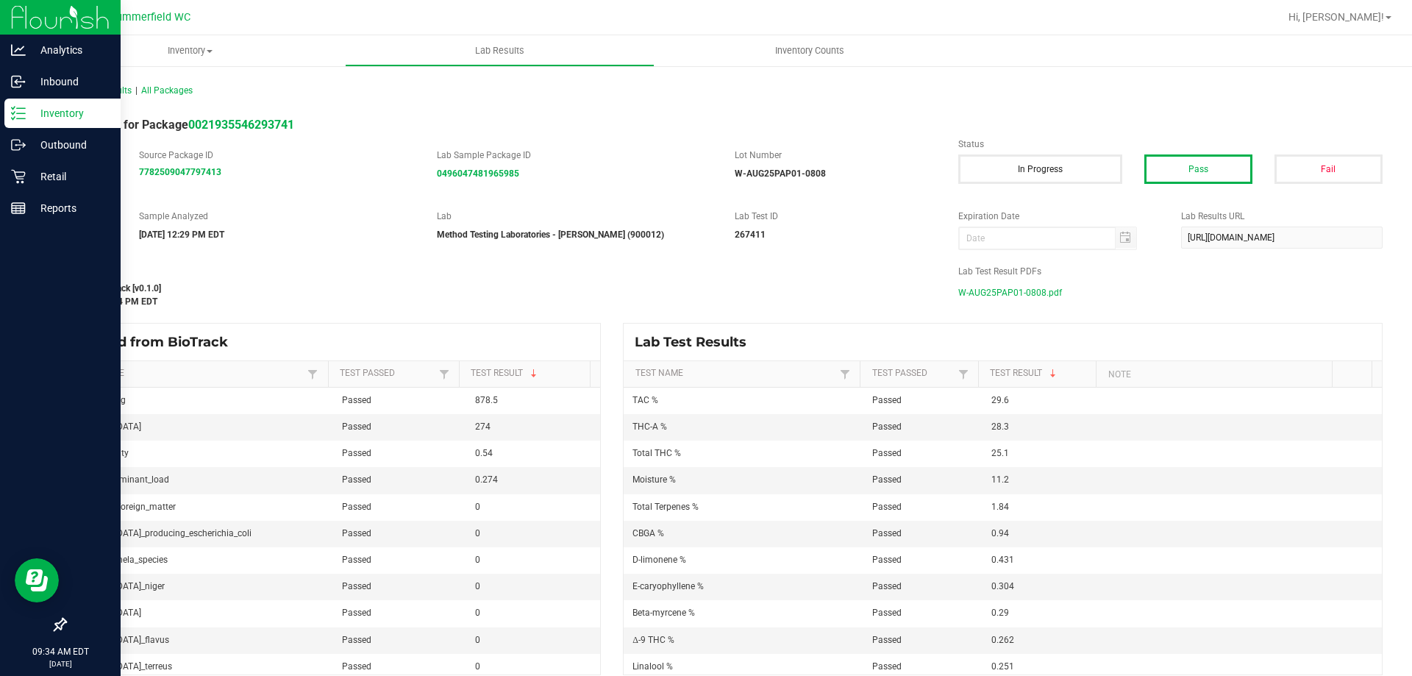
click at [48, 114] on p "Inventory" at bounding box center [70, 113] width 88 height 18
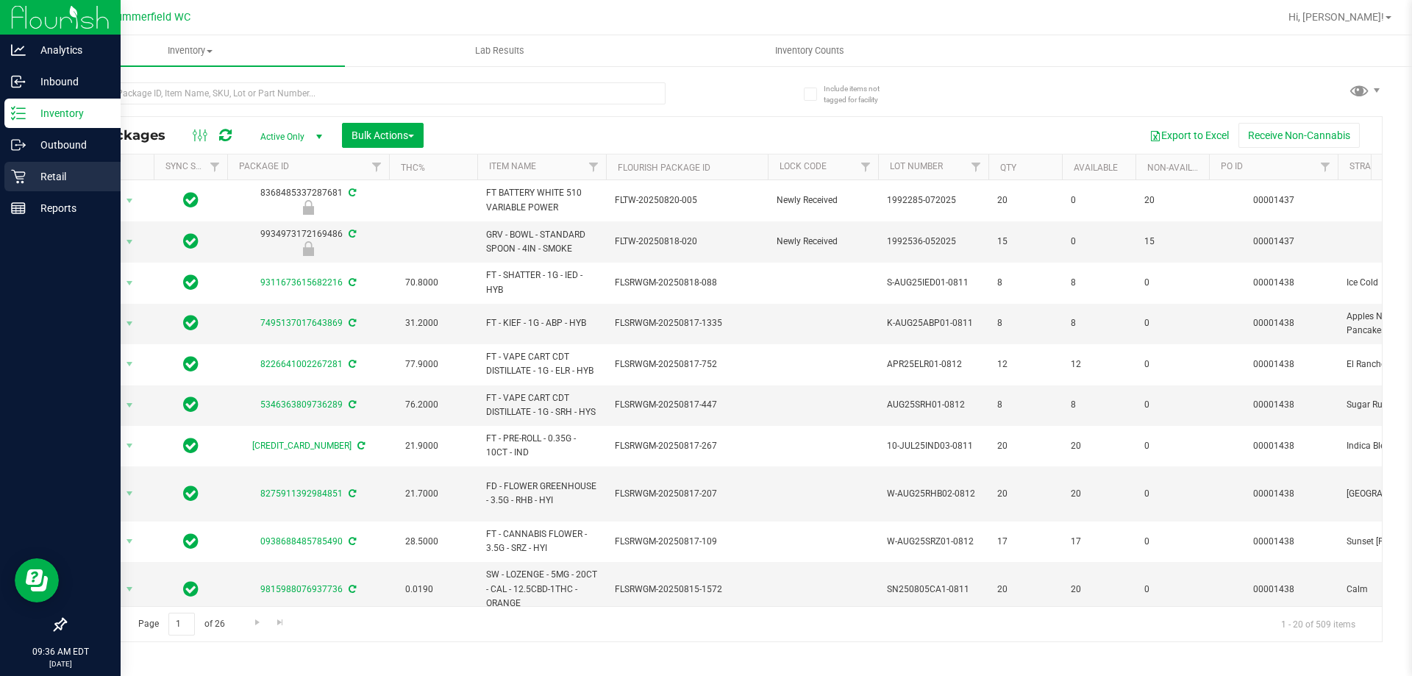
click at [54, 176] on p "Retail" at bounding box center [70, 177] width 88 height 18
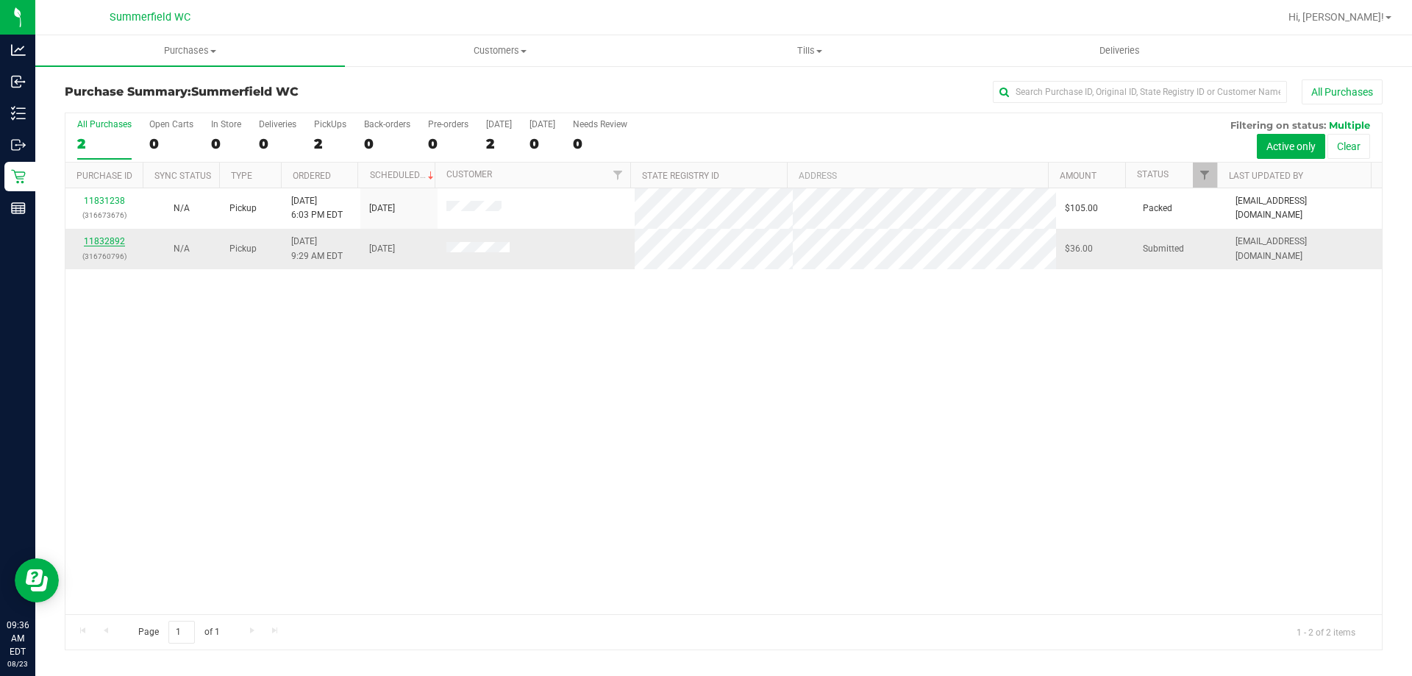
click at [115, 239] on link "11832892" at bounding box center [104, 241] width 41 height 10
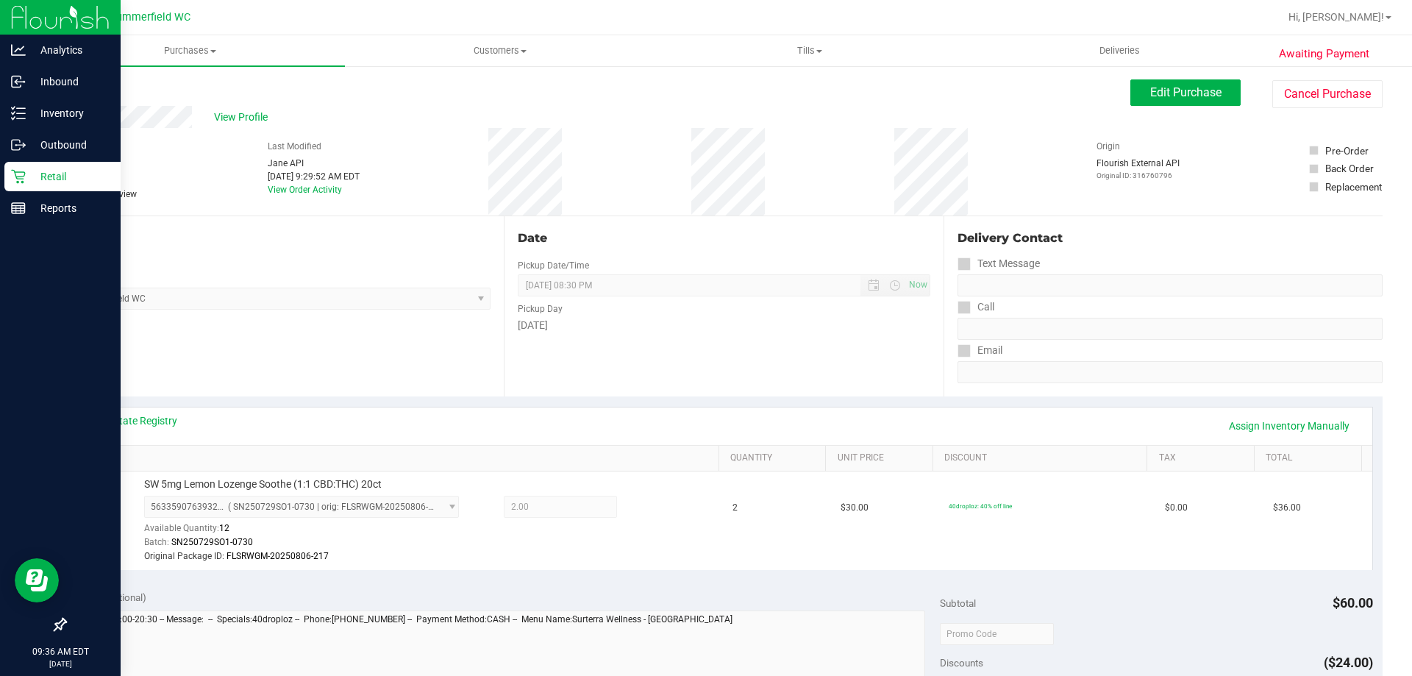
click at [58, 171] on p "Retail" at bounding box center [70, 177] width 88 height 18
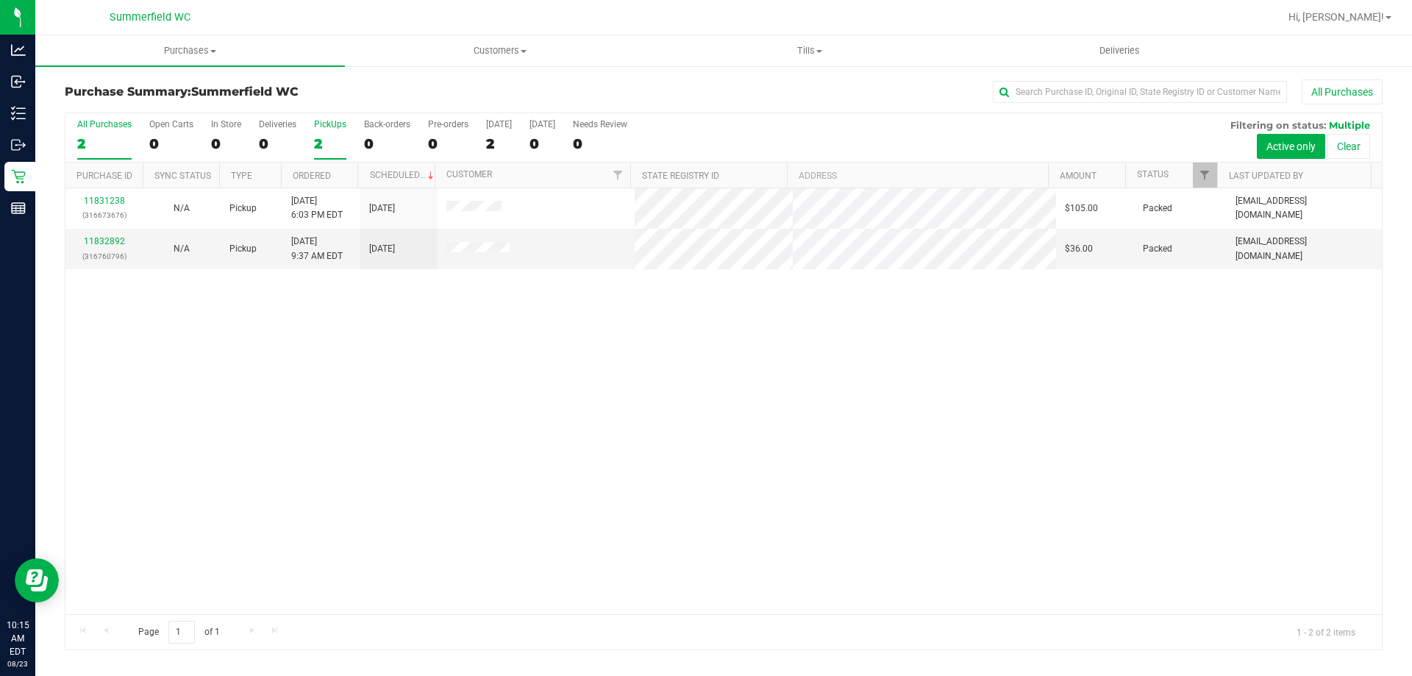
click at [334, 121] on div "PickUps" at bounding box center [330, 124] width 32 height 10
click at [0, 0] on input "PickUps 2" at bounding box center [0, 0] width 0 height 0
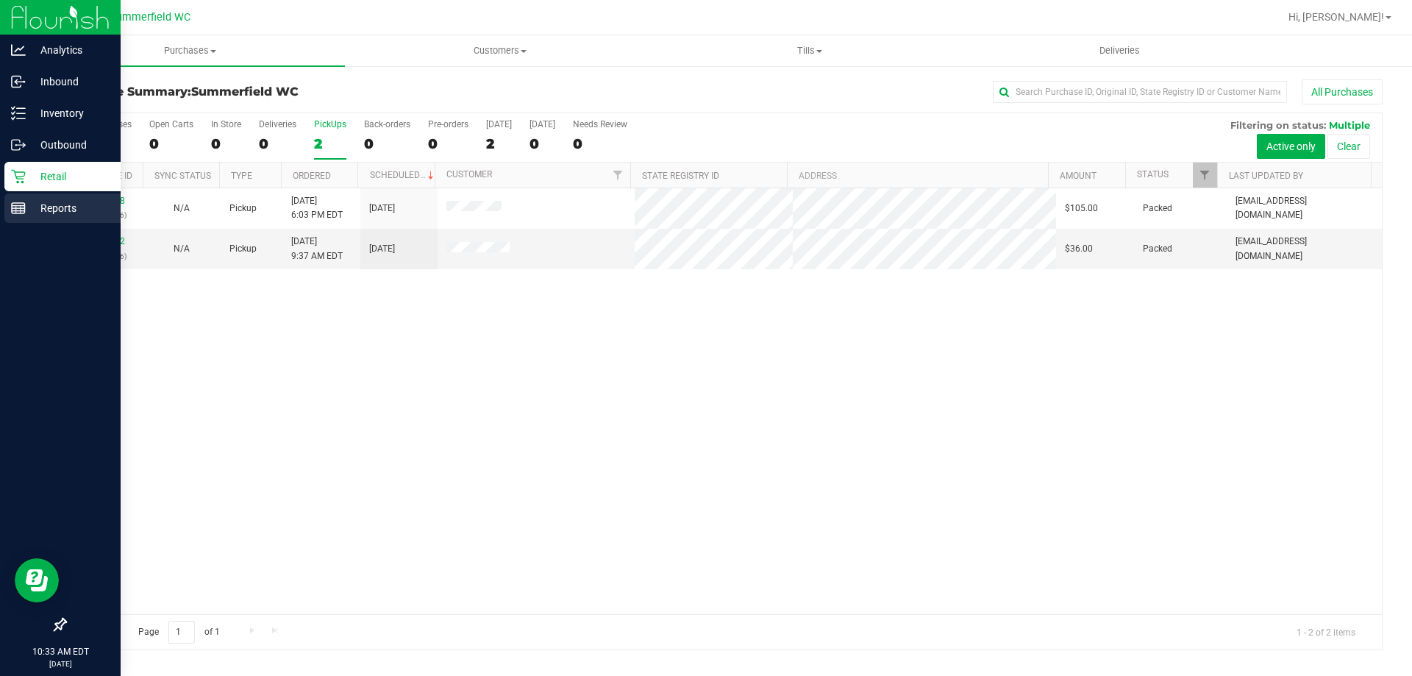
click at [64, 202] on p "Reports" at bounding box center [70, 208] width 88 height 18
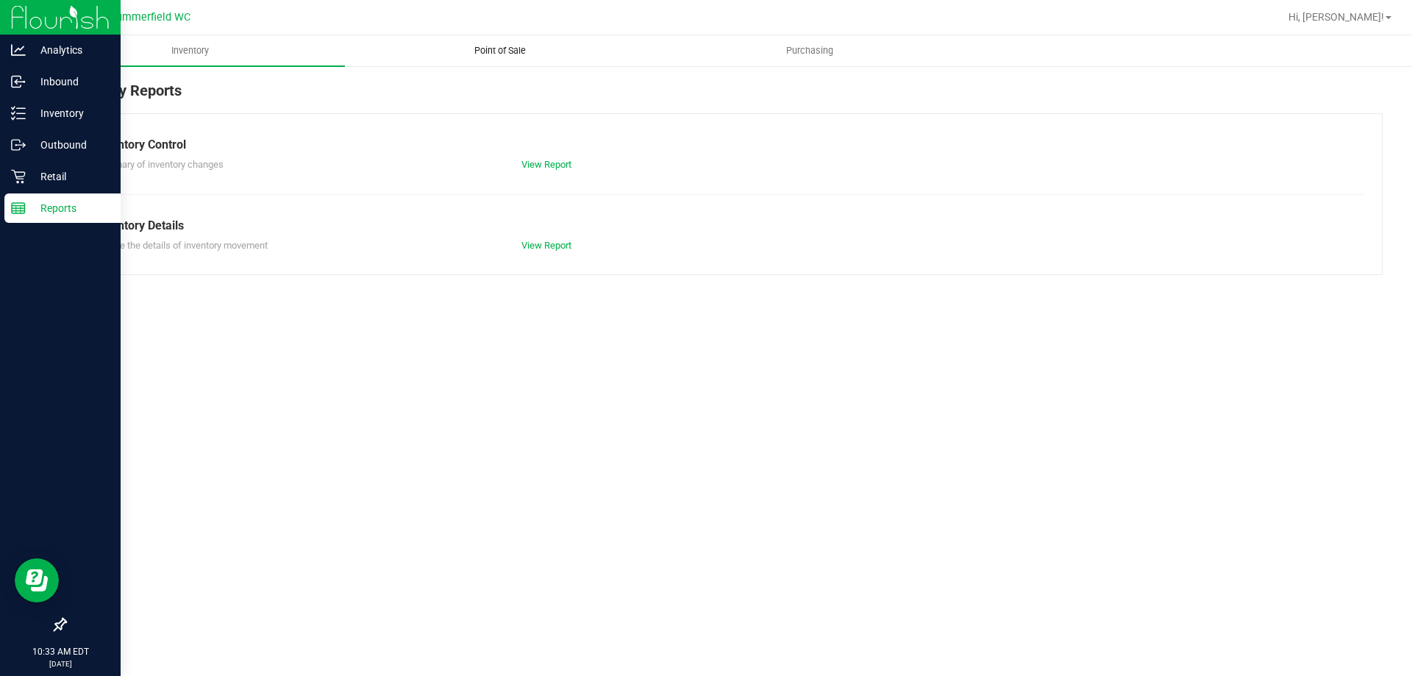
click at [505, 50] on span "Point of Sale" at bounding box center [499, 50] width 91 height 13
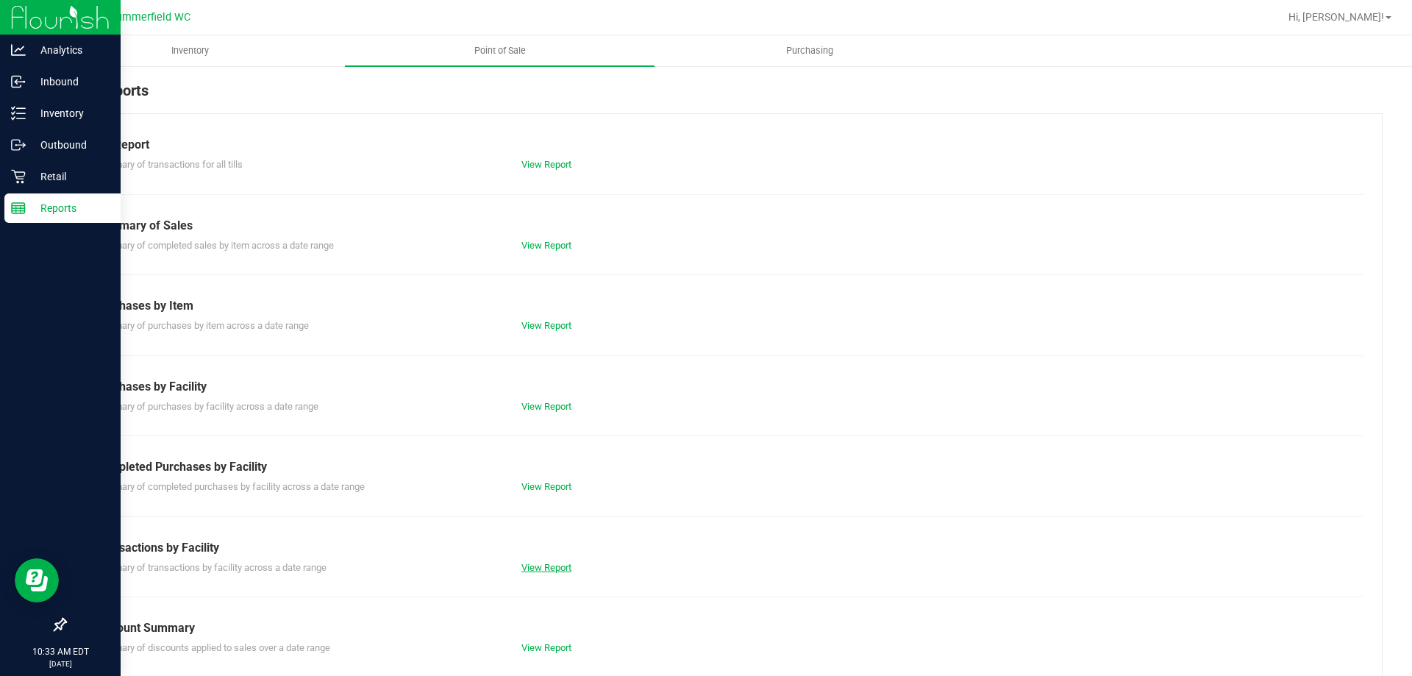
click at [542, 563] on link "View Report" at bounding box center [546, 567] width 50 height 11
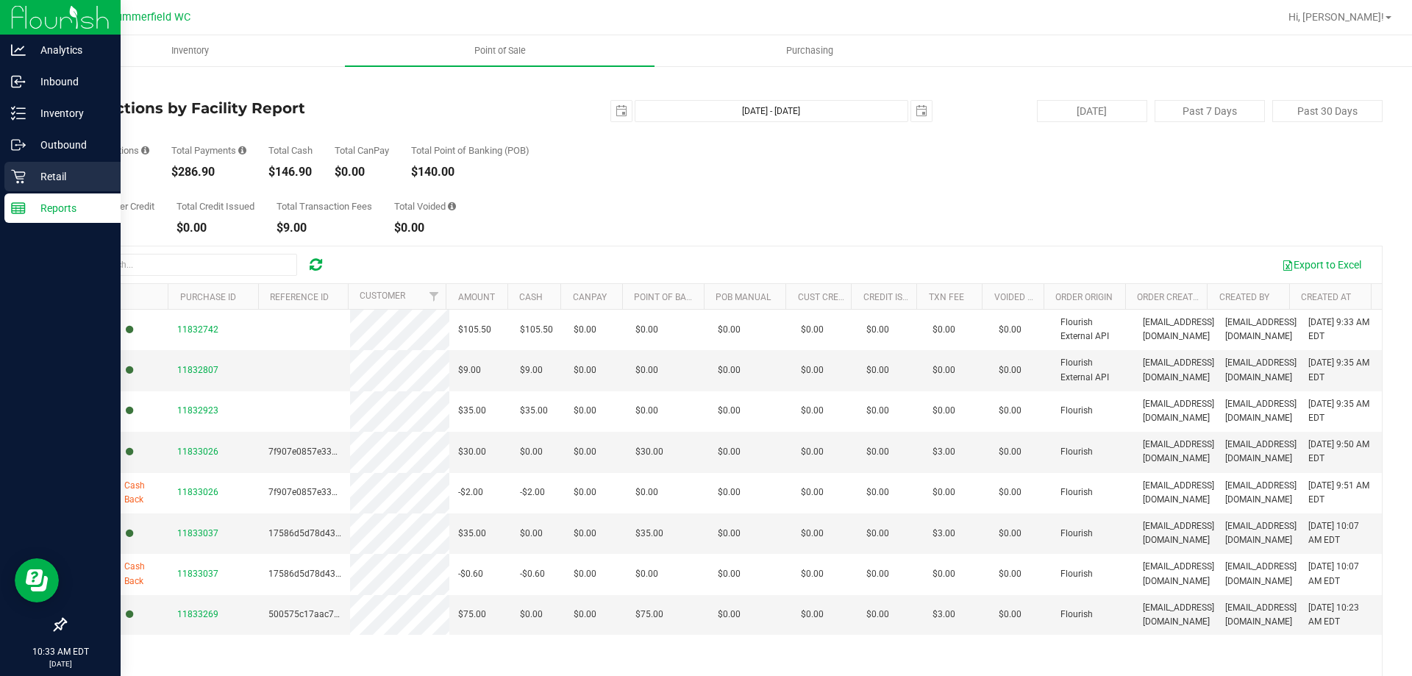
click at [40, 171] on p "Retail" at bounding box center [70, 177] width 88 height 18
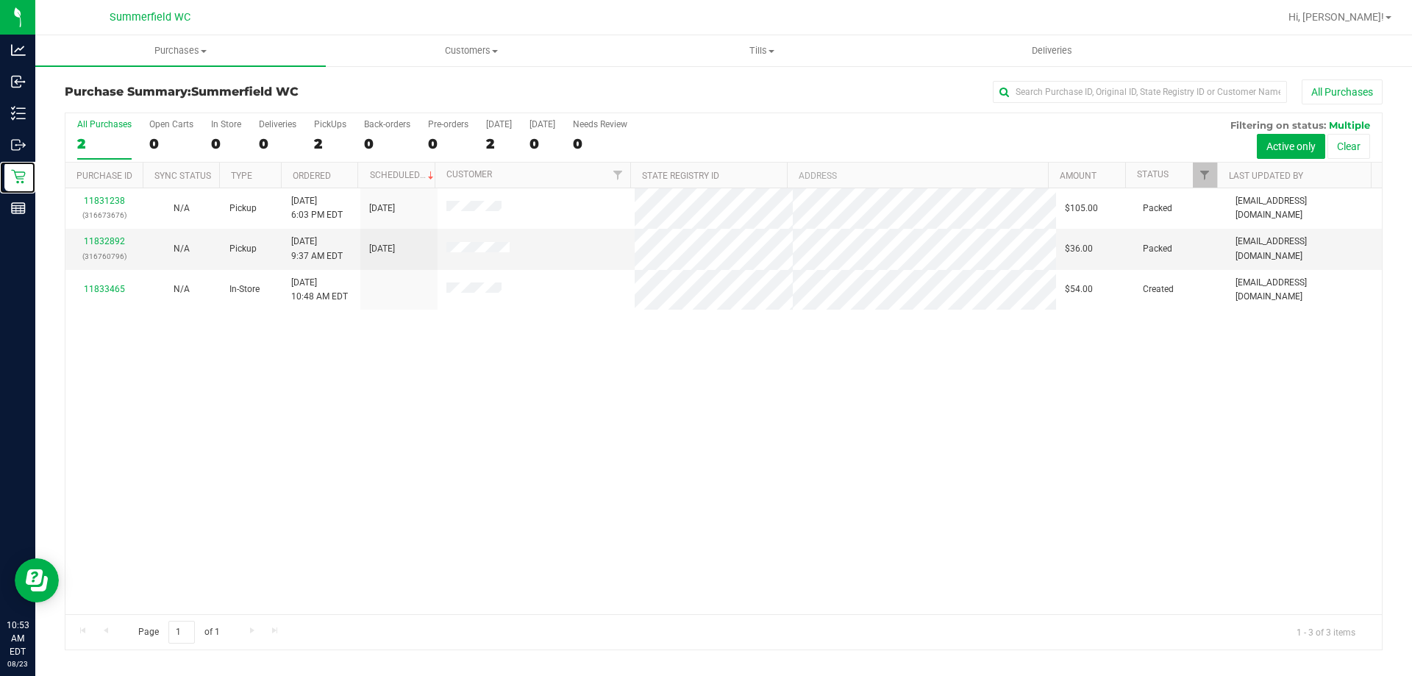
click at [0, 162] on link "Retail" at bounding box center [17, 178] width 35 height 32
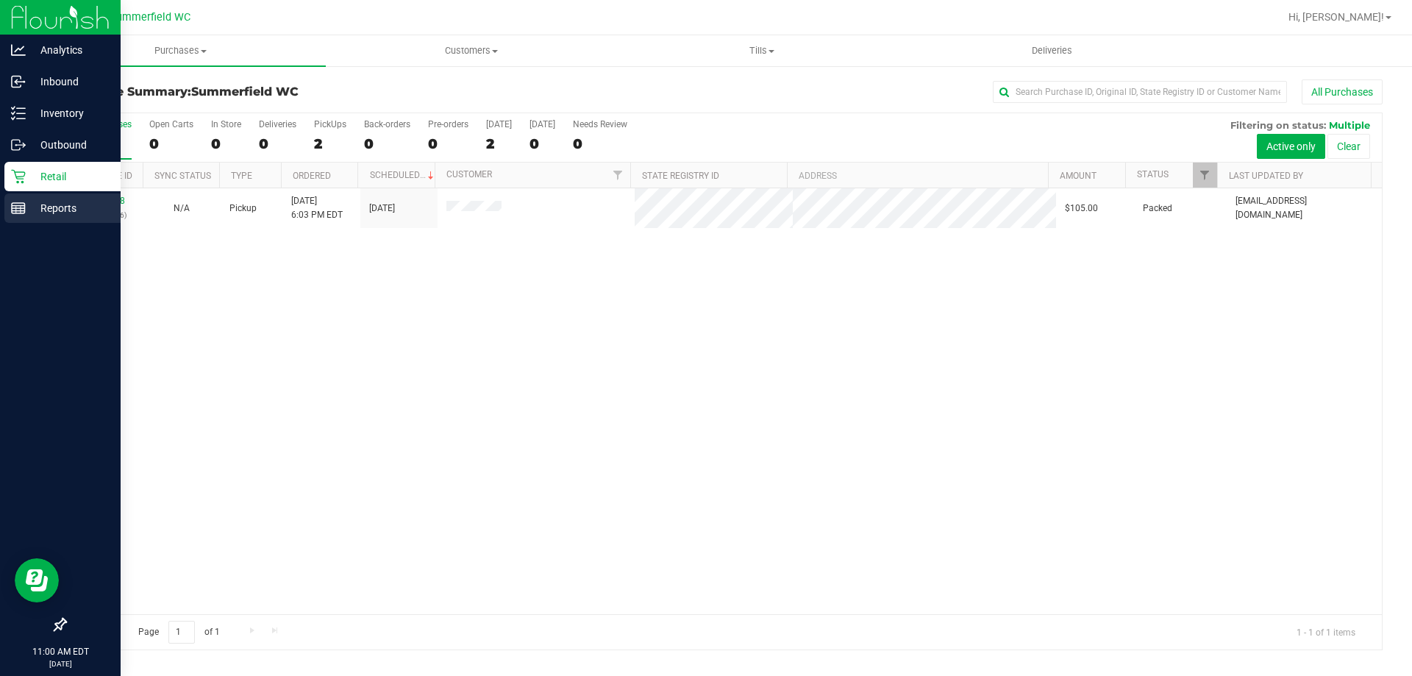
click at [51, 203] on p "Reports" at bounding box center [70, 208] width 88 height 18
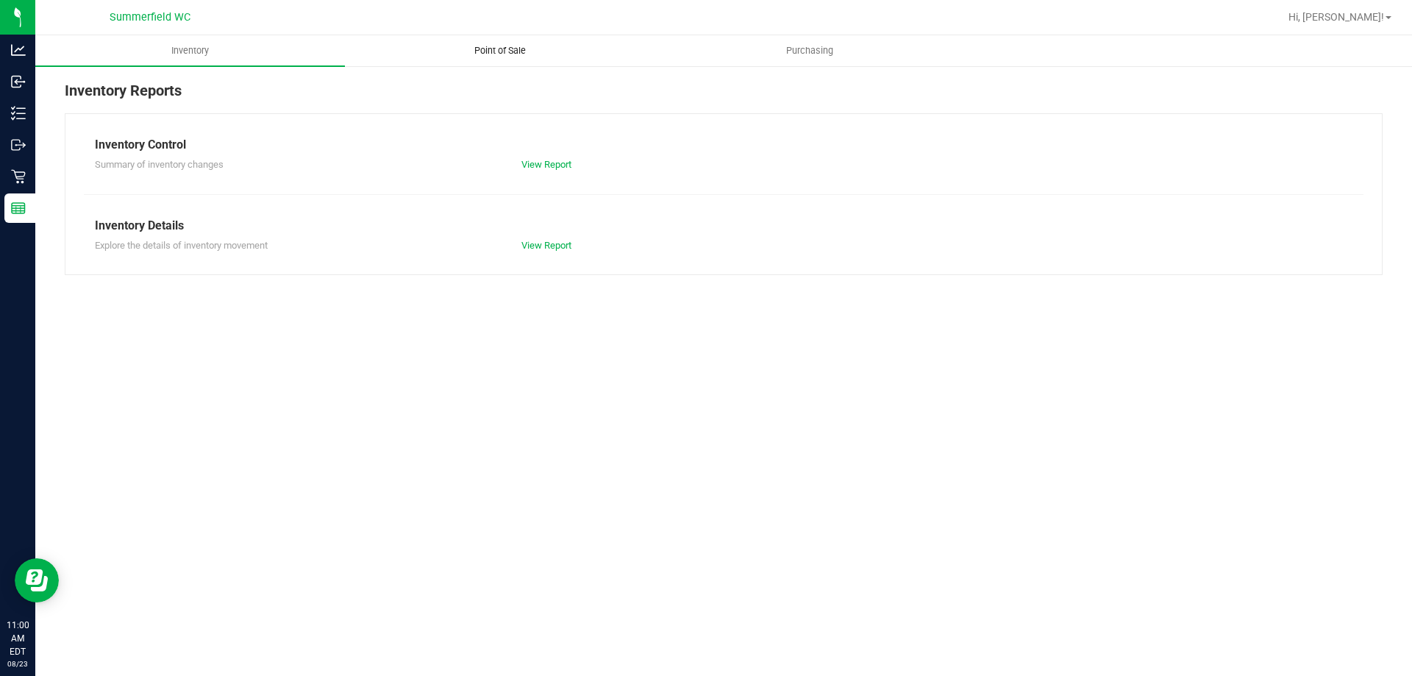
click at [493, 49] on span "Point of Sale" at bounding box center [499, 50] width 91 height 13
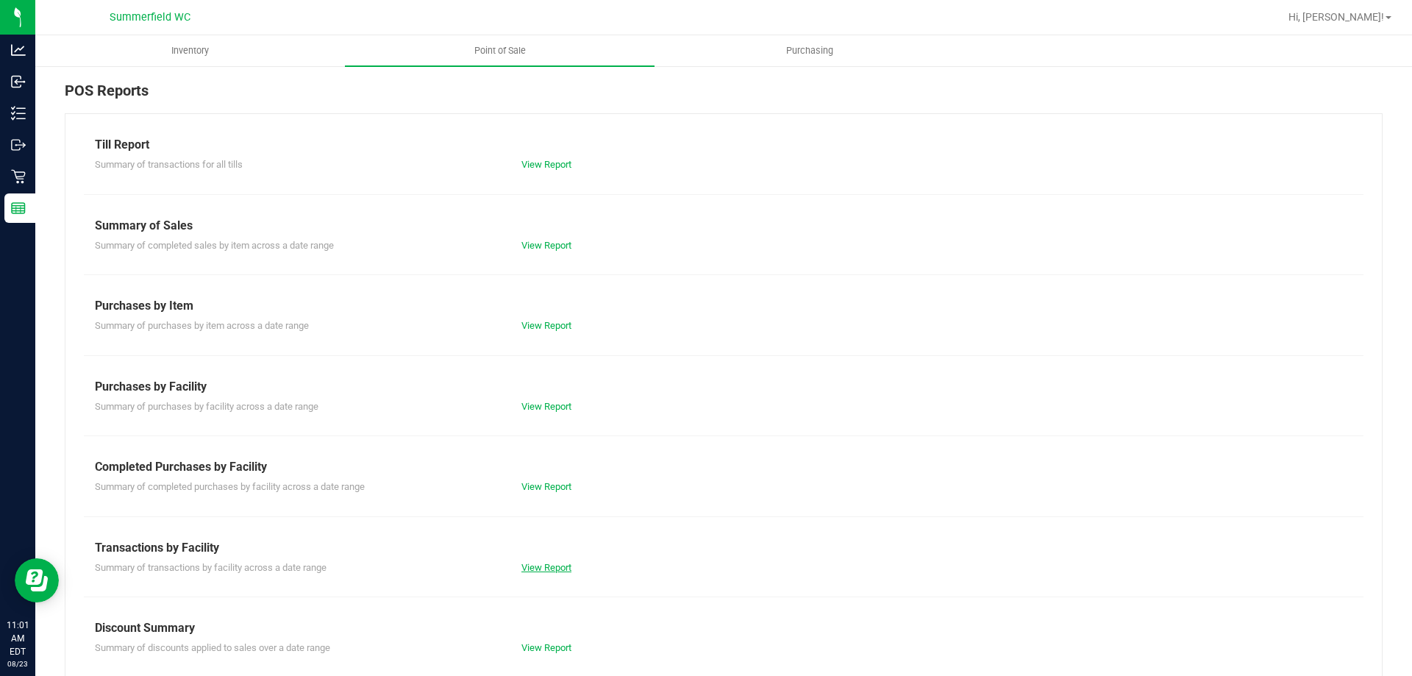
click at [551, 562] on link "View Report" at bounding box center [546, 567] width 50 height 11
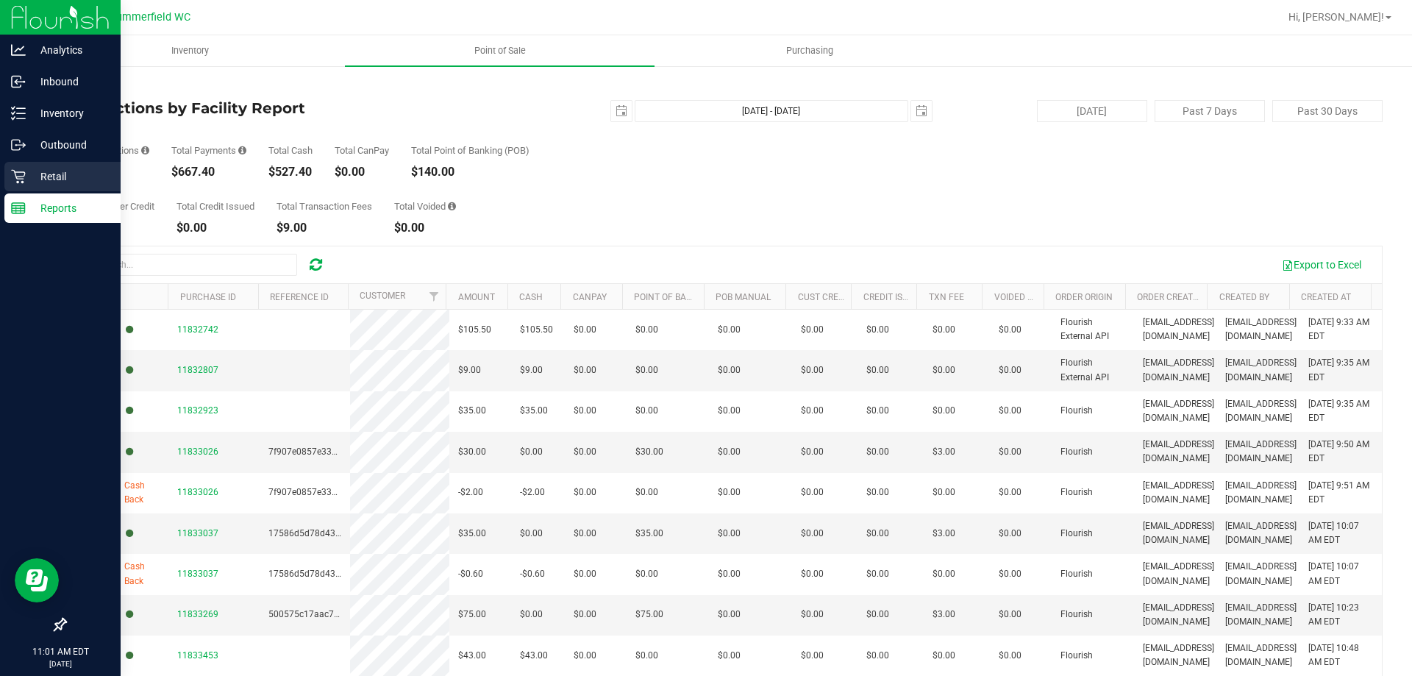
click at [57, 170] on p "Retail" at bounding box center [70, 177] width 88 height 18
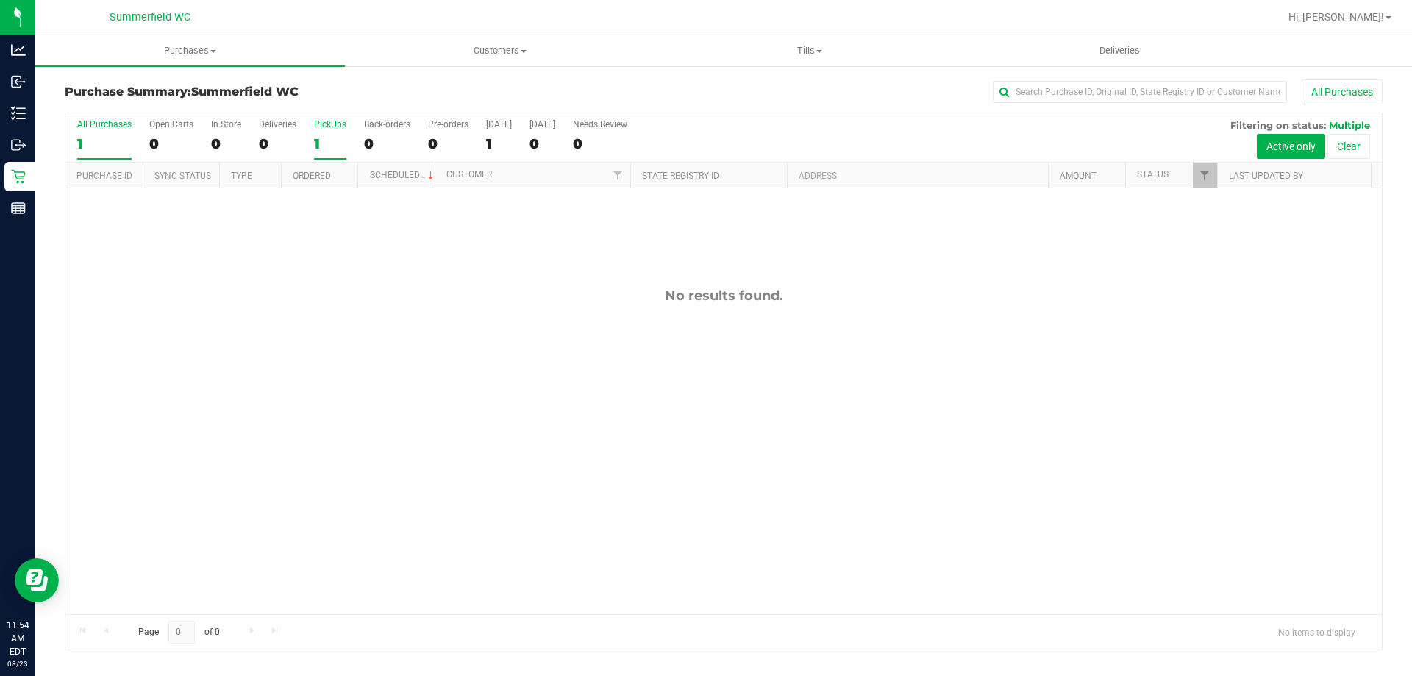
click at [321, 127] on div "PickUps" at bounding box center [330, 124] width 32 height 10
click at [0, 0] on input "PickUps 1" at bounding box center [0, 0] width 0 height 0
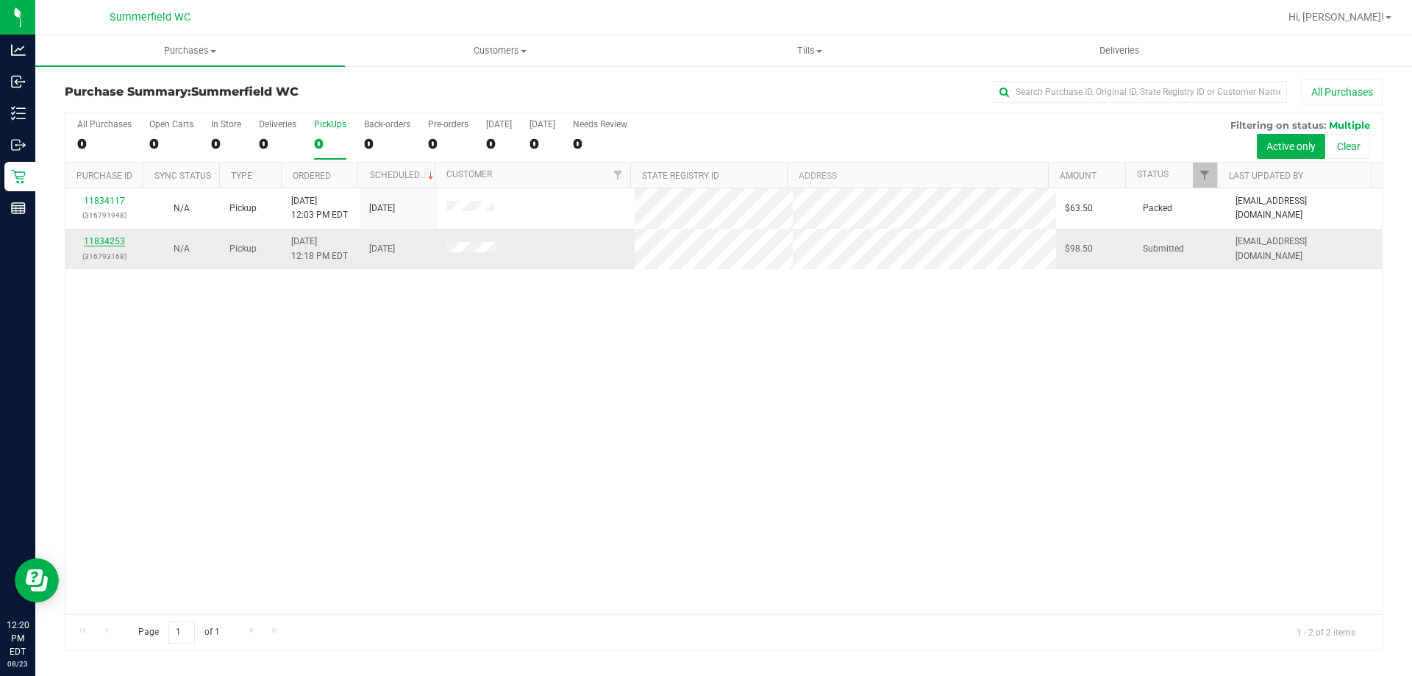
click at [115, 242] on link "11834253" at bounding box center [104, 241] width 41 height 10
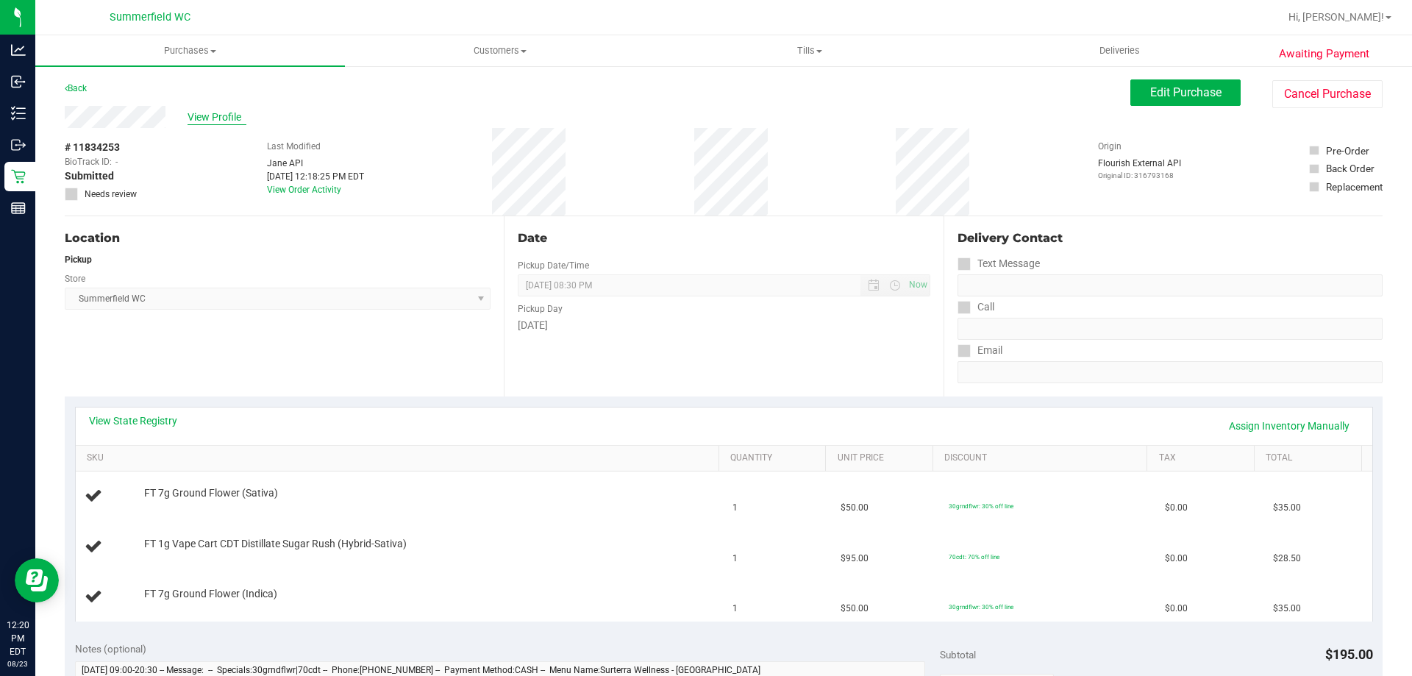
click at [218, 123] on span "View Profile" at bounding box center [216, 117] width 59 height 15
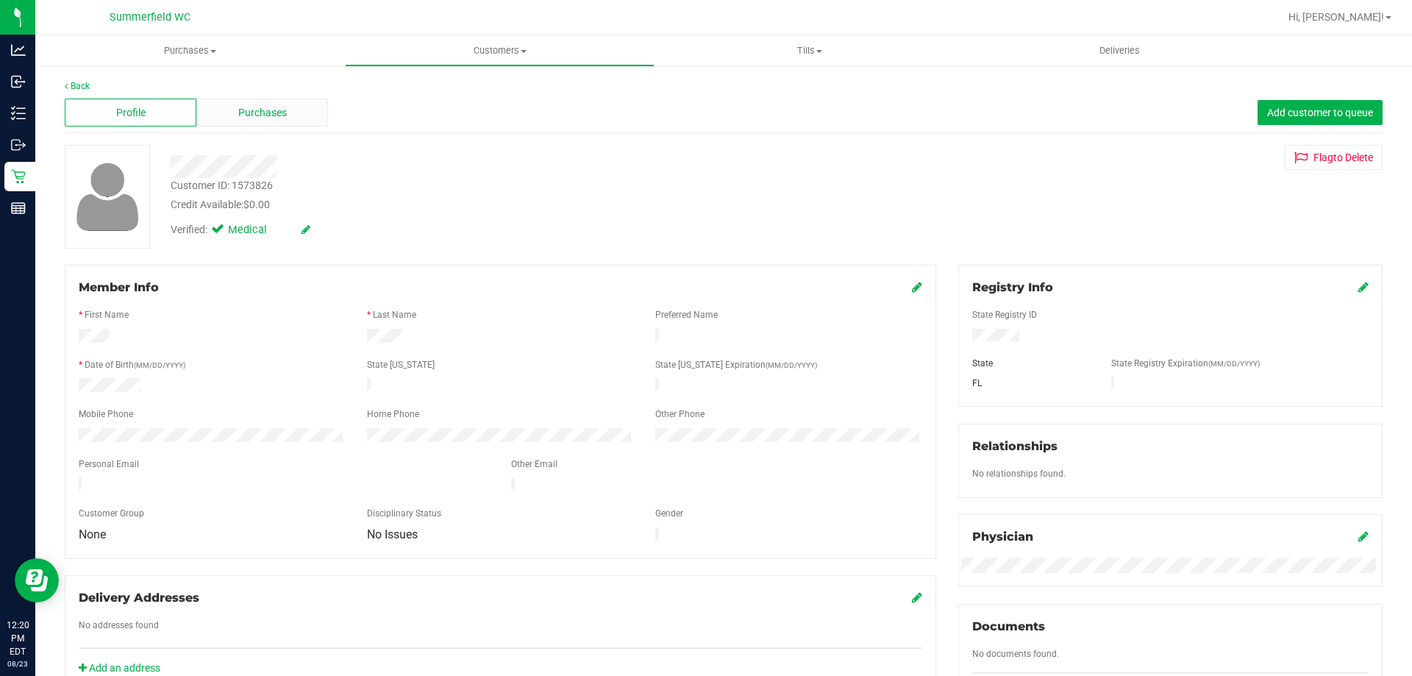
click at [234, 123] on div "Purchases" at bounding box center [262, 113] width 132 height 28
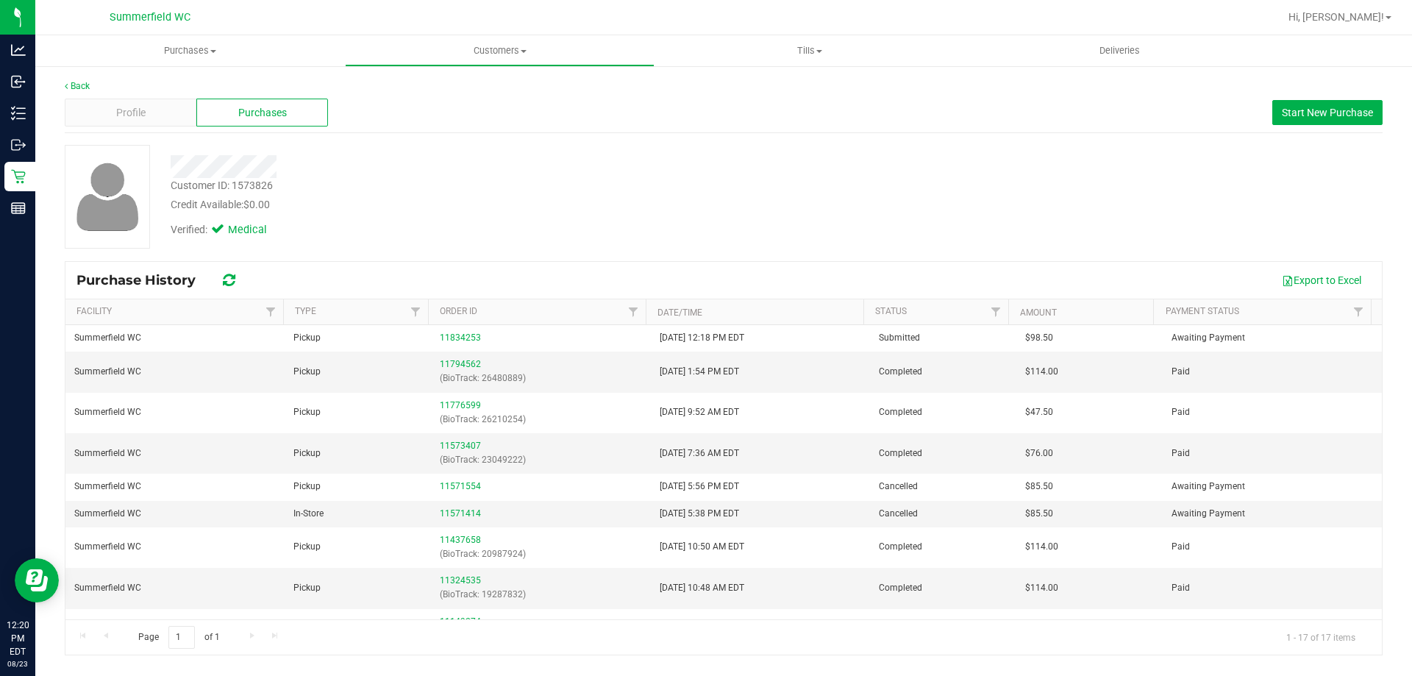
click at [79, 80] on div "Back" at bounding box center [723, 85] width 1317 height 13
click at [79, 89] on link "Back" at bounding box center [77, 86] width 25 height 10
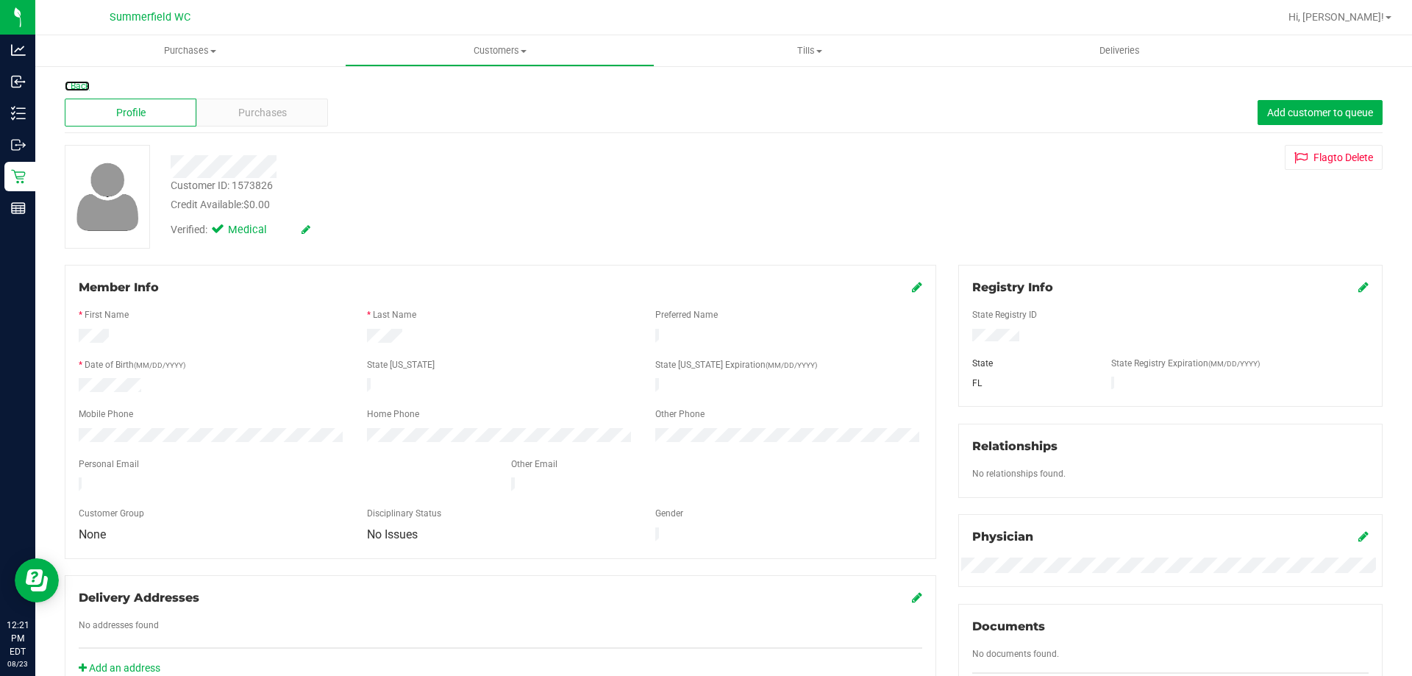
click at [79, 89] on link "Back" at bounding box center [77, 86] width 25 height 10
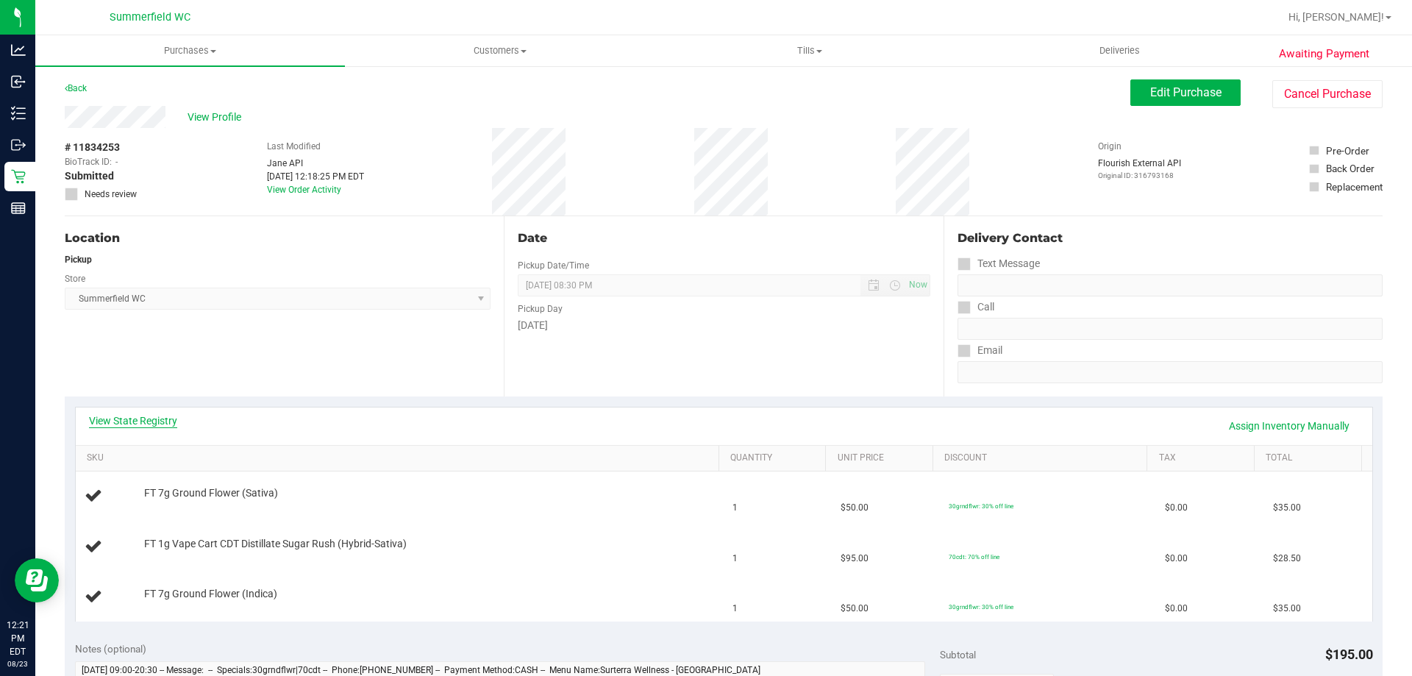
click at [136, 426] on link "View State Registry" at bounding box center [133, 420] width 88 height 15
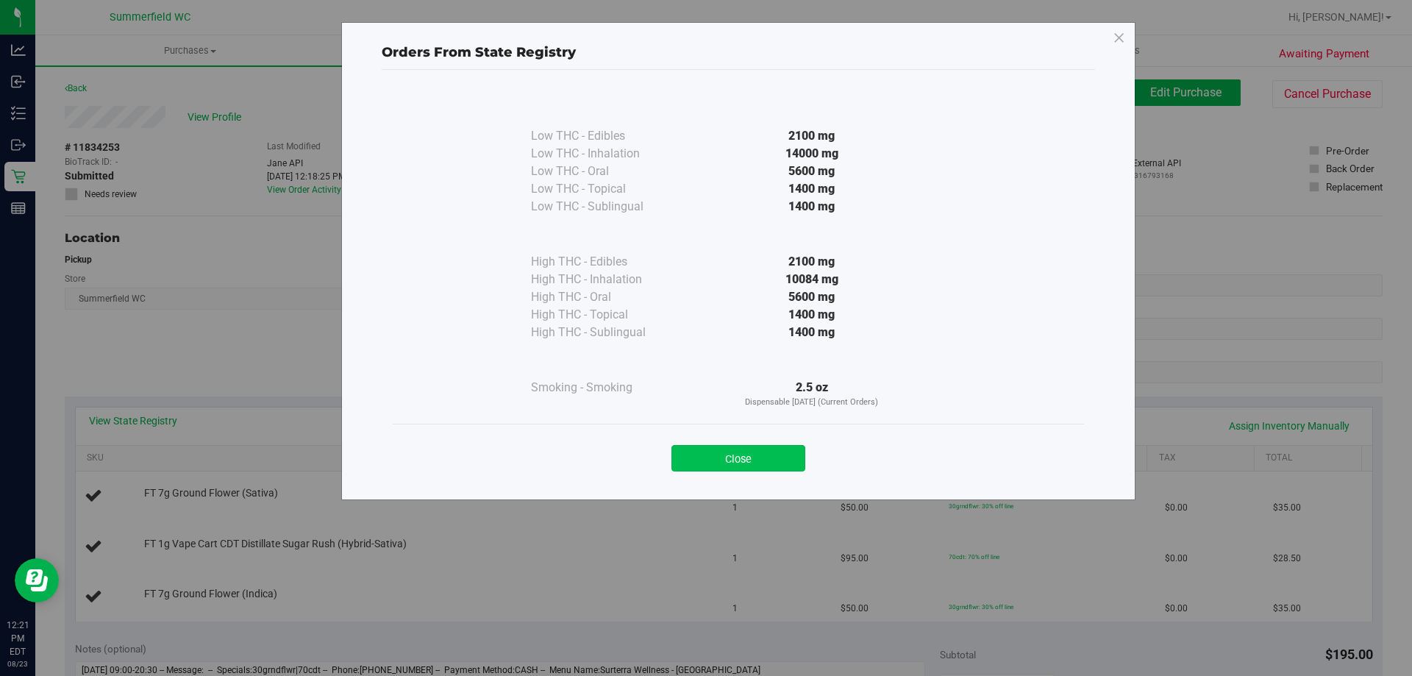
click at [734, 449] on button "Close" at bounding box center [738, 458] width 134 height 26
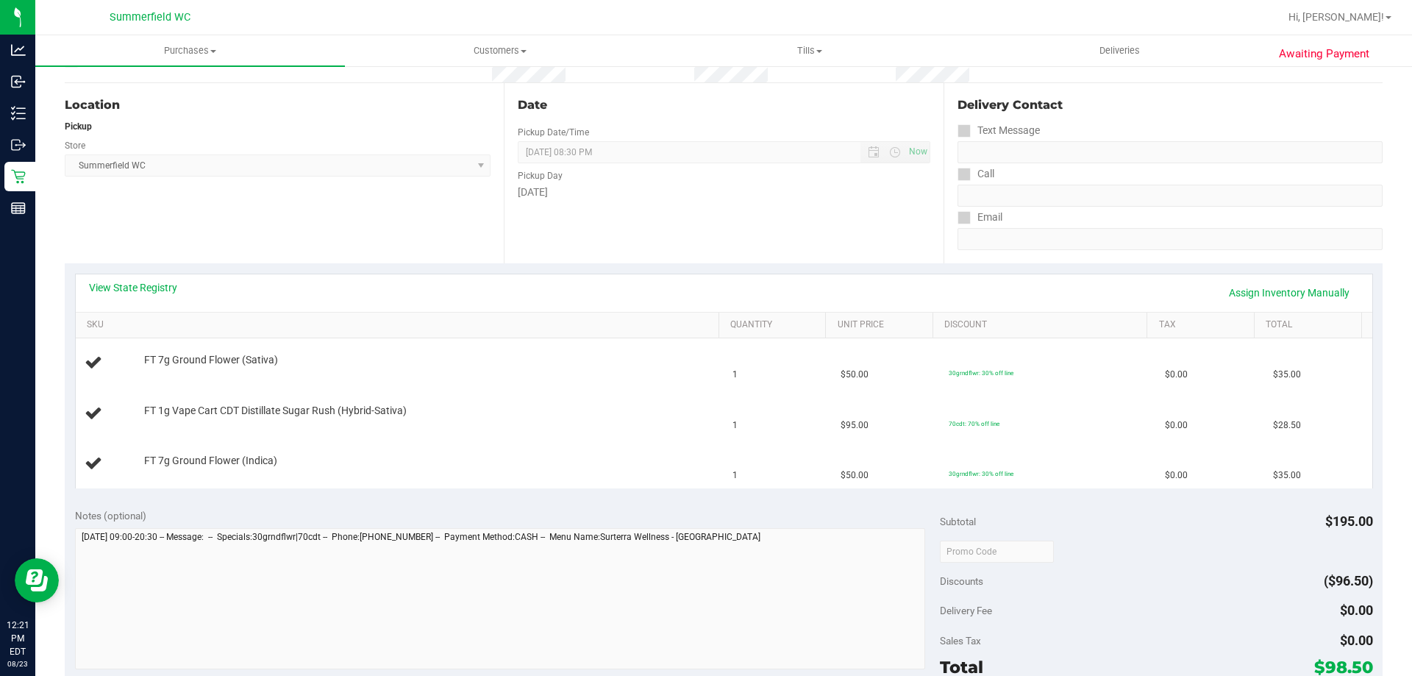
scroll to position [294, 0]
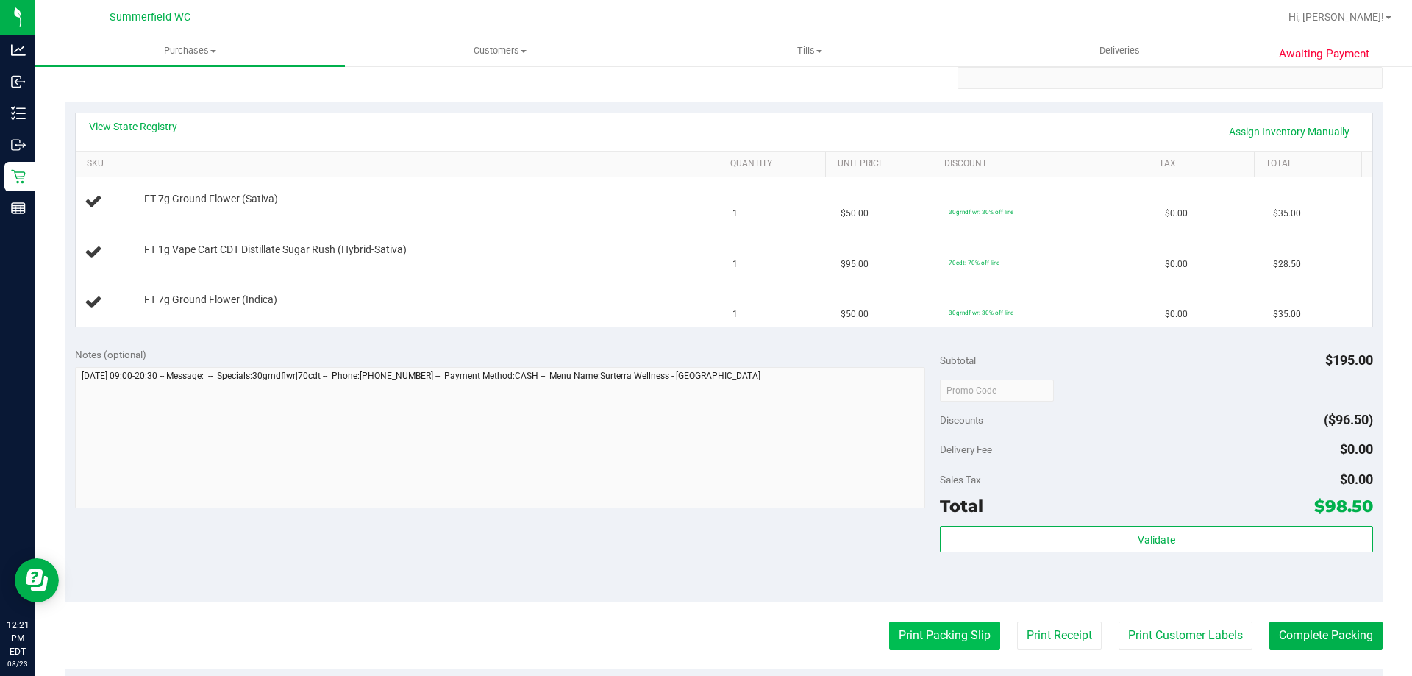
click at [906, 626] on button "Print Packing Slip" at bounding box center [944, 635] width 111 height 28
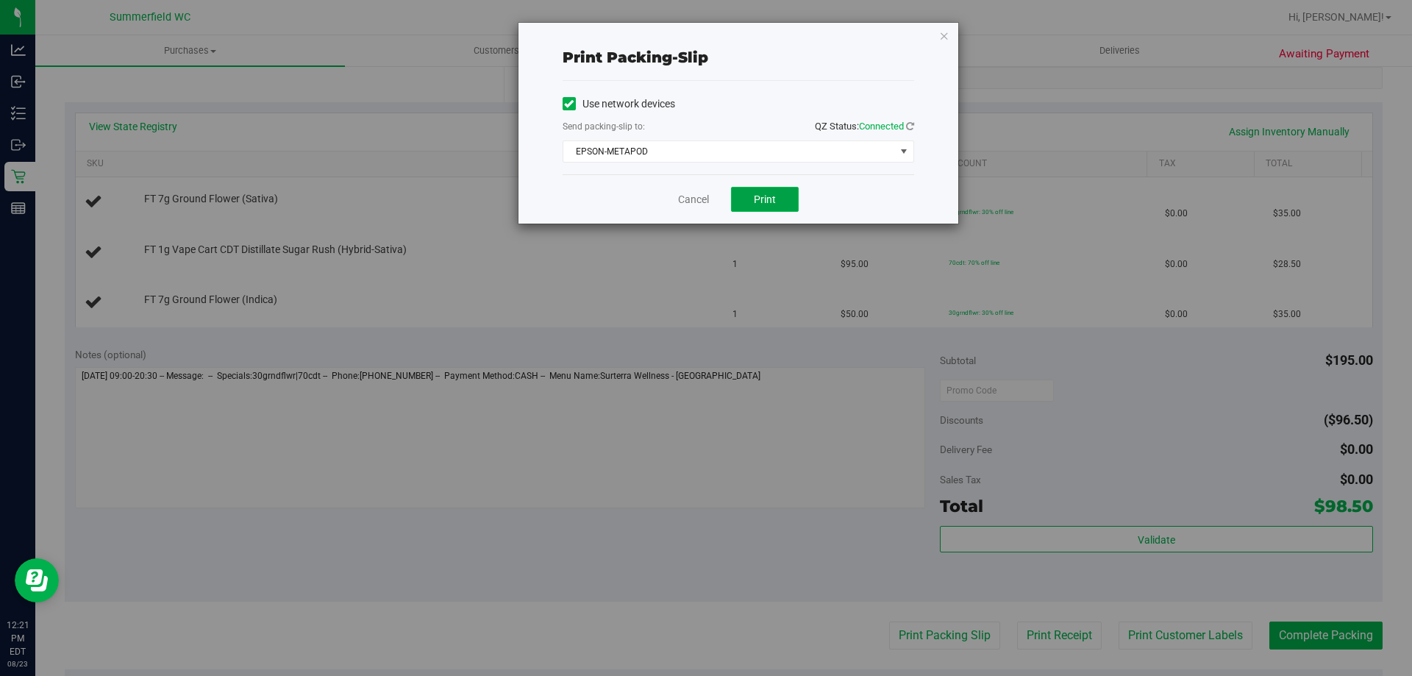
click at [765, 197] on span "Print" at bounding box center [765, 199] width 22 height 12
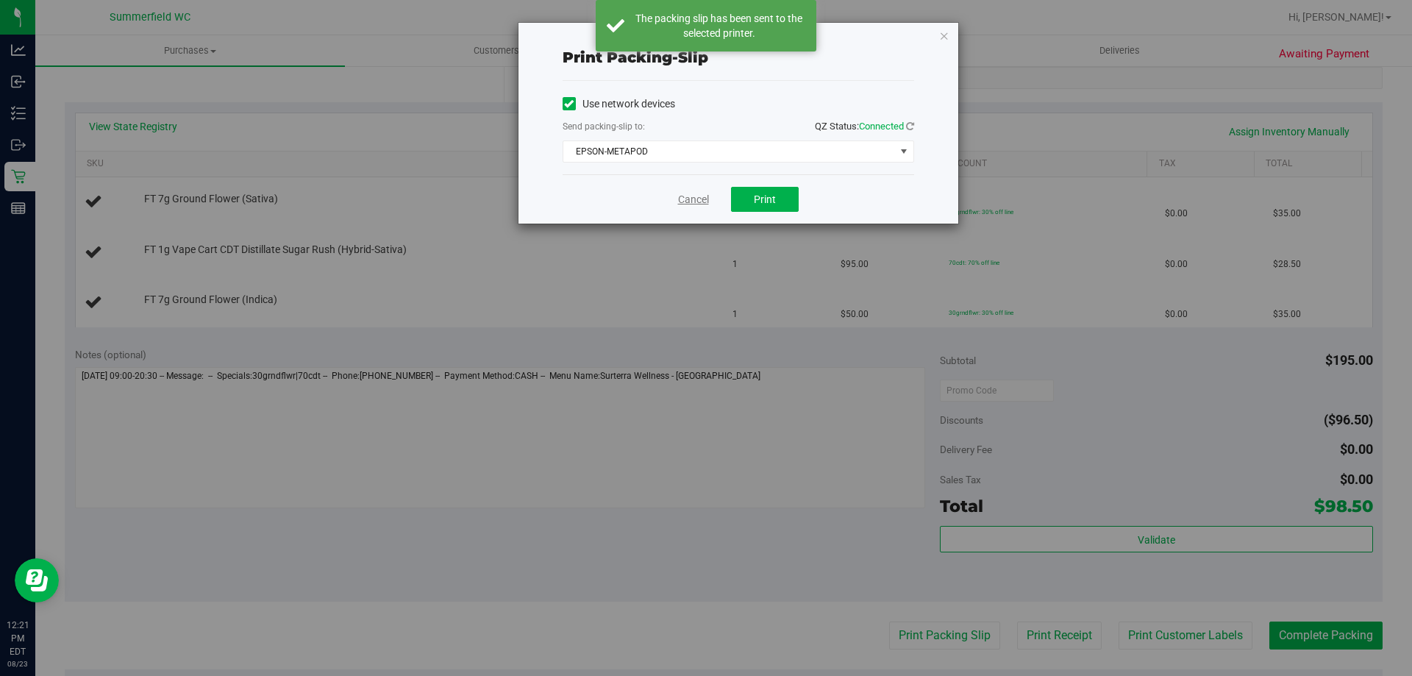
click at [691, 194] on link "Cancel" at bounding box center [693, 199] width 31 height 15
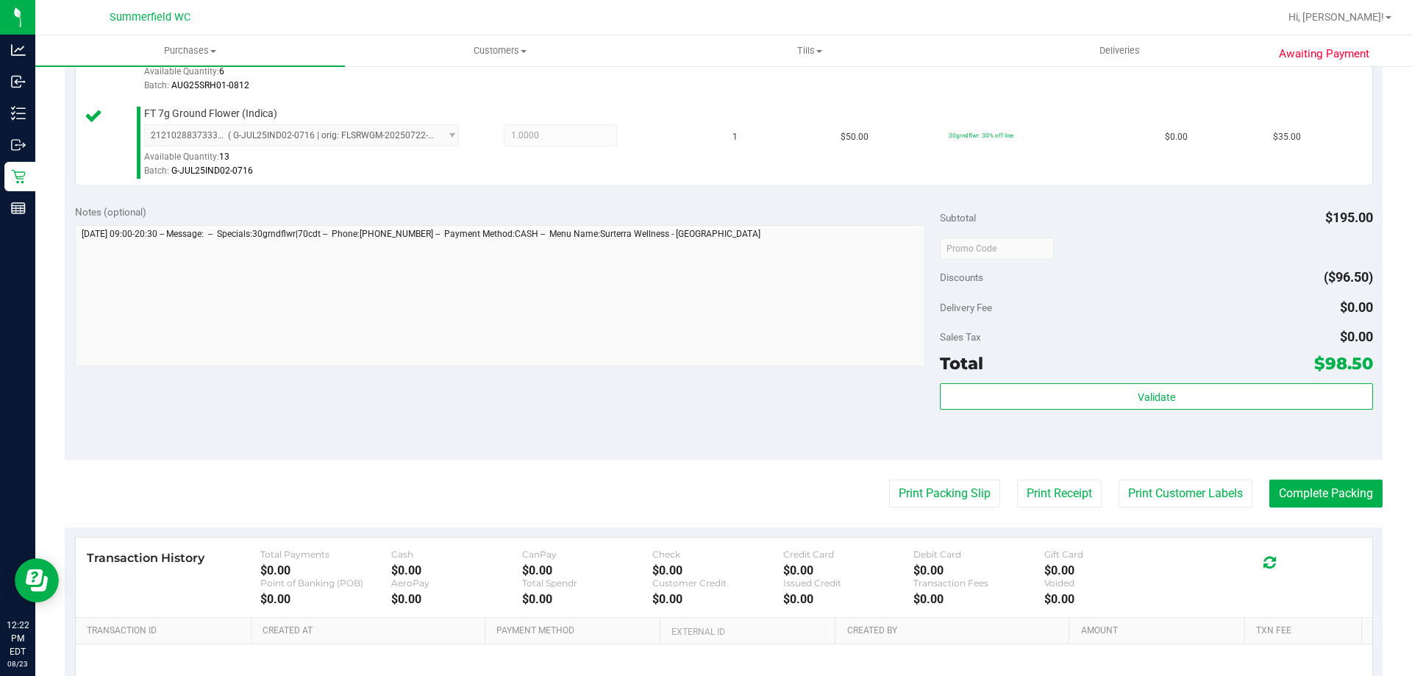
scroll to position [697, 0]
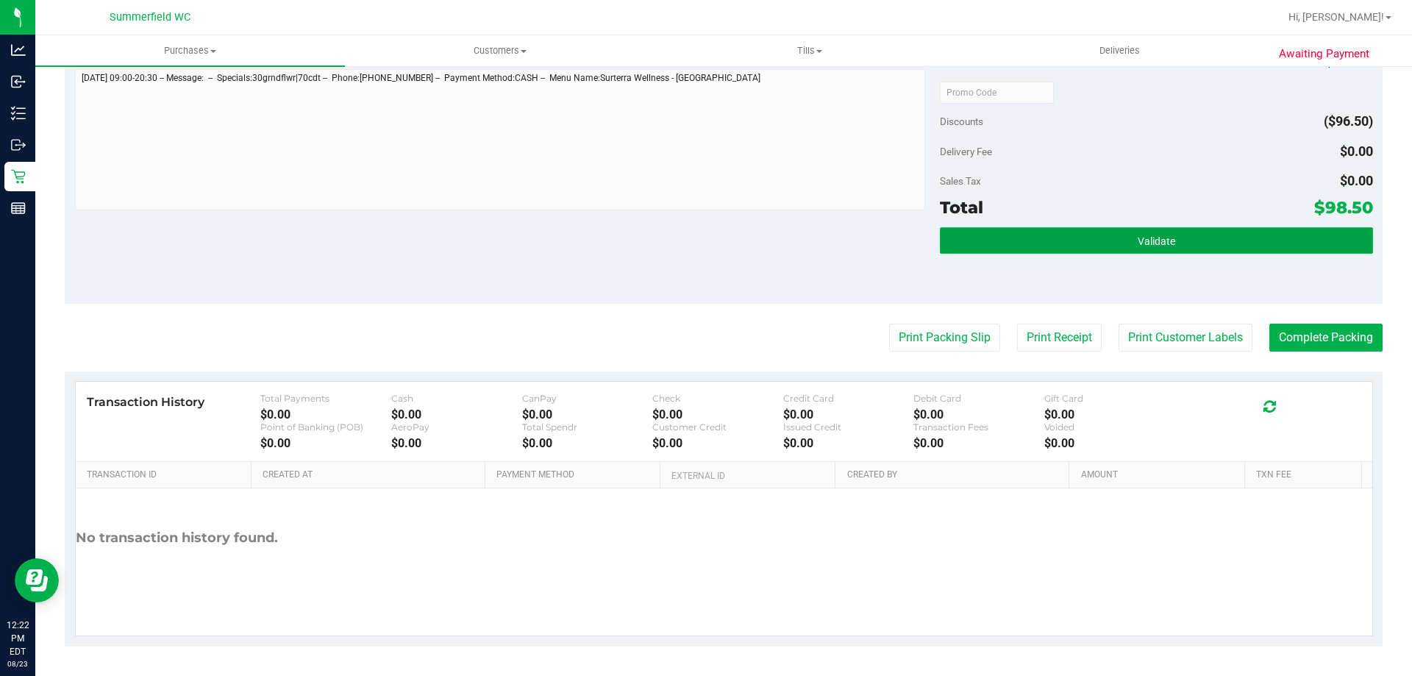
click at [1162, 230] on button "Validate" at bounding box center [1156, 240] width 432 height 26
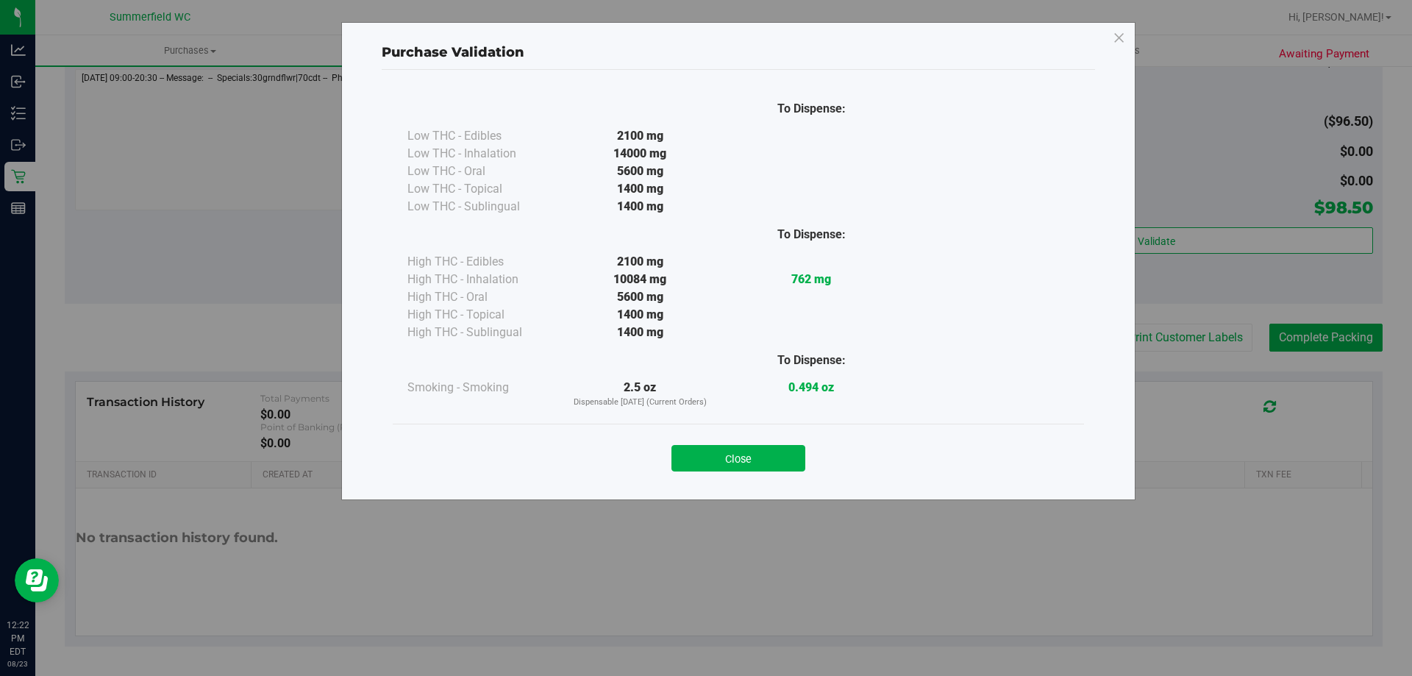
drag, startPoint x: 726, startPoint y: 458, endPoint x: 732, endPoint y: 452, distance: 8.9
click at [727, 457] on button "Close" at bounding box center [738, 458] width 134 height 26
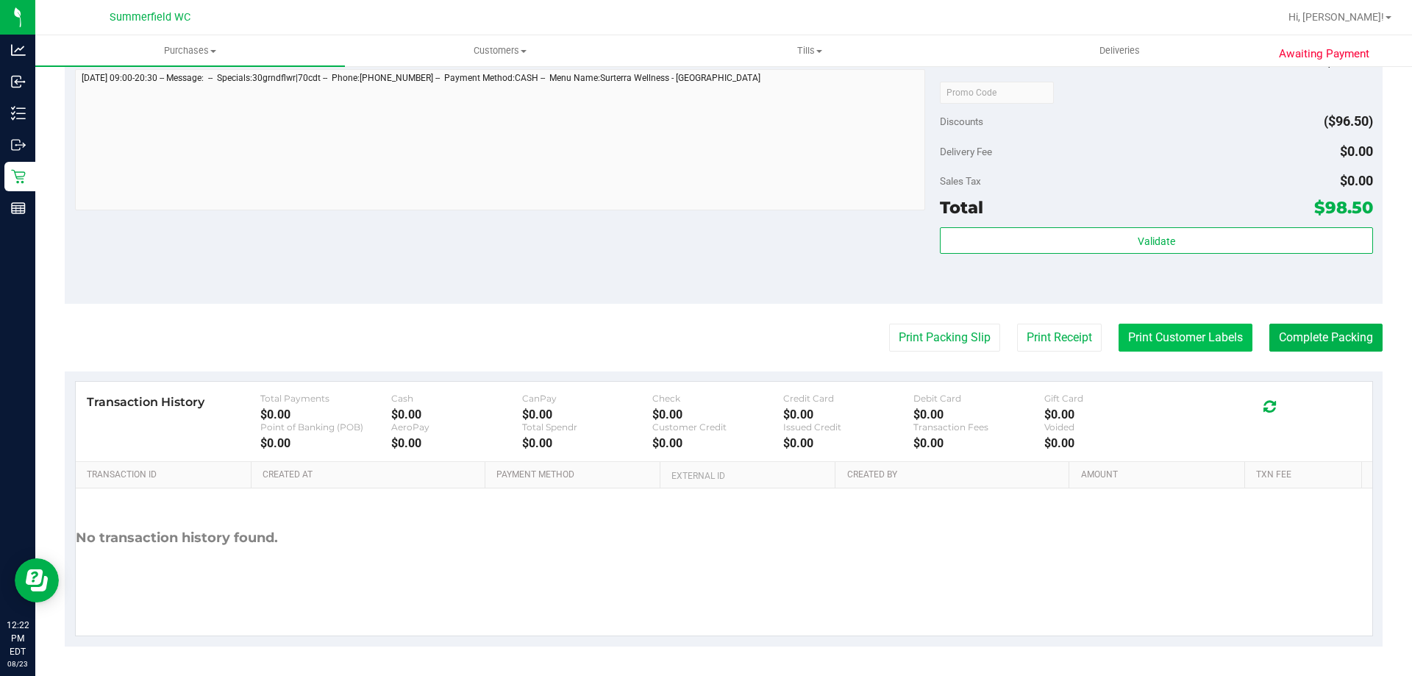
click at [1182, 334] on button "Print Customer Labels" at bounding box center [1185, 337] width 134 height 28
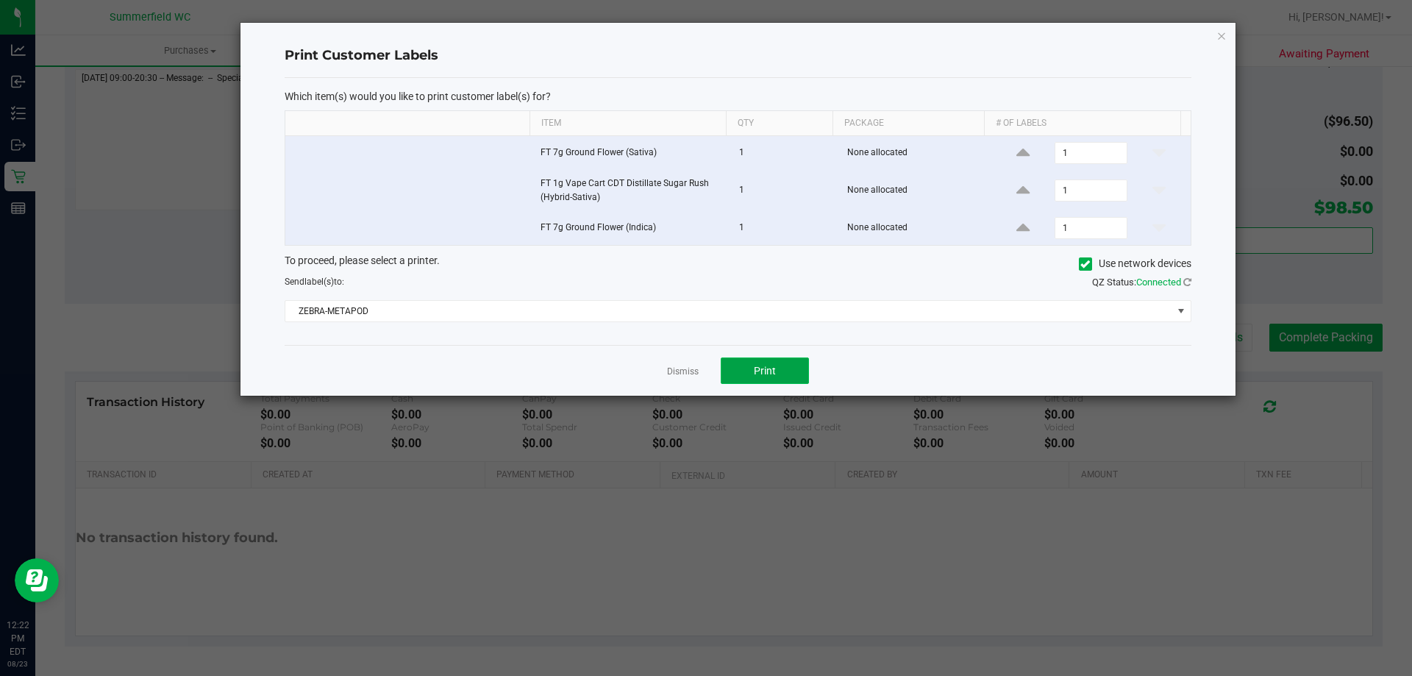
click at [776, 375] on button "Print" at bounding box center [764, 370] width 88 height 26
click at [686, 370] on link "Dismiss" at bounding box center [683, 371] width 32 height 12
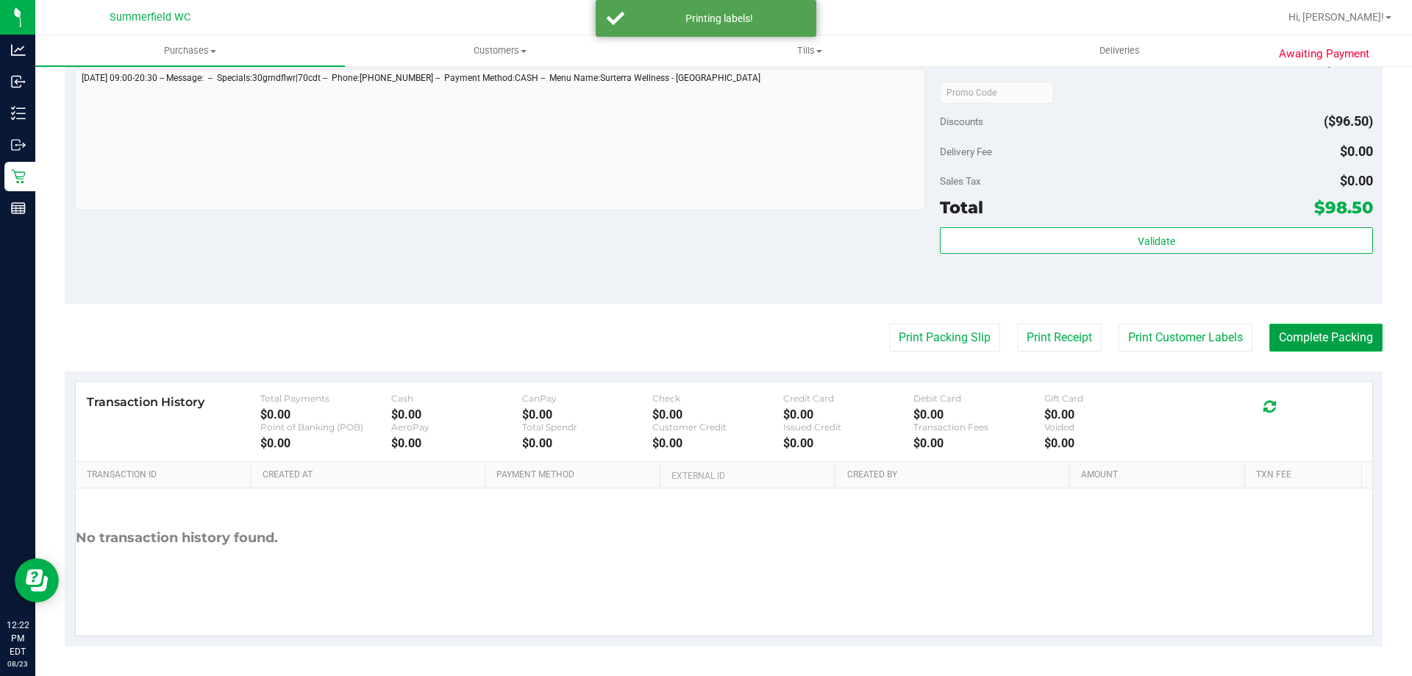
click at [1284, 334] on button "Complete Packing" at bounding box center [1325, 337] width 113 height 28
